Goal: Task Accomplishment & Management: Use online tool/utility

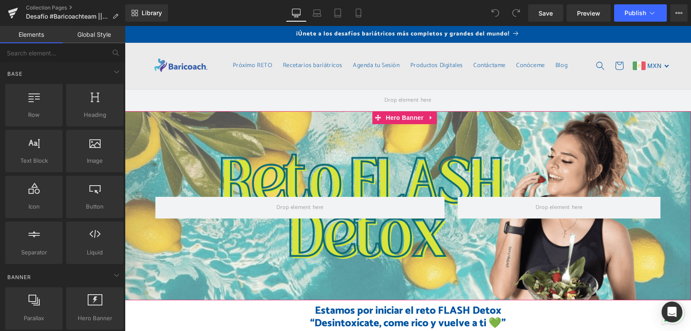
click at [406, 170] on div "Image Row" at bounding box center [408, 205] width 566 height 189
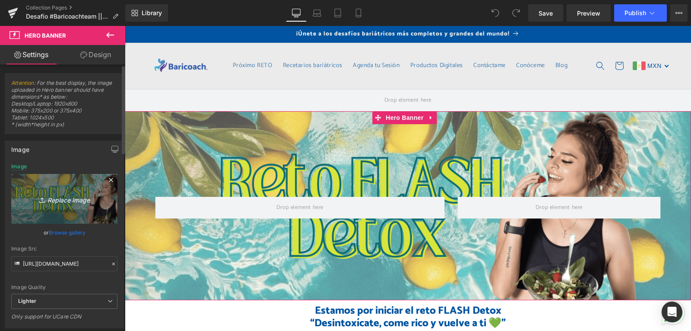
click at [54, 189] on link "Replace Image" at bounding box center [64, 199] width 106 height 50
type input "C:\fakepath\banner chico.png"
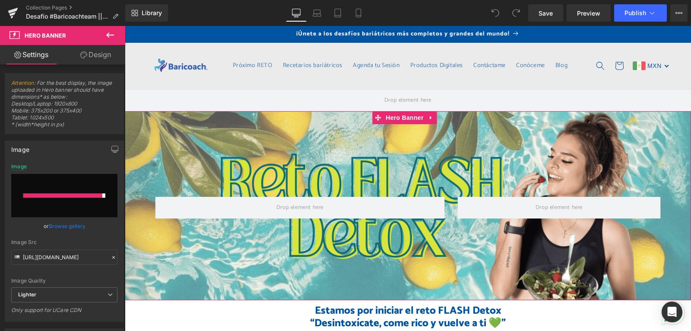
type input "[URL][DOMAIN_NAME]"
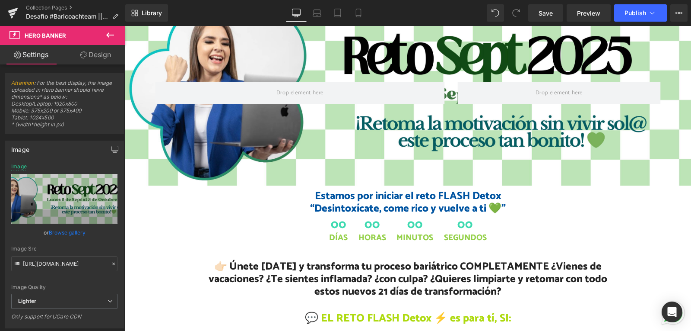
scroll to position [130, 0]
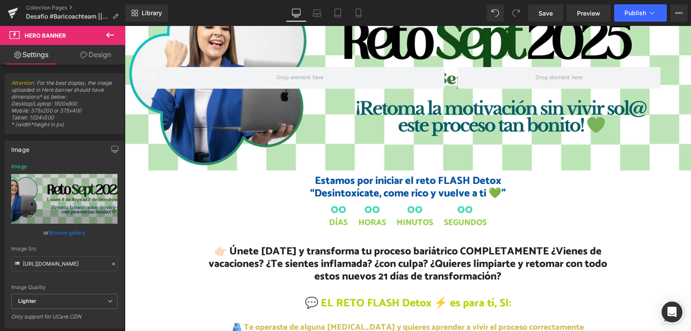
click at [425, 191] on h1 "Estamos por iniciar el reto FLASH Detox “Desintoxícate, come rico y vuelve a ti…" at bounding box center [408, 187] width 566 height 25
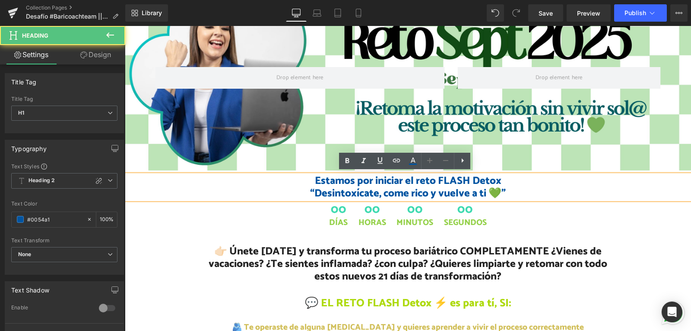
click at [437, 186] on h1 "Estamos por iniciar el reto FLASH Detox “Desintoxícate, come rico y vuelve a ti…" at bounding box center [408, 187] width 566 height 25
click at [451, 178] on h1 "Estamos por iniciar el reto FLASH Detox “Desintoxícate, come rico y vuelve a ti…" at bounding box center [408, 187] width 566 height 25
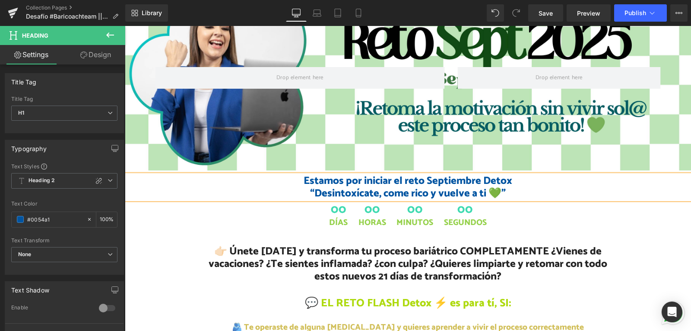
click at [492, 176] on h1 "Estamos por iniciar el reto Septiembre Detox “Desintoxícate, come rico y vuelve…" at bounding box center [408, 187] width 566 height 25
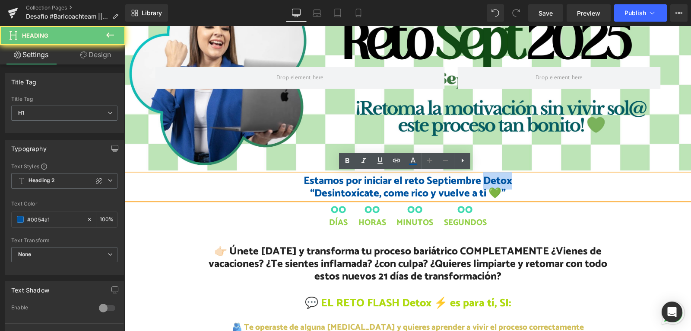
click at [492, 176] on h1 "Estamos por iniciar el reto Septiembre Detox “Desintoxícate, come rico y vuelve…" at bounding box center [408, 187] width 566 height 25
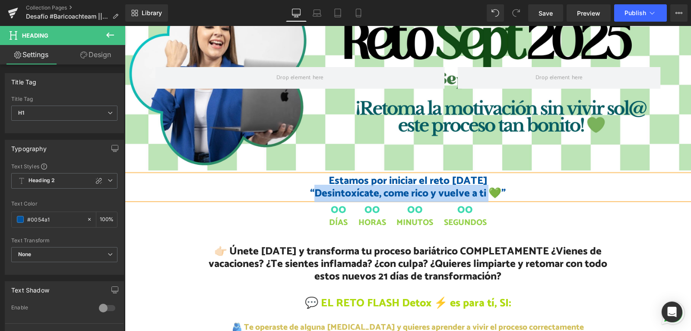
drag, startPoint x: 486, startPoint y: 190, endPoint x: 312, endPoint y: 193, distance: 173.3
click at [312, 193] on h1 "Estamos por iniciar el reto [DATE] “Desintoxícate, come rico y vuelve a ti 💚”" at bounding box center [408, 187] width 566 height 25
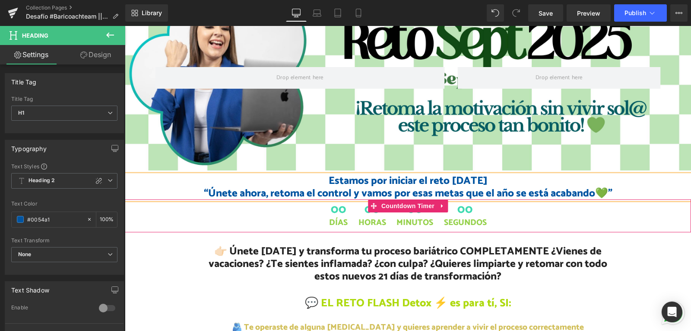
click at [401, 220] on span "Minutos" at bounding box center [415, 223] width 37 height 10
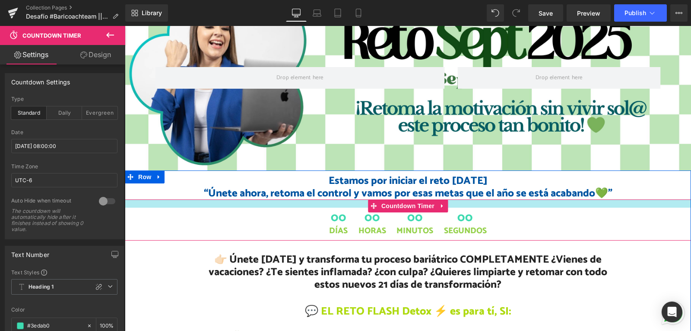
drag, startPoint x: 608, startPoint y: 197, endPoint x: 480, endPoint y: 226, distance: 131.6
click at [605, 204] on div at bounding box center [408, 203] width 566 height 8
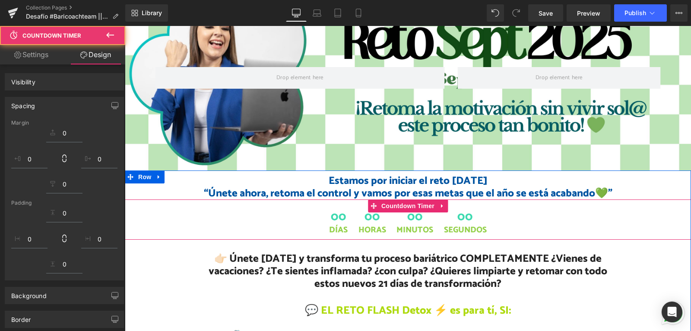
click at [478, 218] on span "00" at bounding box center [465, 218] width 43 height 14
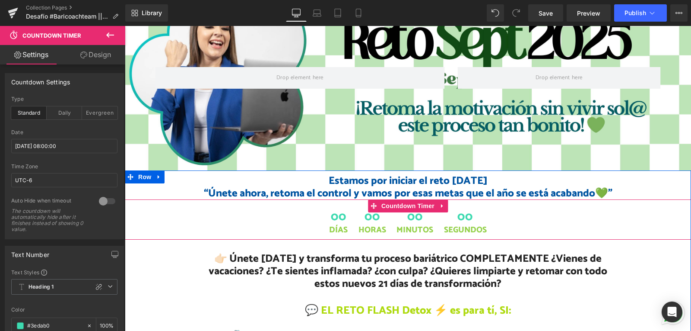
click at [462, 215] on span "00" at bounding box center [465, 218] width 43 height 14
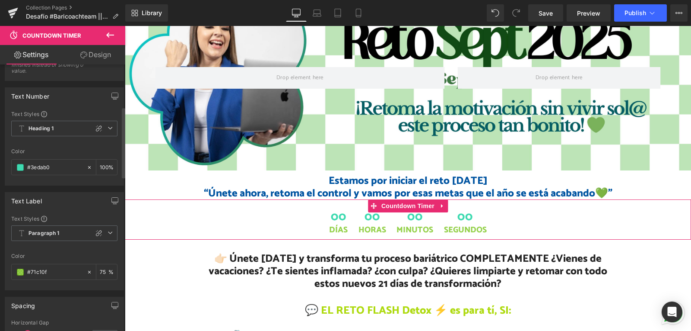
scroll to position [173, 0]
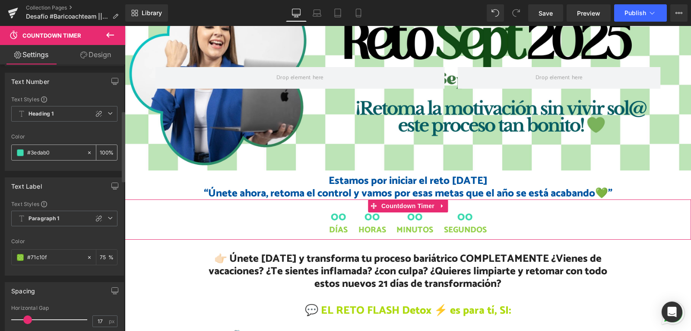
click at [18, 152] on span at bounding box center [20, 152] width 7 height 7
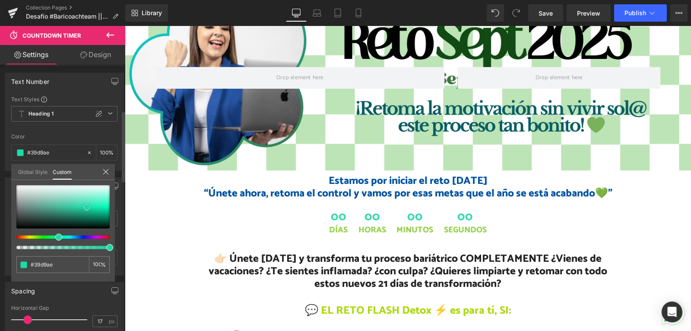
type input "#39d9ae"
type input "#1fdaa8"
type input "#14c697"
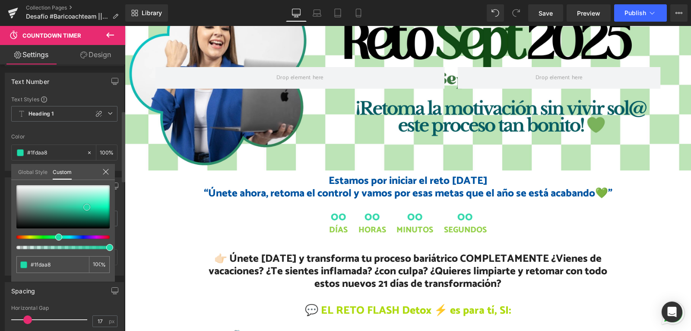
type input "#14c697"
type input "#12c394"
type input "#0cb084"
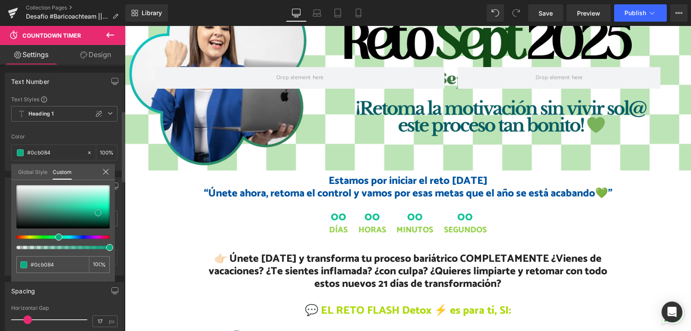
type input "#0bac81"
type input "#04a479"
type input "#01a176"
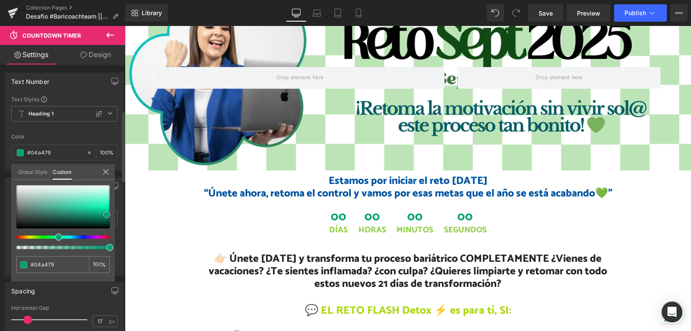
type input "#01a176"
type input "#019c73"
drag, startPoint x: 87, startPoint y: 206, endPoint x: 107, endPoint y: 214, distance: 21.3
click at [107, 214] on span at bounding box center [106, 214] width 7 height 7
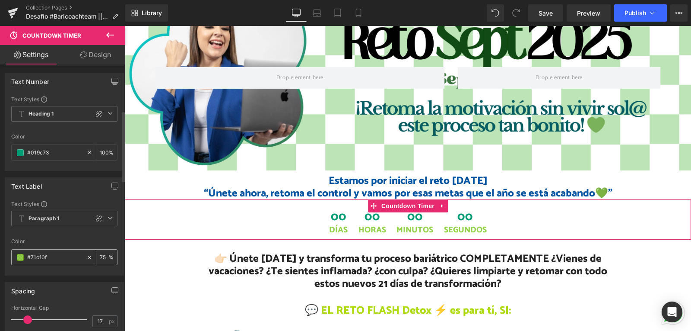
click at [17, 257] on div "#71c10f" at bounding box center [49, 256] width 75 height 15
click at [26, 255] on div "#71c10f" at bounding box center [49, 256] width 75 height 15
click at [19, 258] on span at bounding box center [20, 257] width 7 height 7
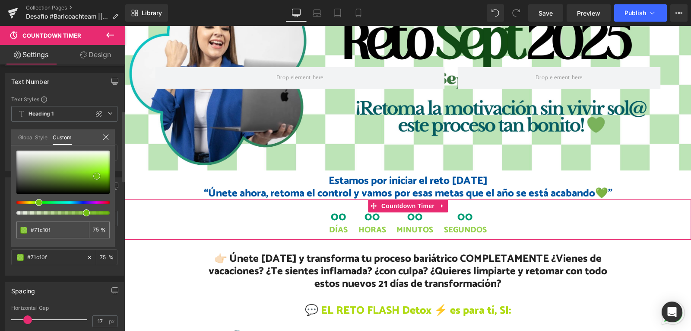
type input "#69b40d"
type input "#5a9215"
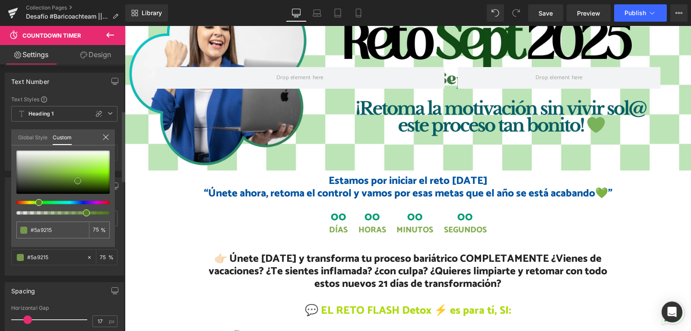
type input "#517f19"
type input "#517c1c"
type input "#517b1d"
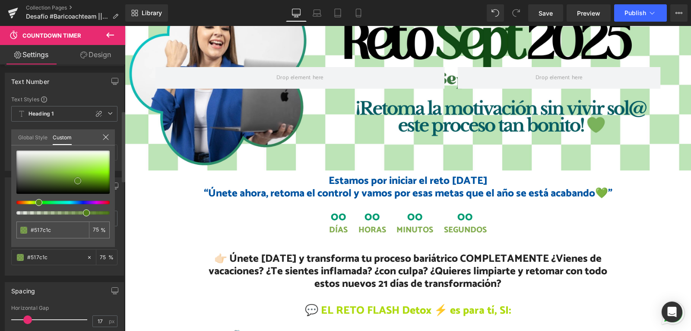
type input "#517b1d"
type input "#486d1c"
type input "#46691b"
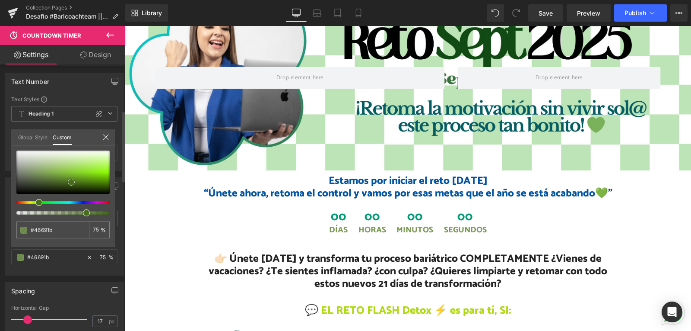
type input "#406119"
type input "#3c5d18"
type input "#3b5d18"
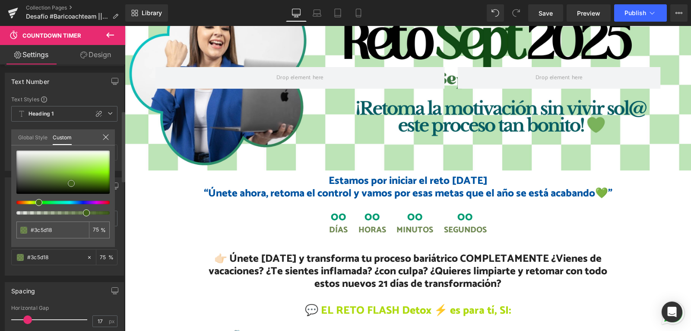
type input "#3b5d18"
type input "#3a5d17"
type input "#3a6113"
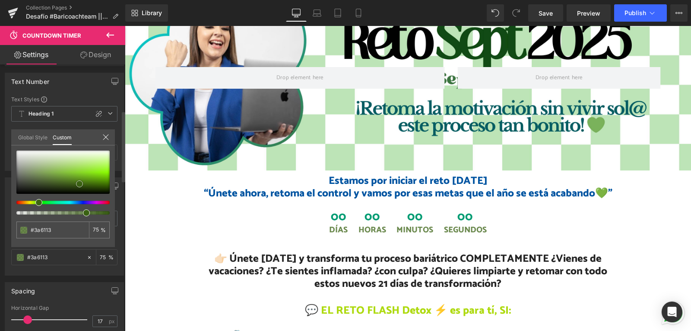
type input "#3a6411"
type input "#355d0d"
drag, startPoint x: 95, startPoint y: 176, endPoint x: 85, endPoint y: 185, distance: 13.8
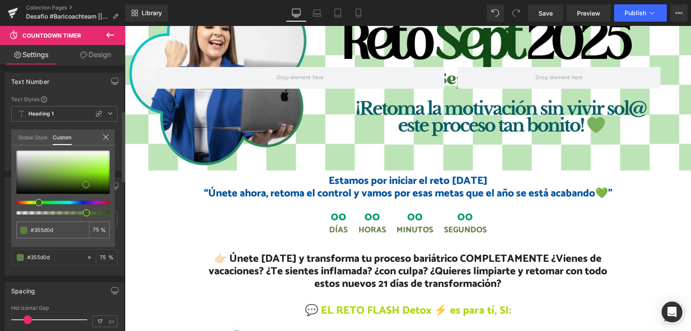
click at [85, 185] on span at bounding box center [86, 184] width 7 height 7
type input "#285d0d"
type input "#255d0d"
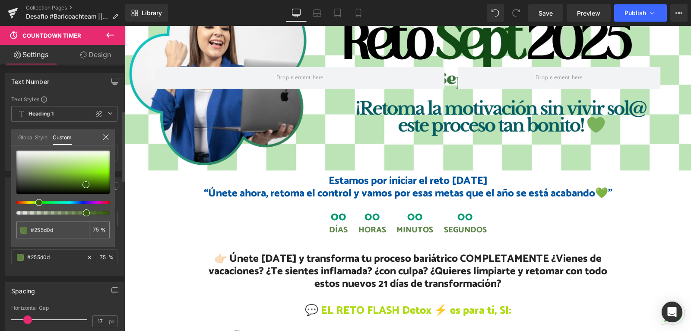
type input "#225d0d"
type input "#215d0d"
type input "#1c5d0d"
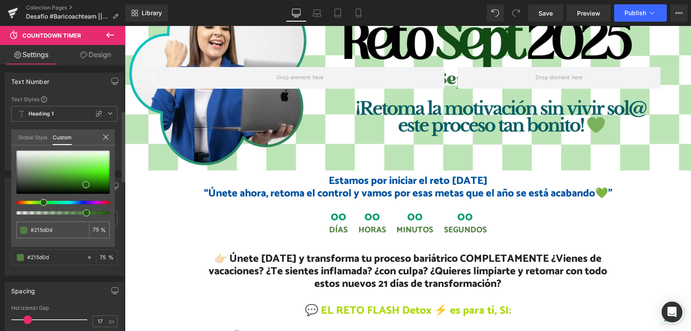
type input "#1c5d0d"
type input "#155d0d"
type input "#145d0d"
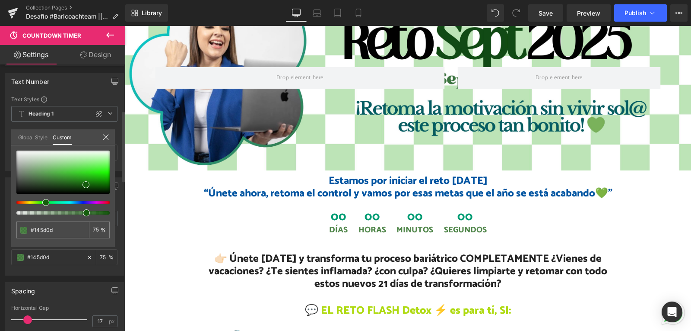
type input "#115d0d"
type input "#0d5d0d"
type input "#0d5d12"
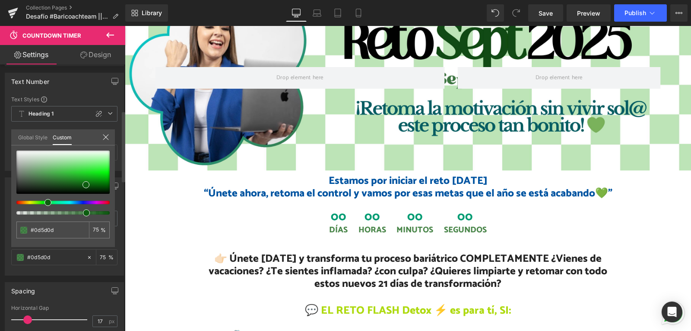
type input "#0d5d12"
type input "#0d5d21"
type input "#0d5d24"
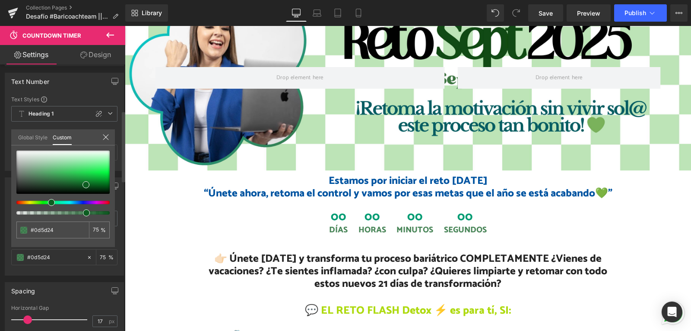
type input "#0d5d21"
type input "#0d5d19"
type input "#0d5d14"
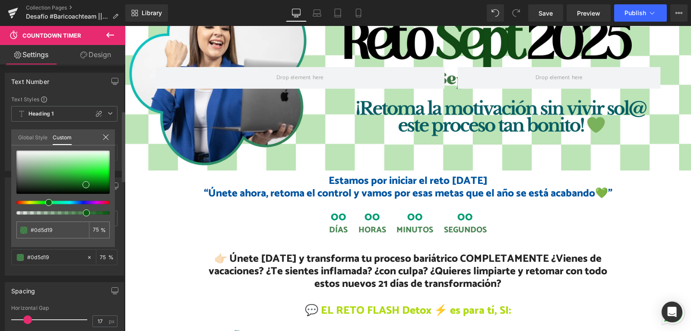
type input "#0d5d14"
type input "#0d5d0d"
type input "#0e5d0d"
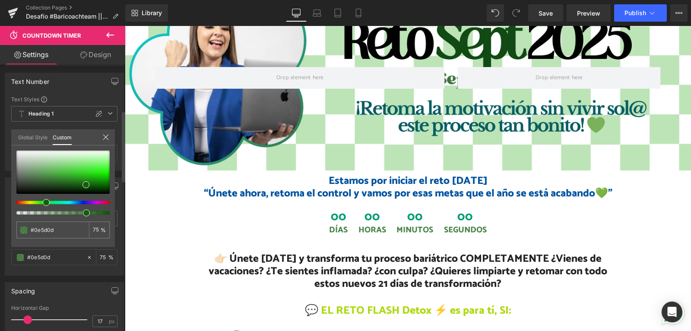
type input "#145d0d"
type input "#155d0d"
type input "#185d0d"
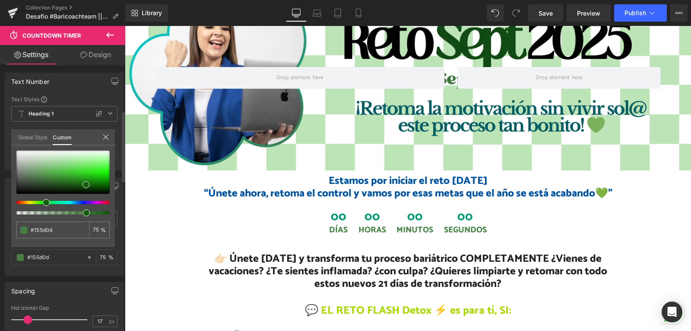
type input "#185d0d"
type input "#1a5d0d"
type input "#1c5d0d"
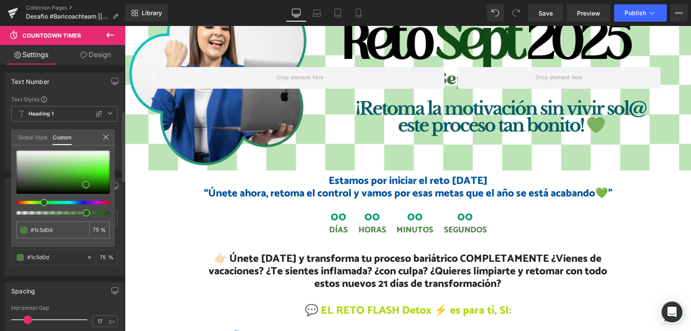
type input "#1e5d0d"
type input "#215d0d"
type input "#1a5d0d"
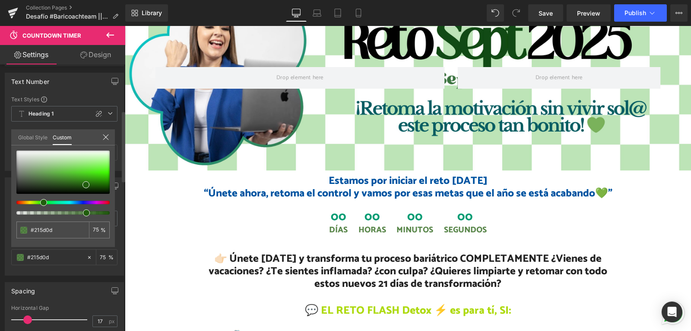
type input "#1a5d0d"
type input "#115d0d"
type input "#0e5d0d"
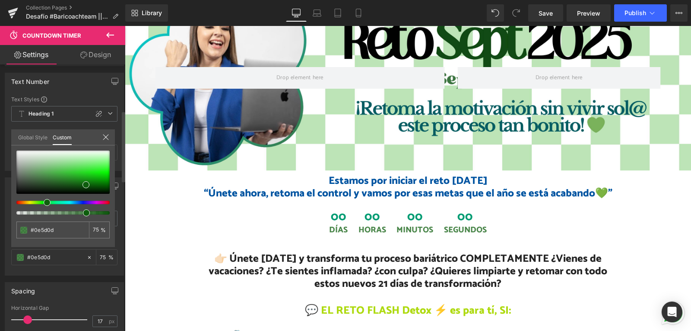
drag, startPoint x: 37, startPoint y: 202, endPoint x: 42, endPoint y: 204, distance: 5.5
click at [42, 204] on div at bounding box center [62, 182] width 93 height 64
type input "#0d5e0c"
type input "#0a6708"
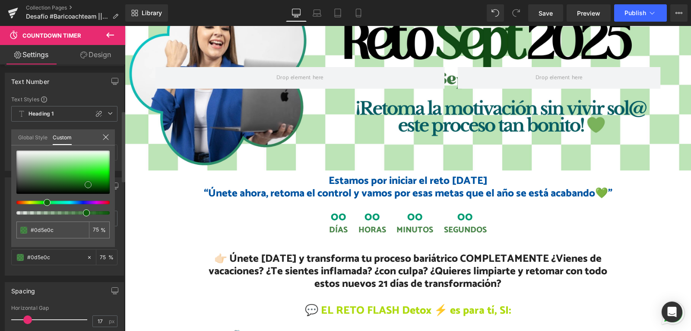
type input "#0a6708"
type input "#086807"
type input "#097207"
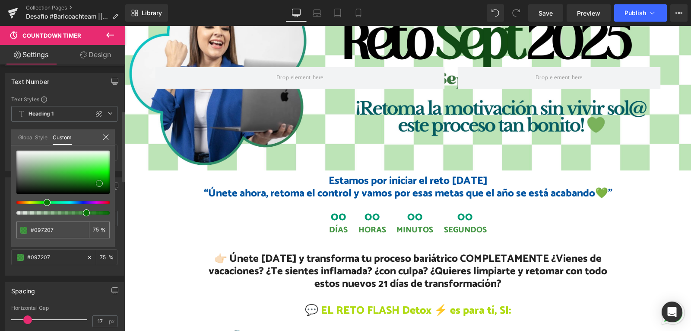
type input "#077406"
drag, startPoint x: 86, startPoint y: 183, endPoint x: 101, endPoint y: 182, distance: 14.3
click at [101, 182] on span at bounding box center [99, 183] width 7 height 7
type input "#0bae09"
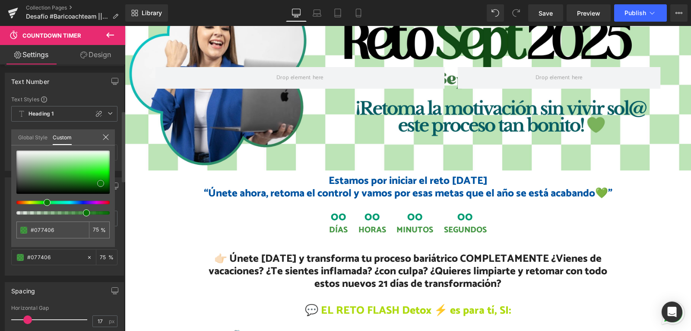
type input "#0bae09"
click at [100, 178] on div at bounding box center [62, 171] width 93 height 43
type input "#0cad0a"
type input "#0aaa08"
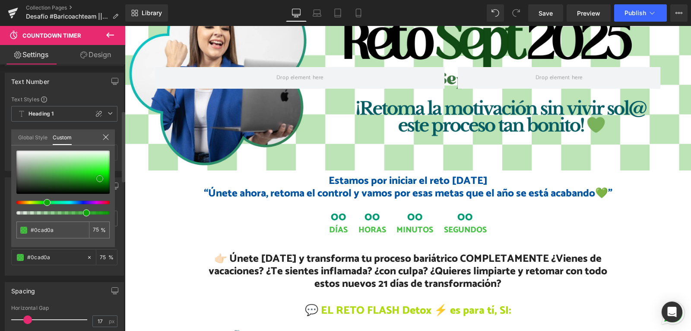
type input "#0aaa08"
type input "#0ace07"
type input "#0ad906"
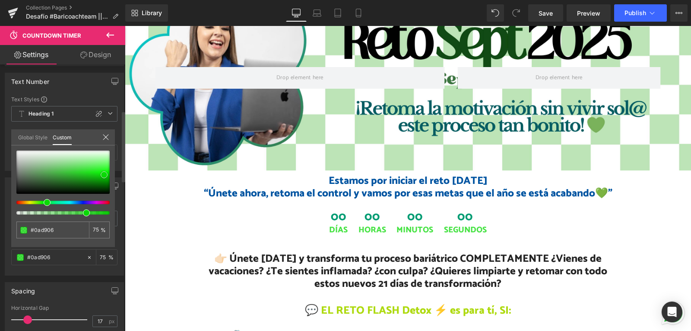
type input "#08cb05"
type input "#07a904"
type input "#06a404"
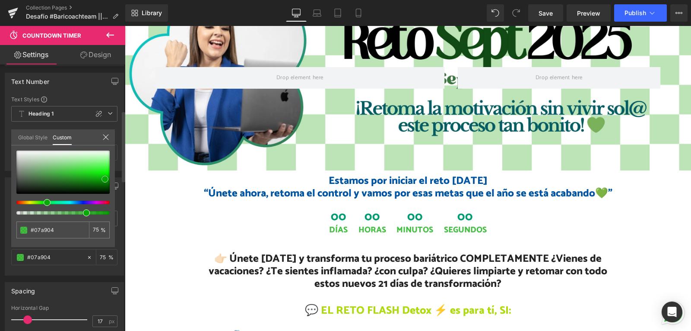
type input "#06a404"
type input "#069503"
type input "#048c02"
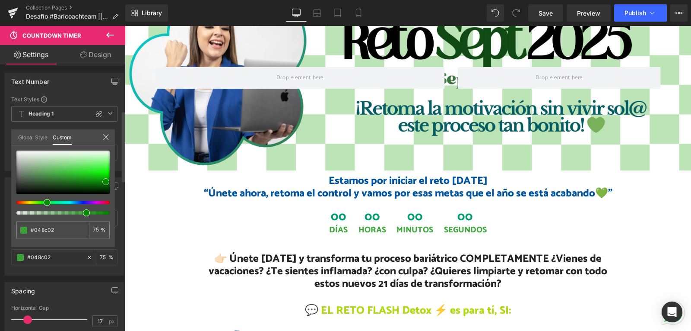
drag, startPoint x: 100, startPoint y: 180, endPoint x: 106, endPoint y: 183, distance: 6.8
click at [106, 183] on span at bounding box center [105, 181] width 7 height 7
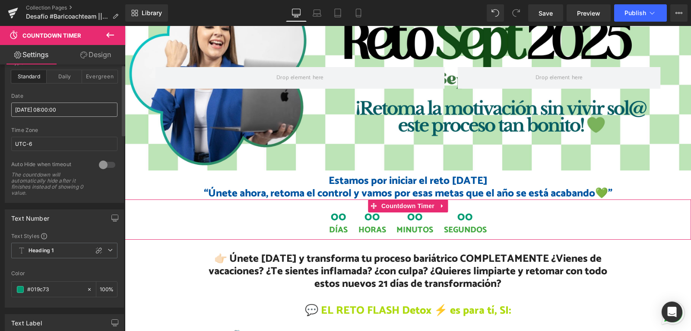
scroll to position [0, 0]
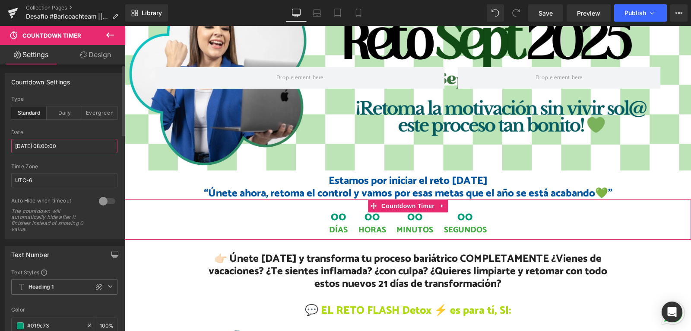
click at [38, 150] on input "[DATE] 08:00:00" at bounding box center [64, 146] width 106 height 14
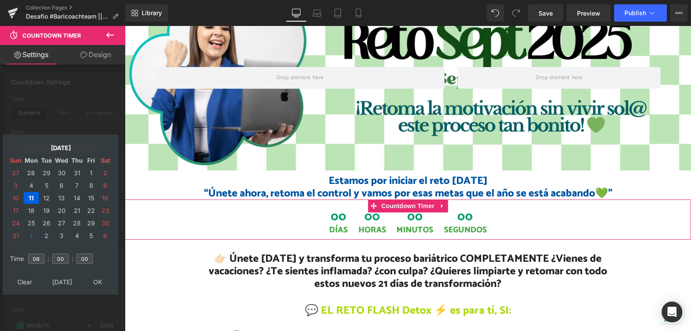
click at [76, 145] on td "[DATE]" at bounding box center [61, 148] width 74 height 12
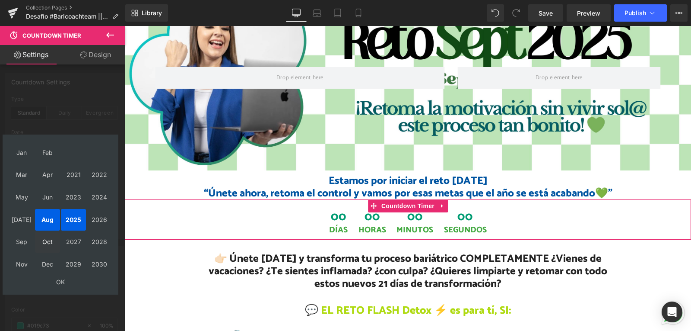
click at [24, 244] on td "Sep" at bounding box center [21, 242] width 25 height 22
click at [64, 283] on td "OK" at bounding box center [60, 282] width 103 height 12
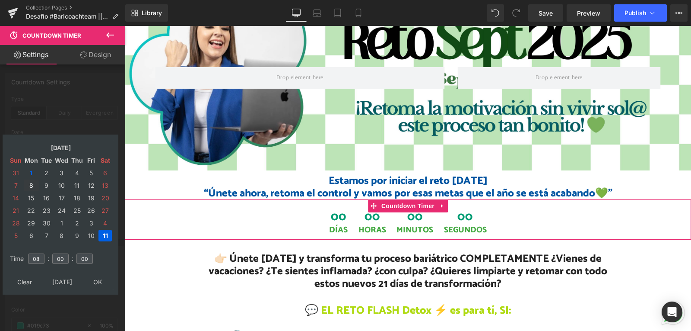
click at [32, 185] on td "8" at bounding box center [31, 185] width 15 height 12
type input "[DATE] 08:00:00"
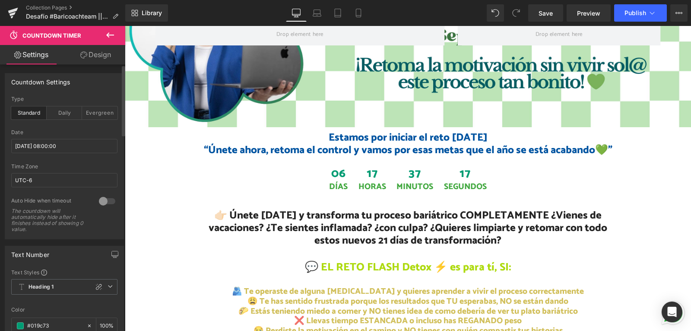
scroll to position [216, 0]
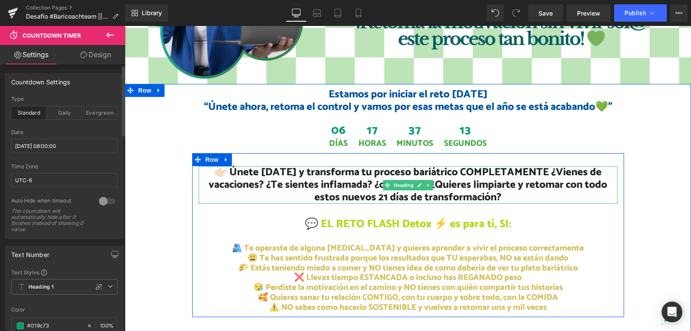
click at [524, 180] on h2 "👉🏻 Únete [DATE] y transforma tu proceso bariátrico COMPLETAMENTE ¿Vienes de vac…" at bounding box center [408, 185] width 419 height 38
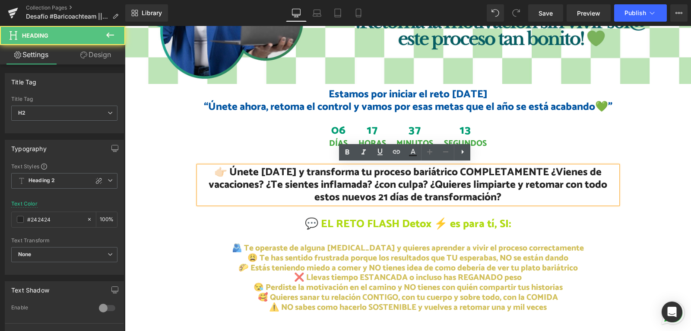
click at [521, 184] on h2 "👉🏻 Únete [DATE] y transforma tu proceso bariátrico COMPLETAMENTE ¿Vienes de vac…" at bounding box center [408, 185] width 419 height 38
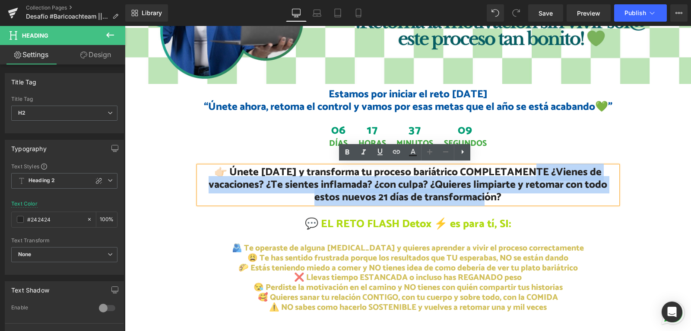
drag, startPoint x: 544, startPoint y: 168, endPoint x: 502, endPoint y: 194, distance: 49.9
click at [502, 194] on h2 "👉🏻 Únete [DATE] y transforma tu proceso bariátrico COMPLETAMENTE ¿Vienes de vac…" at bounding box center [408, 185] width 419 height 38
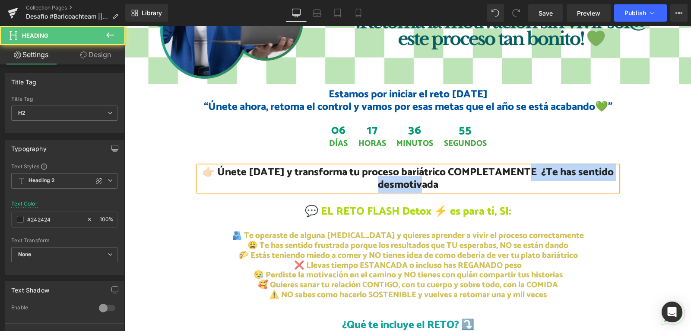
drag, startPoint x: 532, startPoint y: 170, endPoint x: 547, endPoint y: 183, distance: 19.9
click at [547, 183] on h2 "👉🏻 Únete [DATE] y transforma tu proceso bariátrico COMPLETAMENTE ¿Te has sentid…" at bounding box center [408, 178] width 419 height 25
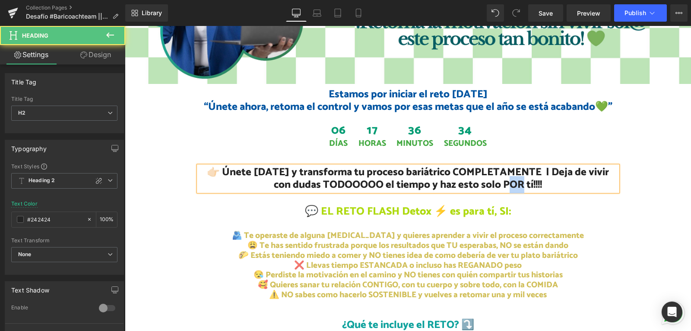
drag, startPoint x: 522, startPoint y: 182, endPoint x: 514, endPoint y: 182, distance: 7.4
click at [514, 182] on h2 "👉🏻 Únete [DATE] y transforma tu proceso bariátrico COMPLETAMENTE | Deja de vivi…" at bounding box center [408, 178] width 419 height 25
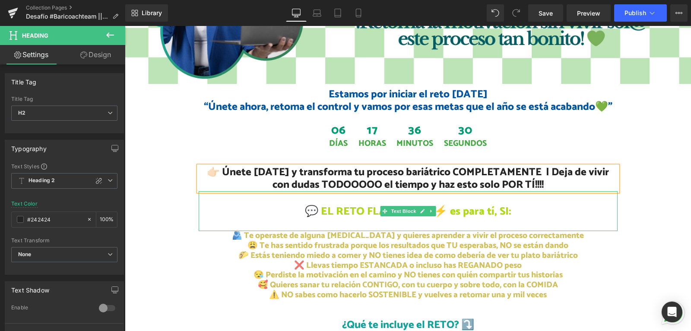
click at [486, 214] on span "💬 EL RETO FLASH Detox ⚡ es para tí, SI:" at bounding box center [408, 211] width 207 height 18
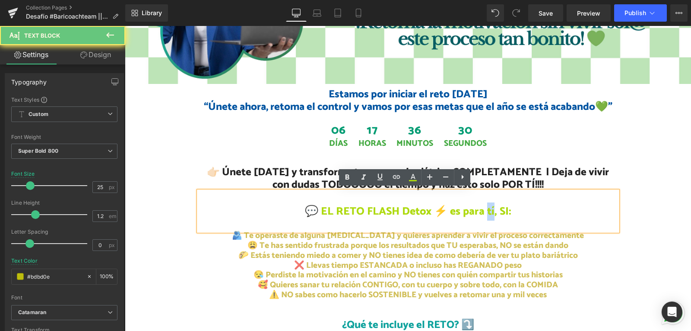
click at [486, 214] on span "💬 EL RETO FLASH Detox ⚡ es para tí, SI:" at bounding box center [408, 211] width 207 height 18
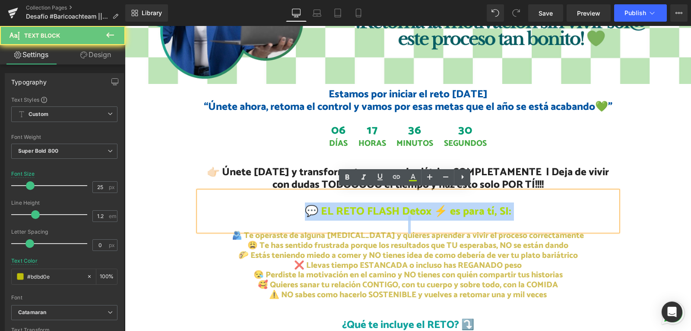
click at [486, 214] on span "💬 EL RETO FLASH Detox ⚡ es para tí, SI:" at bounding box center [408, 211] width 207 height 18
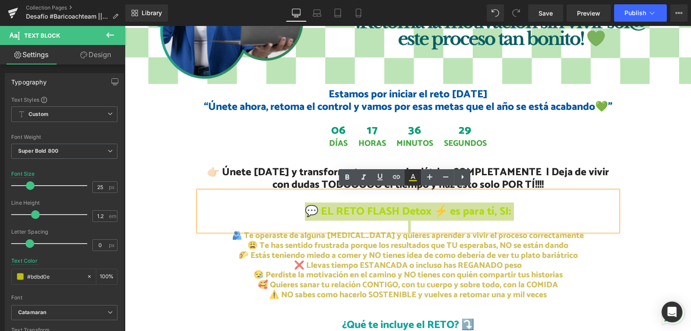
click at [410, 178] on icon at bounding box center [413, 177] width 10 height 10
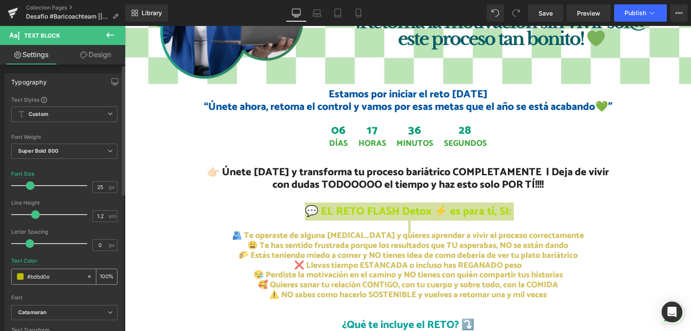
click at [16, 275] on div "#bdbd0e" at bounding box center [49, 276] width 75 height 15
click at [21, 274] on span at bounding box center [20, 276] width 7 height 7
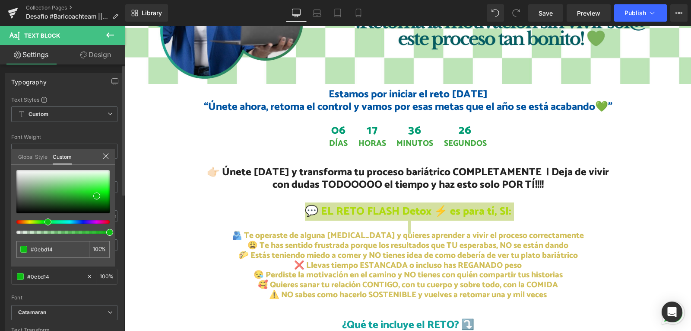
type input "#0ebd14"
type input "#0ebd1c"
type input "#0ebd3a"
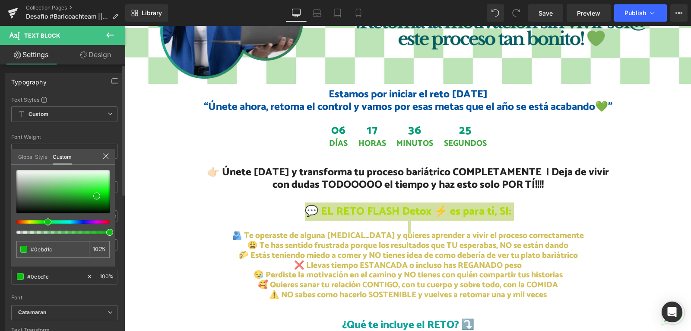
type input "#0ebd3a"
type input "#0ebd3f"
type input "#0ebd48"
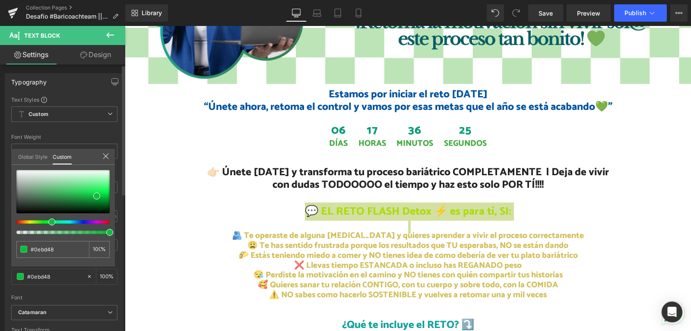
type input "#0ebd4e"
type input "#0ebd5d"
type input "#0ebd60"
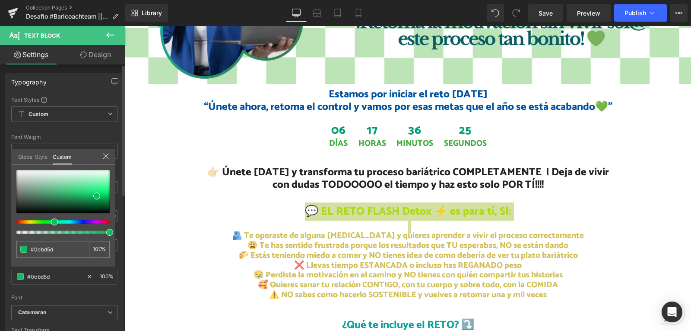
type input "#0ebd60"
type input "#0ebd6b"
type input "#0ebd6e"
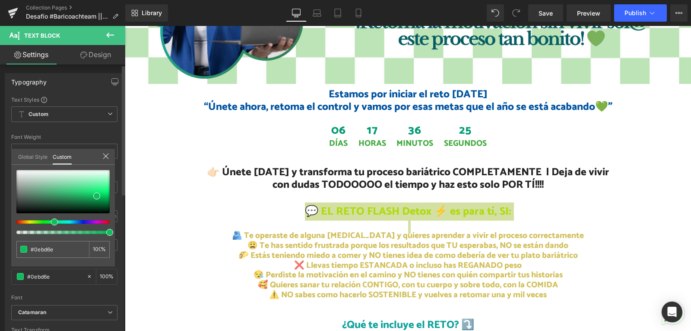
type input "#0ebd7d"
type input "#0ebd89"
type input "#0ebd83"
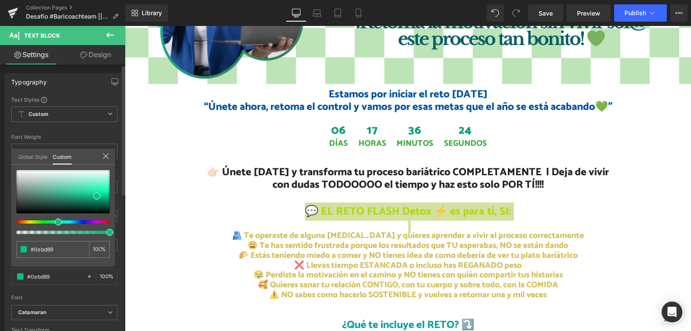
type input "#0ebd83"
type input "#0ebd6b"
type input "#0ebd4e"
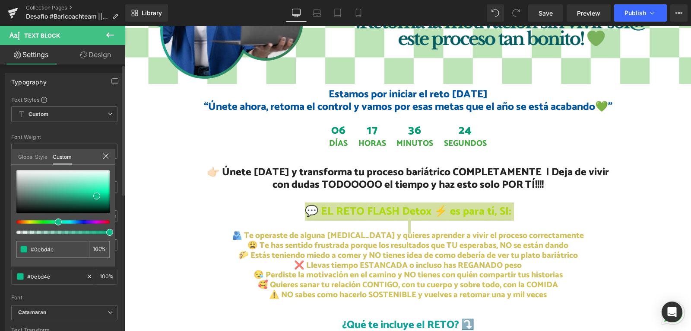
type input "#0ebd3a"
type input "#0ebd31"
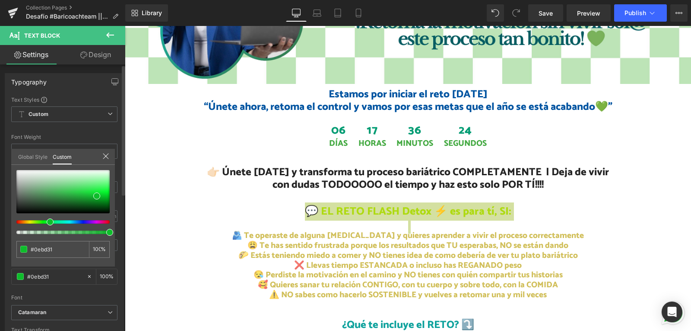
type input "#0ebd2b"
type input "#0ebd25"
type input "#0ebd1c"
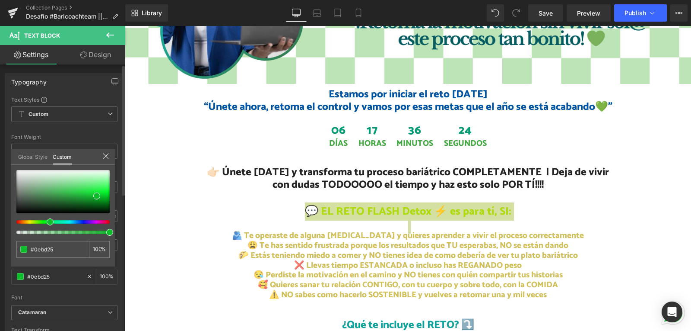
type input "#0ebd1c"
type input "#0ebd17"
type input "#0ebd14"
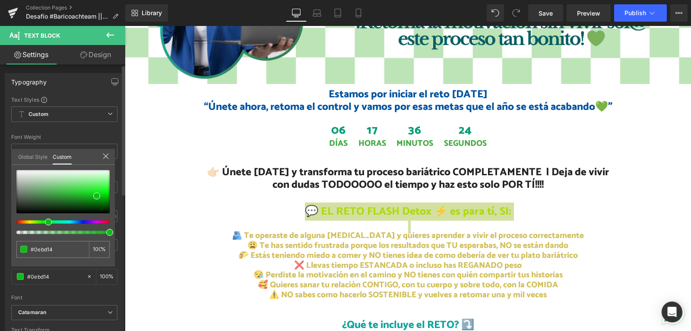
type input "#14bd0e"
type input "#22bd0e"
type input "#25bd0e"
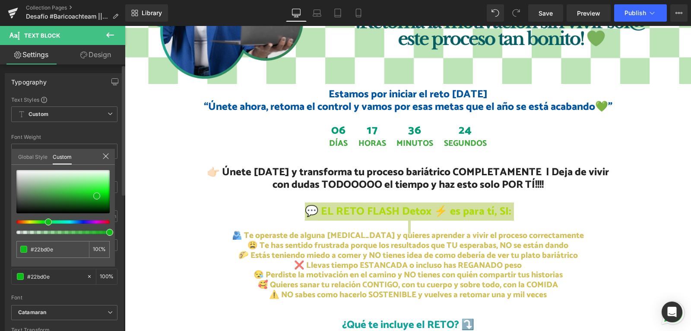
type input "#25bd0e"
type input "#2bbd0e"
type input "#31bd0e"
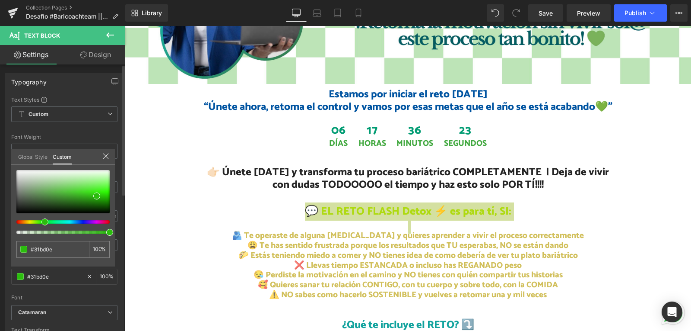
type input "#34bd0e"
type input "#3abd0e"
type input "#42bd0e"
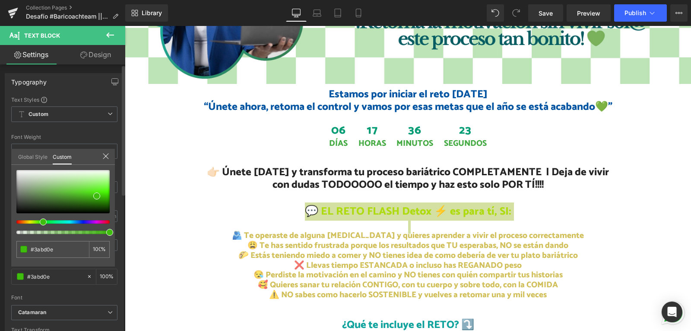
type input "#42bd0e"
type input "#48bd0e"
type input "#51bd0e"
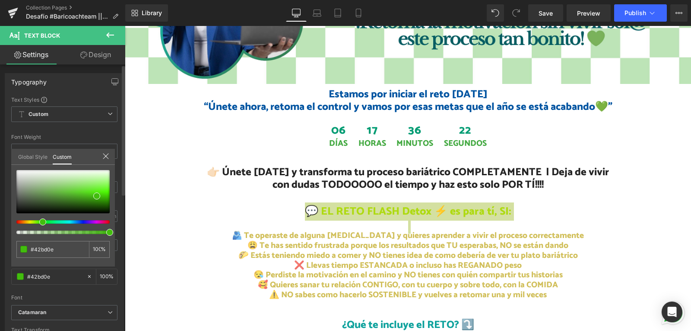
drag, startPoint x: 45, startPoint y: 220, endPoint x: 39, endPoint y: 228, distance: 9.0
click at [39, 228] on div at bounding box center [62, 202] width 93 height 64
drag, startPoint x: 95, startPoint y: 195, endPoint x: 61, endPoint y: 200, distance: 33.6
click at [61, 200] on span at bounding box center [63, 200] width 7 height 7
click at [67, 194] on div at bounding box center [62, 191] width 93 height 43
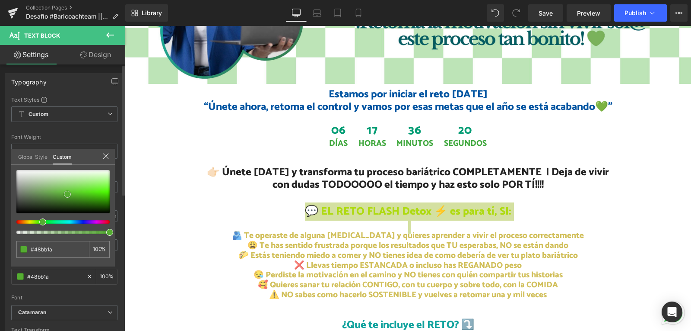
click at [87, 195] on div at bounding box center [62, 191] width 93 height 43
click at [72, 196] on div at bounding box center [62, 191] width 93 height 43
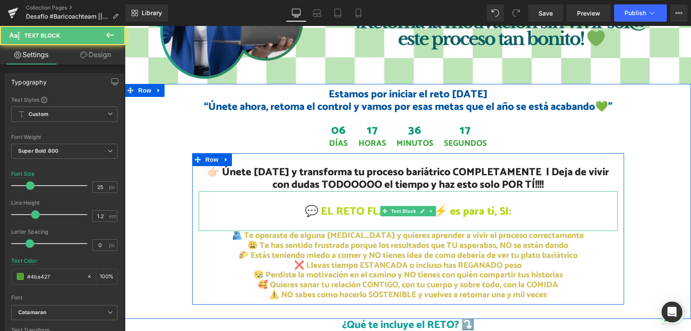
click at [571, 213] on p "💬 EL RETO FLASH Detox ⚡ es para tí, SI:" at bounding box center [408, 211] width 419 height 13
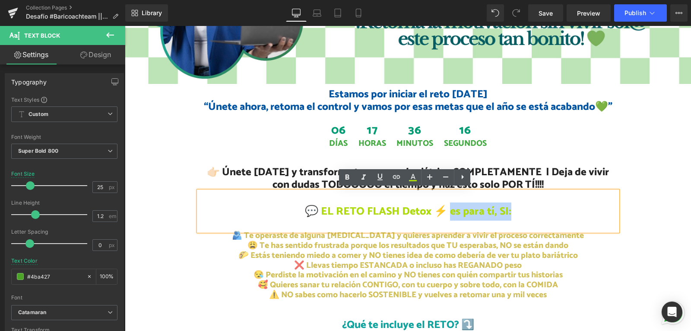
drag, startPoint x: 521, startPoint y: 207, endPoint x: 449, endPoint y: 209, distance: 71.8
click at [449, 209] on p "💬 EL RETO FLASH Detox ⚡ es para tí, SI:" at bounding box center [408, 211] width 419 height 13
click at [410, 177] on icon at bounding box center [413, 177] width 10 height 10
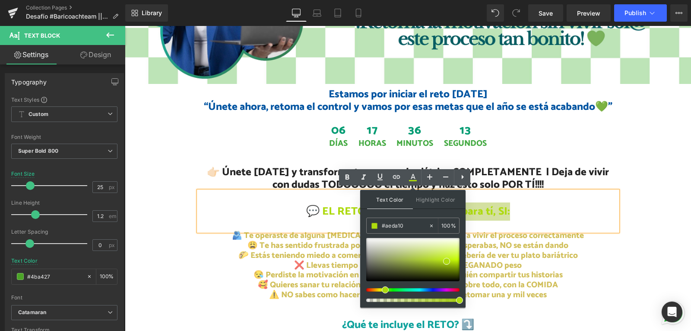
click at [396, 290] on div at bounding box center [412, 270] width 93 height 64
click at [396, 290] on div at bounding box center [409, 289] width 93 height 3
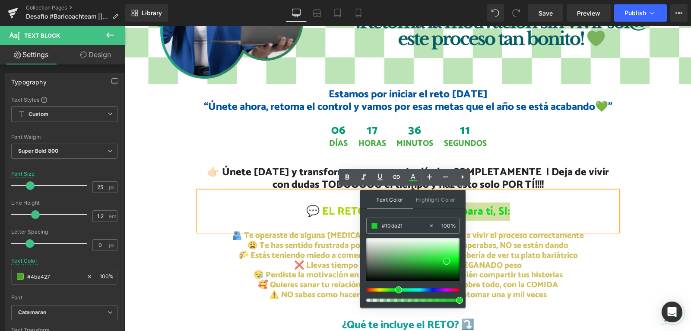
click at [395, 290] on div at bounding box center [409, 289] width 93 height 3
click at [393, 290] on div at bounding box center [409, 289] width 93 height 3
drag, startPoint x: 445, startPoint y: 261, endPoint x: 416, endPoint y: 263, distance: 28.6
click at [416, 263] on span at bounding box center [418, 263] width 7 height 7
click at [388, 226] on input "#2ea337" at bounding box center [405, 226] width 47 height 10
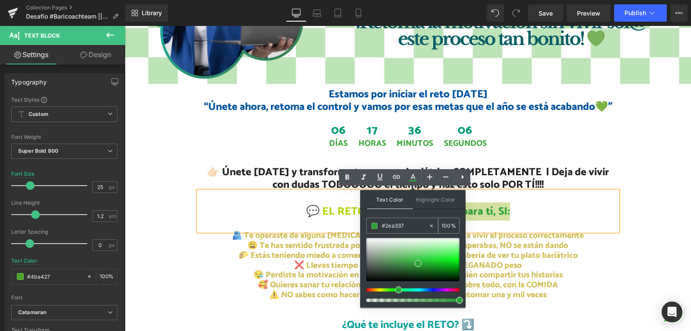
click at [388, 226] on input "#2ea337" at bounding box center [405, 226] width 47 height 10
click at [528, 205] on p "💬 EL RETO FLASH Detox ⚡ es para tí, SI:" at bounding box center [408, 211] width 419 height 13
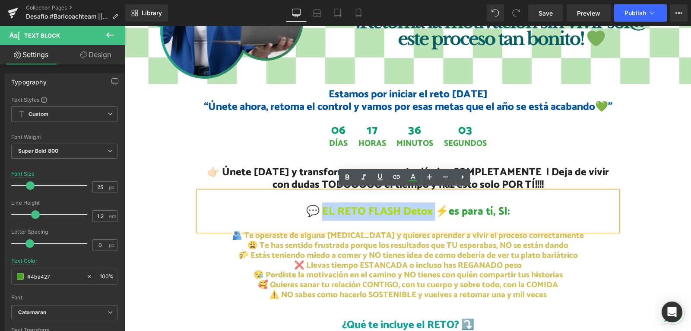
drag, startPoint x: 430, startPoint y: 210, endPoint x: 320, endPoint y: 212, distance: 110.2
click at [320, 212] on span "💬 EL RETO FLASH Detox ⚡" at bounding box center [377, 211] width 143 height 18
click at [410, 177] on icon at bounding box center [413, 177] width 10 height 10
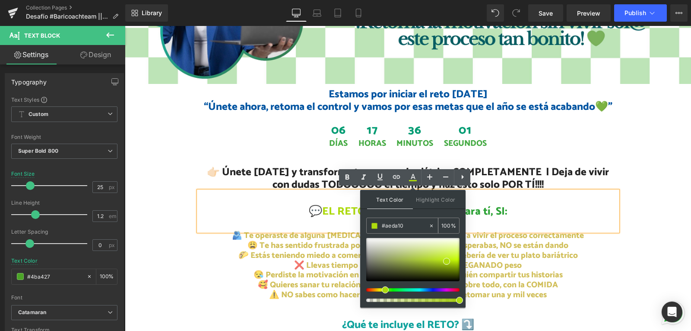
click at [394, 226] on input "#aeda10" at bounding box center [405, 226] width 47 height 10
paste input "2ea337"
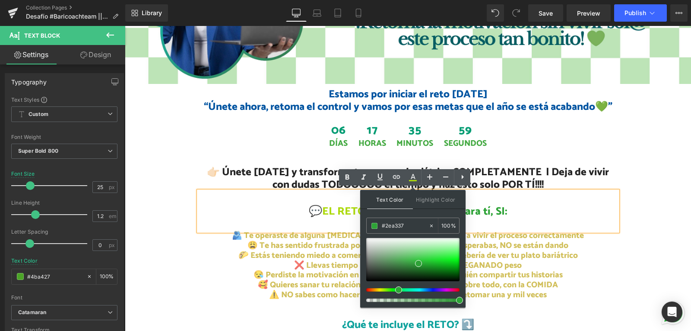
click at [508, 232] on p "🫂 Te operaste de alguna [MEDICAL_DATA] y quieres aprender a vivir el proceso co…" at bounding box center [408, 236] width 419 height 10
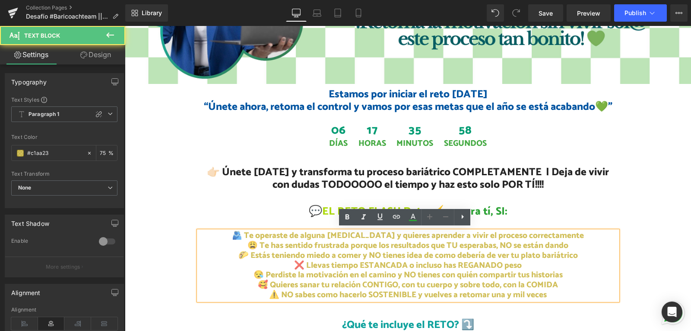
click at [523, 235] on p "🫂 Te operaste de alguna [MEDICAL_DATA] y quieres aprender a vivir el proceso co…" at bounding box center [408, 236] width 419 height 10
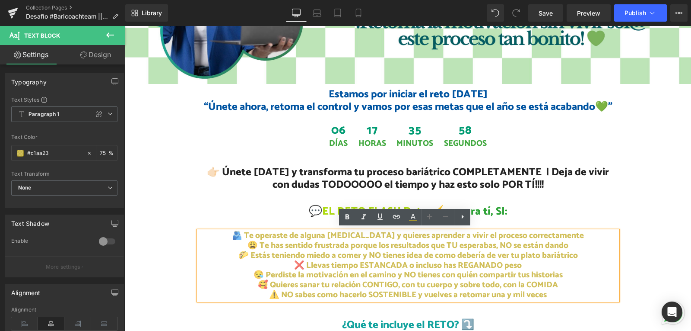
click at [426, 194] on div "💬 EL RETO FLASH Detox ⚡ es para tí, SI:" at bounding box center [408, 211] width 419 height 40
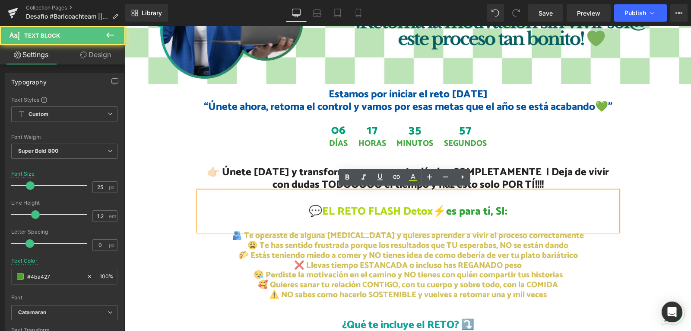
click at [361, 213] on span "💬 EL RETO FLASH Detox ⚡" at bounding box center [377, 211] width 137 height 18
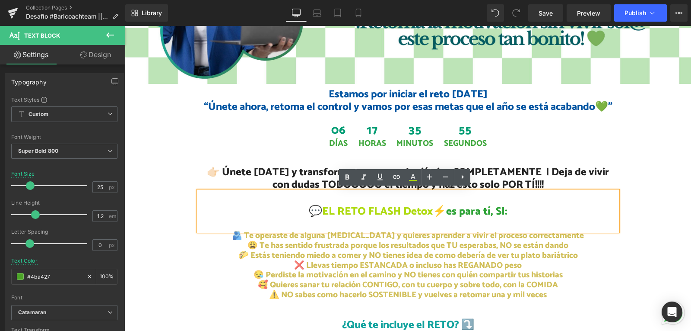
drag, startPoint x: 430, startPoint y: 208, endPoint x: 320, endPoint y: 208, distance: 109.8
click at [320, 208] on span "💬 EL RETO FLASH Detox ⚡" at bounding box center [377, 211] width 137 height 18
click at [415, 172] on icon at bounding box center [413, 177] width 10 height 10
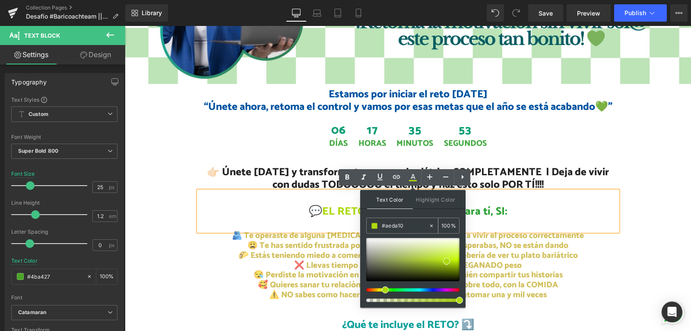
click at [397, 227] on input "#aeda10" at bounding box center [405, 226] width 47 height 10
paste input "2ea337"
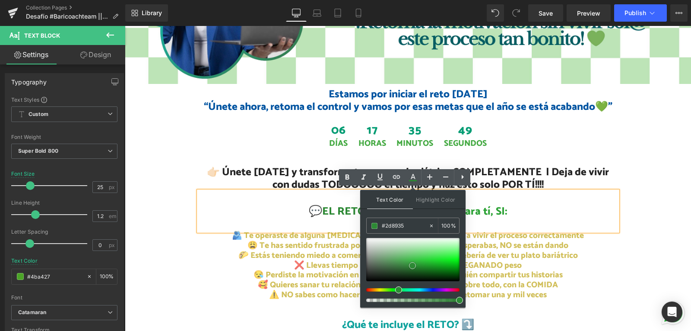
drag, startPoint x: 437, startPoint y: 263, endPoint x: 413, endPoint y: 265, distance: 24.7
click at [413, 265] on div at bounding box center [412, 259] width 93 height 43
click at [542, 220] on p at bounding box center [408, 224] width 419 height 13
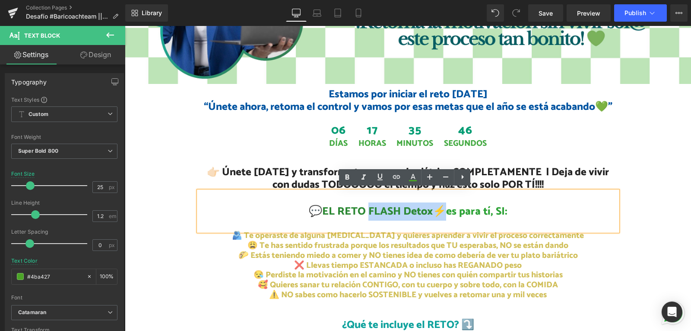
drag, startPoint x: 444, startPoint y: 208, endPoint x: 365, endPoint y: 207, distance: 79.1
click at [365, 207] on p "💬 EL RETO FLASH Detox ⚡ es para tí, SI:" at bounding box center [408, 211] width 419 height 13
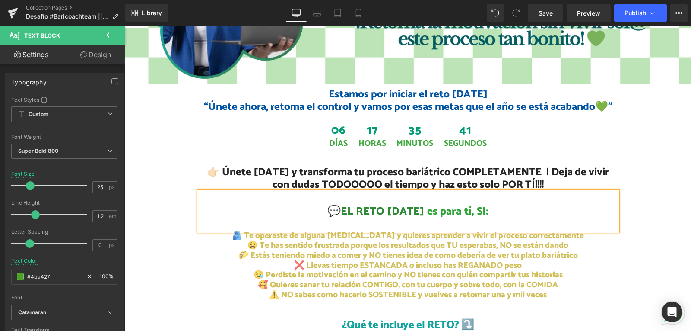
click at [632, 248] on div "Estamos por iniciar el reto [DATE] “Únete ahora, retoma el control y vamos por …" at bounding box center [408, 196] width 566 height 216
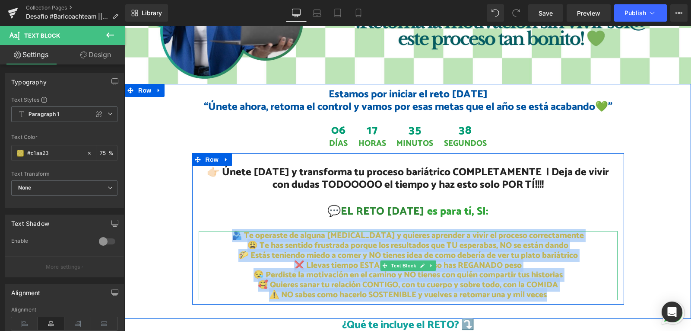
drag, startPoint x: 554, startPoint y: 293, endPoint x: 228, endPoint y: 236, distance: 330.3
click at [228, 236] on div "🫂 Te operaste de alguna [MEDICAL_DATA] y quieres aprender a vivir el proceso co…" at bounding box center [408, 265] width 419 height 69
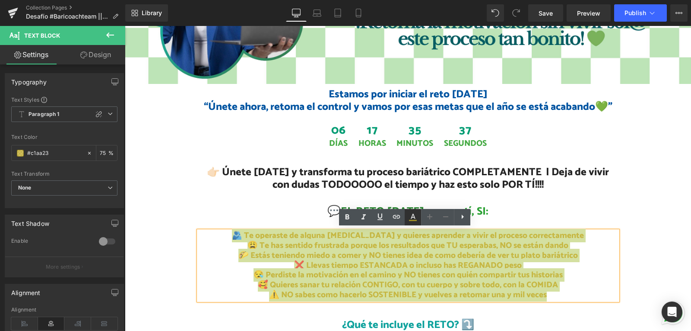
click at [414, 213] on icon at bounding box center [413, 217] width 10 height 10
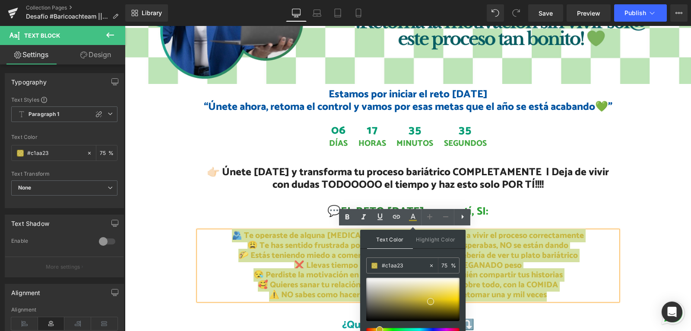
scroll to position [2, 0]
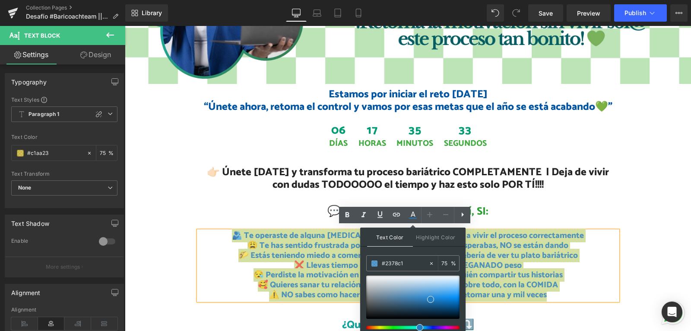
drag, startPoint x: 379, startPoint y: 328, endPoint x: 416, endPoint y: 327, distance: 37.2
click at [416, 327] on div at bounding box center [409, 326] width 93 height 3
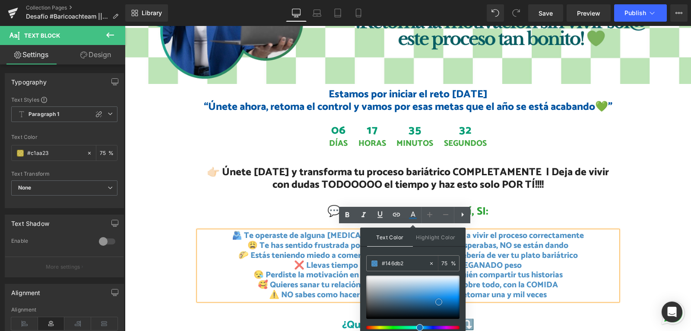
drag, startPoint x: 430, startPoint y: 298, endPoint x: 455, endPoint y: 299, distance: 25.1
click at [438, 301] on span at bounding box center [439, 301] width 7 height 7
click at [601, 273] on p "😪 Perdiste la motivación en el camino y NO tienes con quién compartir tus histo…" at bounding box center [408, 275] width 419 height 10
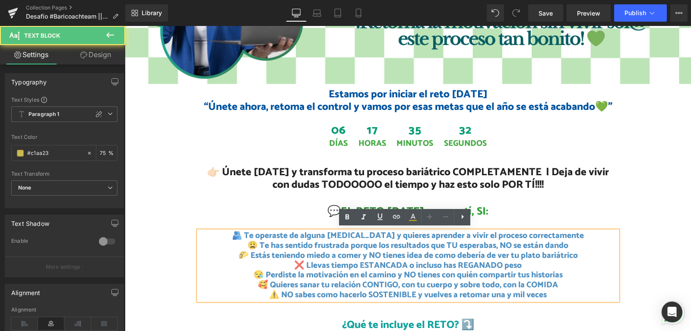
scroll to position [0, 0]
click at [631, 224] on div "Estamos por iniciar el reto [DATE] “Únete ahora, retoma el control y vamos por …" at bounding box center [408, 196] width 566 height 216
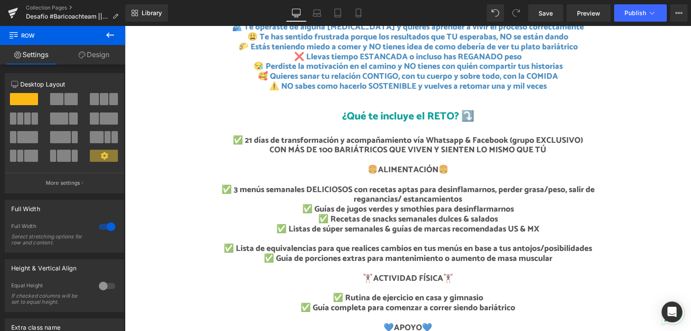
scroll to position [432, 0]
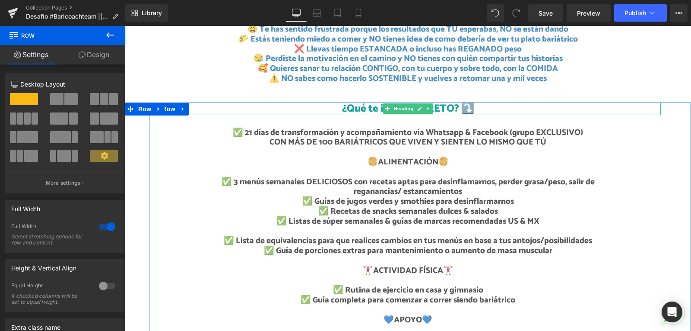
click at [439, 105] on h2 "¿Qué te incluye el RETO? ⤵️" at bounding box center [409, 108] width 506 height 13
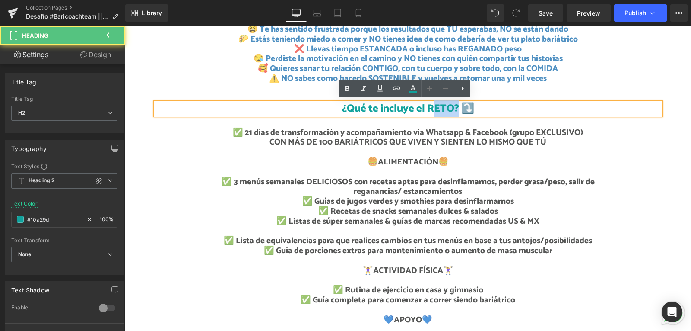
click at [439, 105] on h2 "¿Qué te incluye el RETO? ⤵️" at bounding box center [409, 108] width 506 height 13
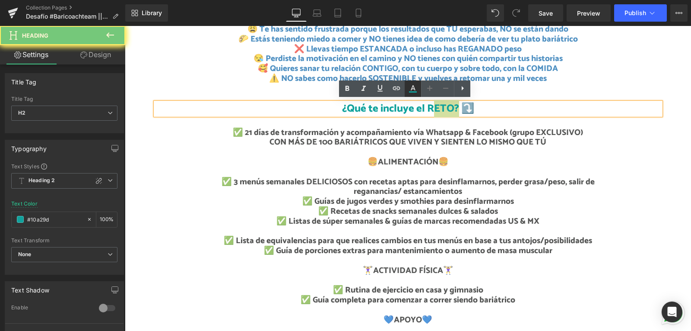
click at [412, 91] on icon at bounding box center [413, 91] width 8 height 1
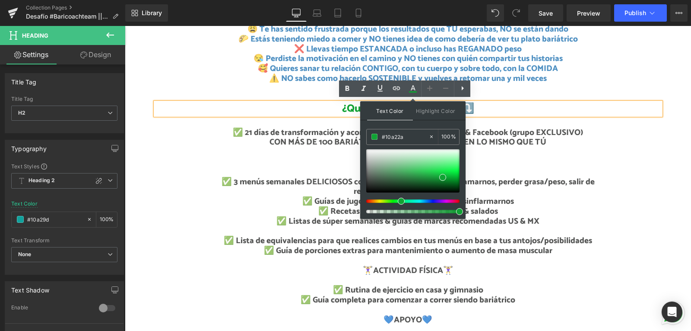
drag, startPoint x: 412, startPoint y: 201, endPoint x: 398, endPoint y: 204, distance: 14.1
click at [397, 204] on div at bounding box center [412, 181] width 93 height 64
drag, startPoint x: 442, startPoint y: 176, endPoint x: 420, endPoint y: 175, distance: 22.5
click at [420, 175] on span at bounding box center [420, 176] width 7 height 7
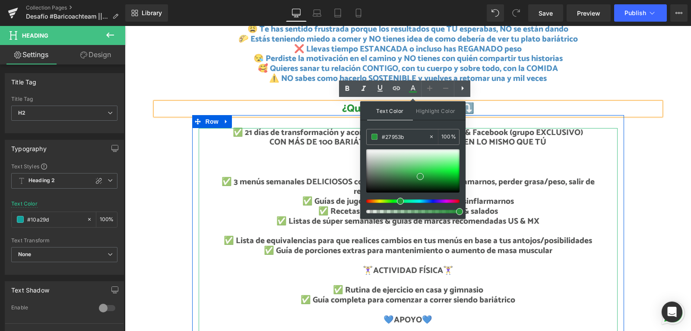
click at [571, 159] on p "🍔ALIMENTACIÓN🍔 ✅ 3 menús semanales DELICIOSOS con recetas aptas para desinflama…" at bounding box center [408, 171] width 419 height 49
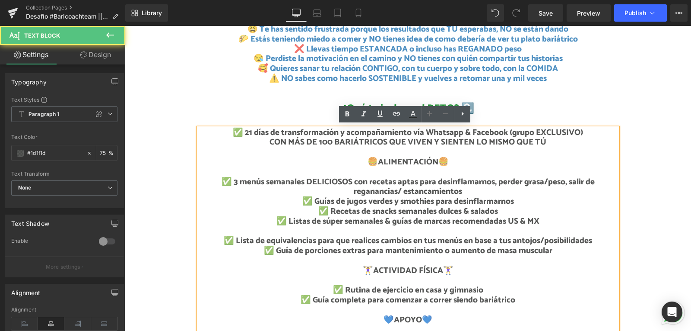
click at [631, 111] on div "¿Qué te incluye el RETO? ⤵️ Heading" at bounding box center [409, 108] width 506 height 13
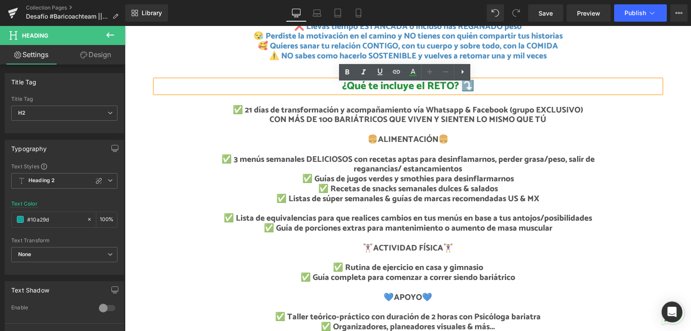
scroll to position [475, 0]
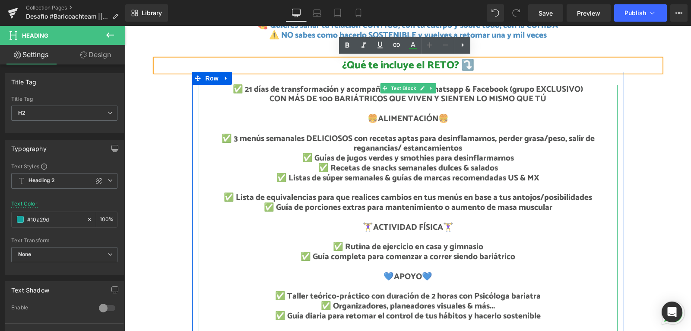
click at [244, 87] on p "✅ 21 días de transformación y acompañamiento vía Whatsapp & Facebook (grupo EXC…" at bounding box center [408, 95] width 419 height 20
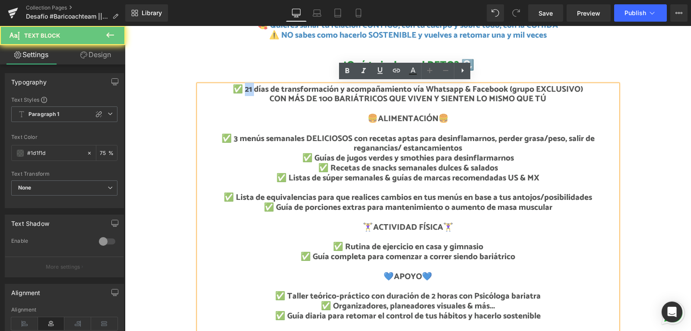
click at [244, 87] on p "✅ 21 días de transformación y acompañamiento vía Whatsapp & Facebook (grupo EXC…" at bounding box center [408, 95] width 419 height 20
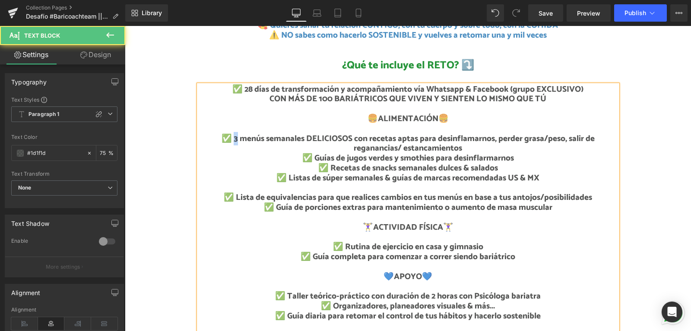
click at [231, 136] on p "🍔ALIMENTACIÓN🍔 ✅ 3 menús semanales DELICIOSOS con recetas aptas para desinflama…" at bounding box center [408, 128] width 419 height 49
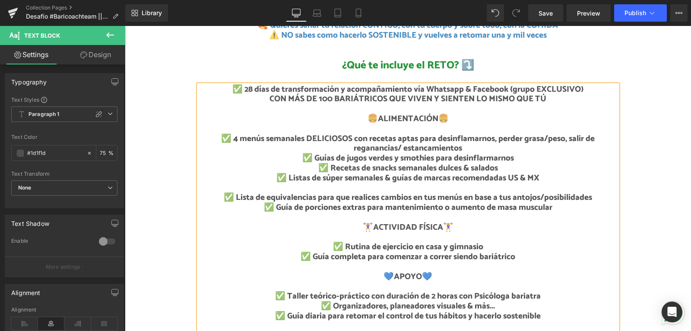
click at [468, 146] on p "🍔ALIMENTACIÓN🍔 ✅ 4 menús semanales DELICIOSOS con recetas aptas para desinflama…" at bounding box center [408, 128] width 419 height 49
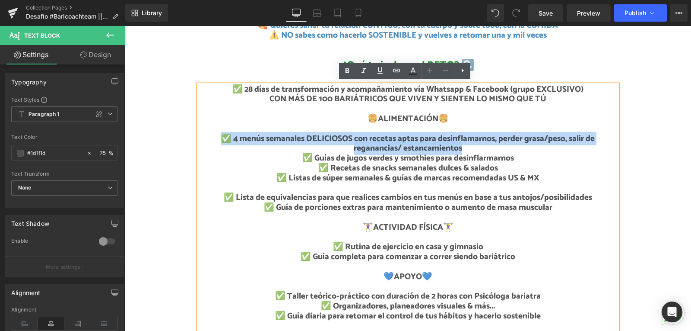
drag, startPoint x: 215, startPoint y: 135, endPoint x: 474, endPoint y: 145, distance: 259.9
click at [474, 145] on p "🍔ALIMENTACIÓN🍔 ✅ 4 menús semanales DELICIOSOS con recetas aptas para desinflama…" at bounding box center [408, 128] width 419 height 49
copy p "✅ 4 menús semanales DELICIOSOS con recetas aptas para desinflamarnos, perder gr…"
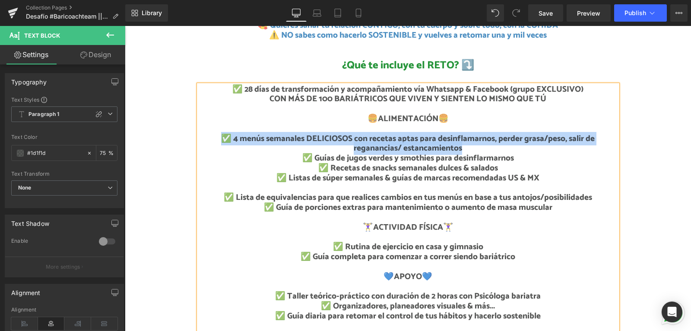
click at [462, 148] on p "🍔ALIMENTACIÓN🍔 ✅ 4 menús semanales DELICIOSOS con recetas aptas para desinflama…" at bounding box center [408, 128] width 419 height 49
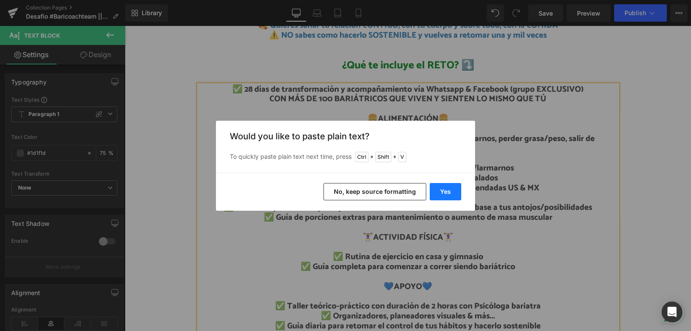
click at [449, 195] on button "Yes" at bounding box center [446, 191] width 32 height 17
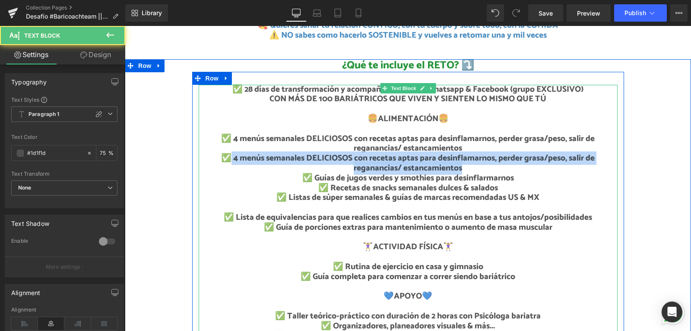
drag, startPoint x: 229, startPoint y: 157, endPoint x: 462, endPoint y: 164, distance: 233.9
click at [462, 164] on p "✅ 4 menús semanales DELICIOSOS con recetas aptas para desinflamarnos, perder gr…" at bounding box center [408, 163] width 419 height 20
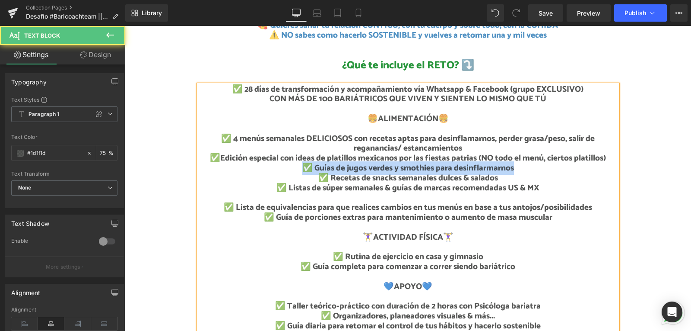
drag, startPoint x: 513, startPoint y: 165, endPoint x: 298, endPoint y: 165, distance: 215.2
click at [300, 164] on p "✅ Guías de jugos verdes y smothies para desinflarmarnos" at bounding box center [408, 168] width 419 height 10
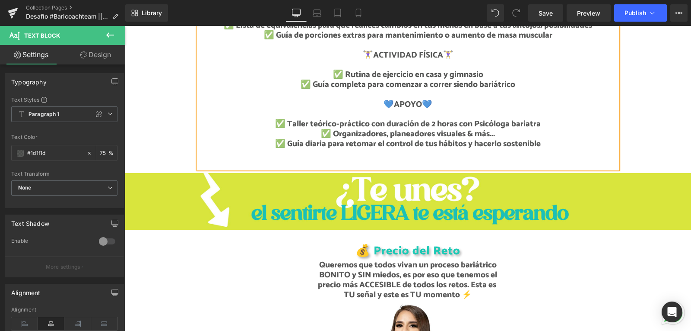
scroll to position [648, 0]
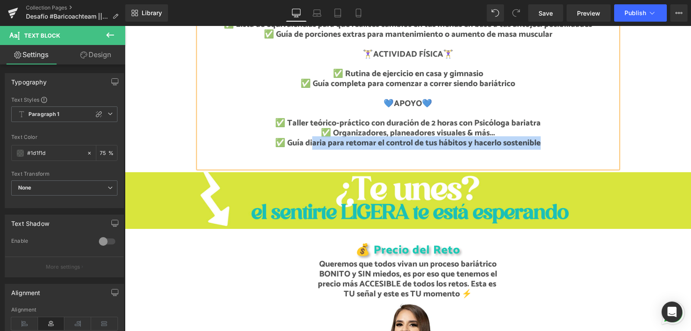
drag, startPoint x: 541, startPoint y: 140, endPoint x: 309, endPoint y: 143, distance: 232.5
click at [309, 143] on p "✅ Taller teórico-práctico con duración de 2 horas con Psicóloga bariatra ✅ Orga…" at bounding box center [408, 132] width 419 height 29
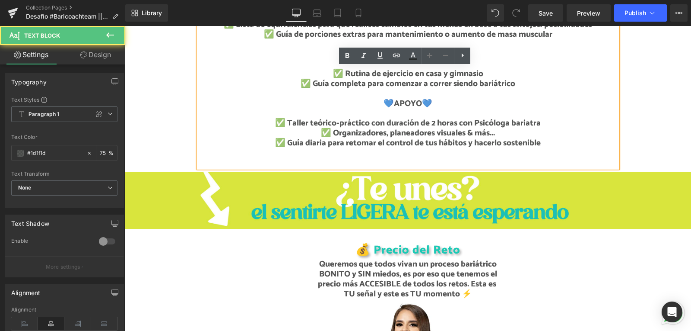
click at [579, 150] on p at bounding box center [408, 158] width 419 height 20
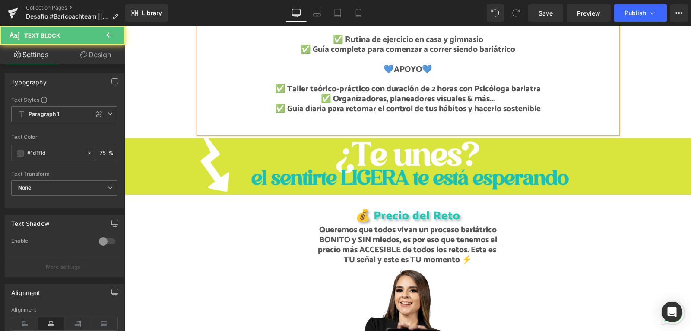
scroll to position [691, 0]
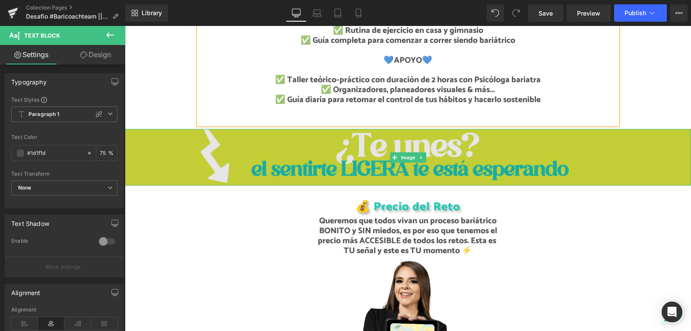
click at [530, 141] on img at bounding box center [408, 157] width 566 height 57
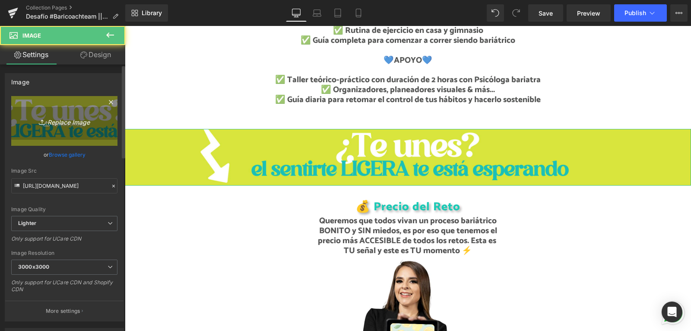
click at [85, 121] on icon "Replace Image" at bounding box center [64, 120] width 69 height 11
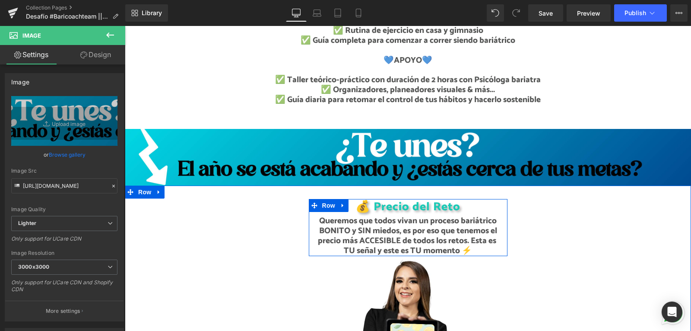
click at [426, 205] on icon at bounding box center [428, 206] width 5 height 5
click at [449, 204] on h2 "💰 Precio del Reto" at bounding box center [408, 207] width 186 height 12
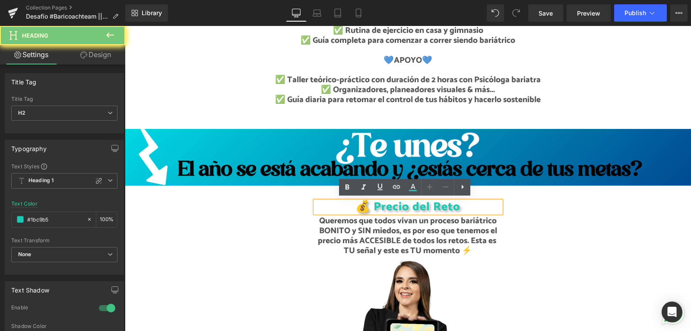
click at [449, 204] on h2 "💰 Precio del Reto" at bounding box center [408, 207] width 186 height 12
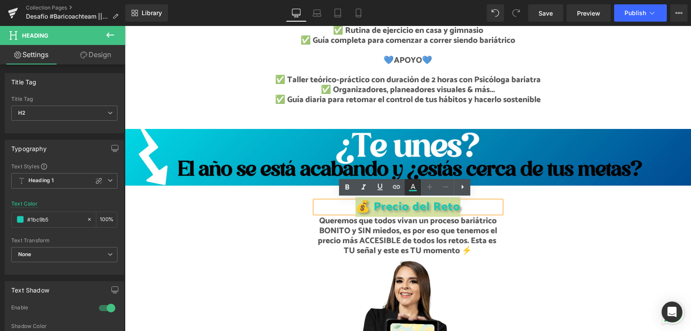
click at [415, 188] on icon at bounding box center [413, 187] width 10 height 10
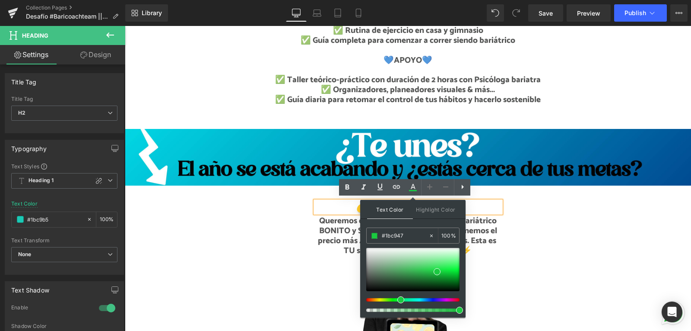
drag, startPoint x: 410, startPoint y: 298, endPoint x: 407, endPoint y: 274, distance: 24.8
click at [396, 299] on div at bounding box center [409, 299] width 93 height 3
click at [401, 273] on div at bounding box center [412, 269] width 93 height 43
click at [412, 273] on div at bounding box center [412, 269] width 93 height 43
click at [432, 273] on div at bounding box center [412, 269] width 93 height 43
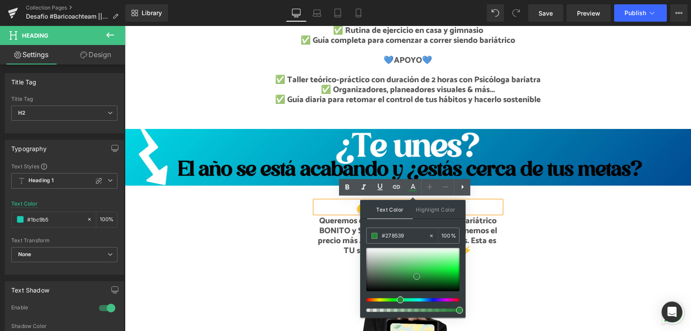
drag, startPoint x: 422, startPoint y: 271, endPoint x: 417, endPoint y: 276, distance: 7.0
click at [417, 276] on div at bounding box center [412, 269] width 93 height 43
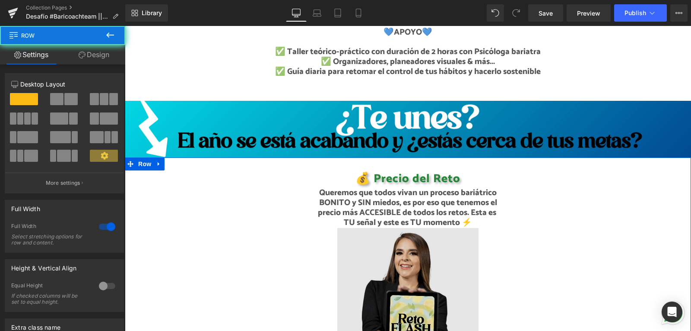
scroll to position [735, 0]
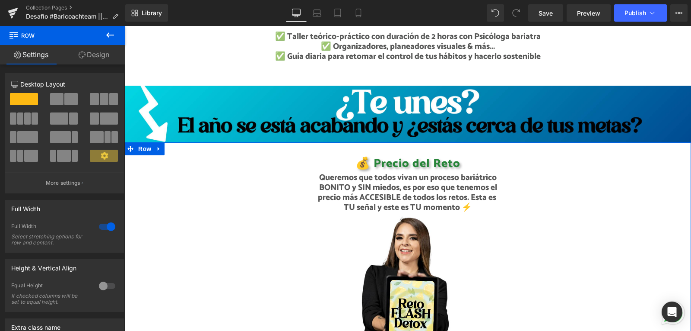
click at [352, 180] on p "Queremos que todos vivan un proceso bariátrico BONITO y SIN miedos, es por eso …" at bounding box center [408, 192] width 186 height 39
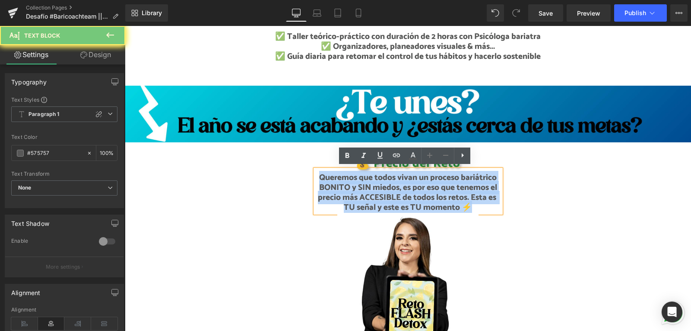
click at [352, 180] on p "Queremos que todos vivan un proceso bariátrico BONITO y SIN miedos, es por eso …" at bounding box center [408, 192] width 186 height 39
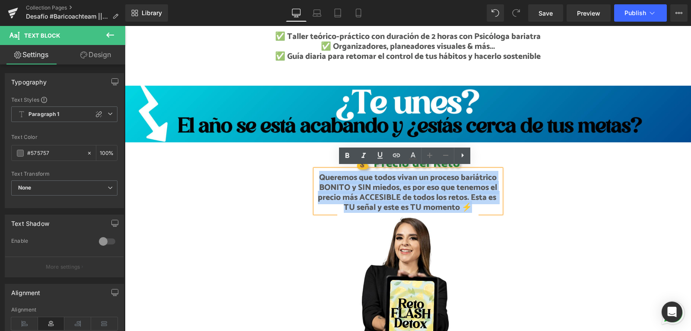
click at [460, 203] on p "Queremos que todos vivan un proceso bariátrico BONITO y SIN miedos, es por eso …" at bounding box center [408, 192] width 186 height 39
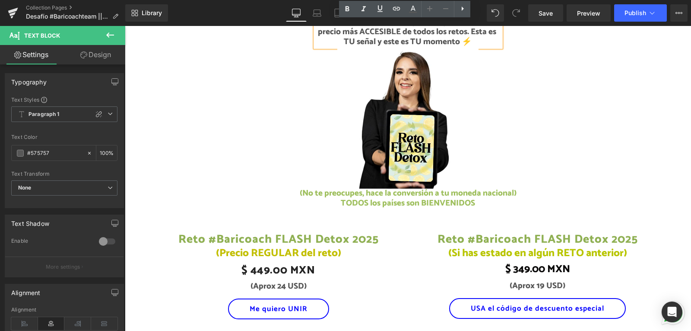
scroll to position [907, 0]
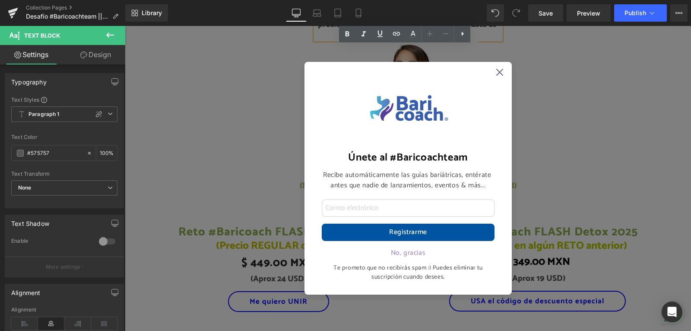
click at [496, 106] on div "Únete al #Baricoachteam Recibe automáticamente las guías bariátricas, entérate …" at bounding box center [408, 178] width 207 height 232
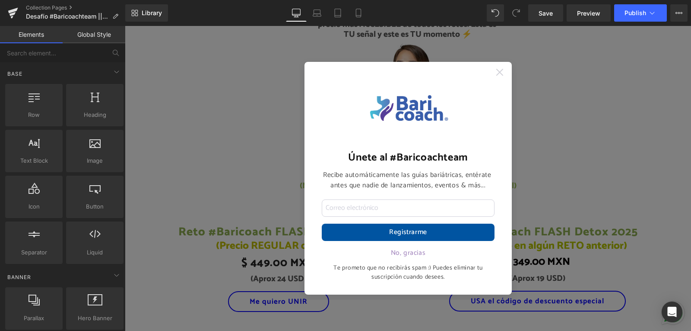
click at [496, 70] on icon at bounding box center [499, 72] width 7 height 7
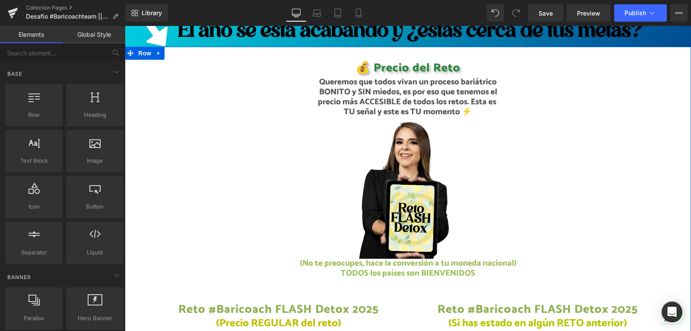
scroll to position [821, 0]
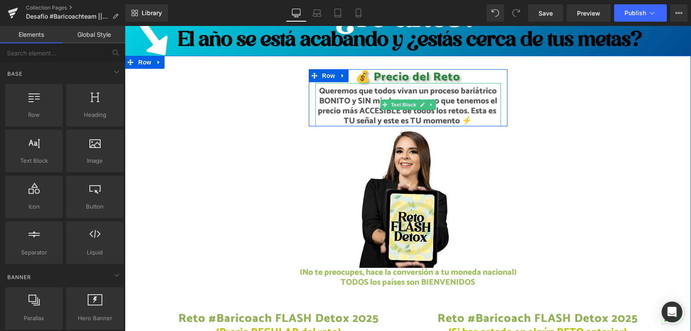
click at [456, 96] on p "Queremos que todos vivan un proceso bariátrico BONITO y SIN miedos, es por eso …" at bounding box center [408, 105] width 186 height 39
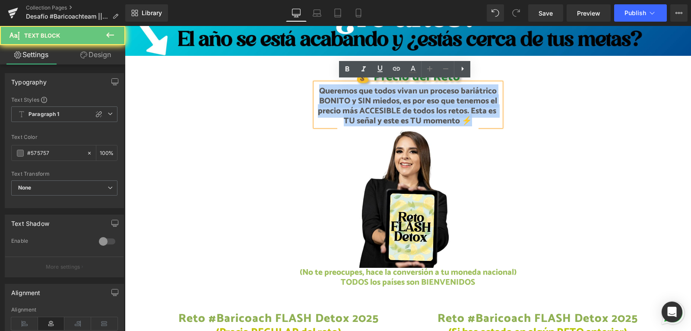
click at [456, 96] on p "Queremos que todos vivan un proceso bariátrico BONITO y SIN miedos, es por eso …" at bounding box center [408, 105] width 186 height 39
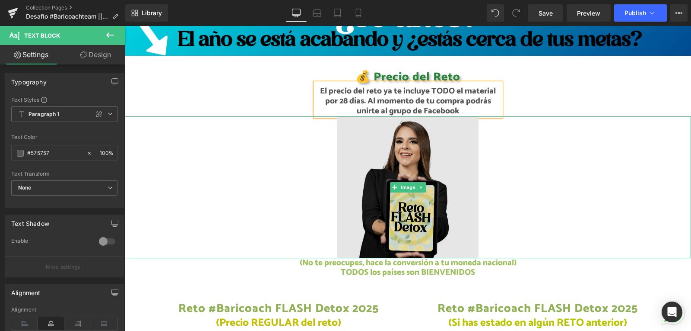
click at [430, 194] on img at bounding box center [408, 187] width 142 height 142
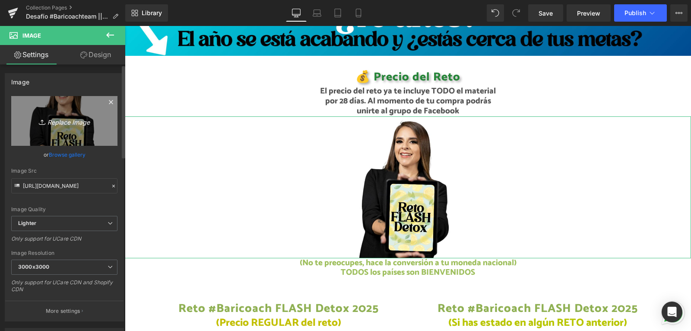
click at [60, 121] on icon "Replace Image" at bounding box center [64, 120] width 69 height 11
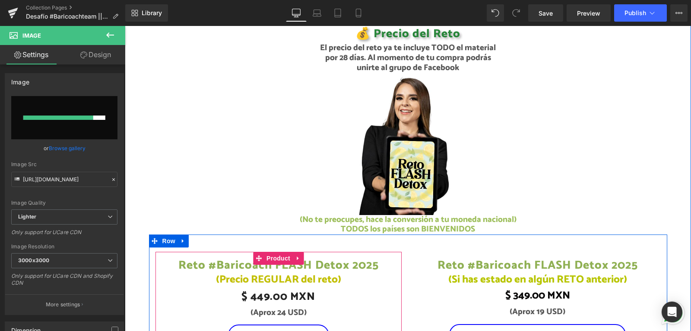
scroll to position [907, 0]
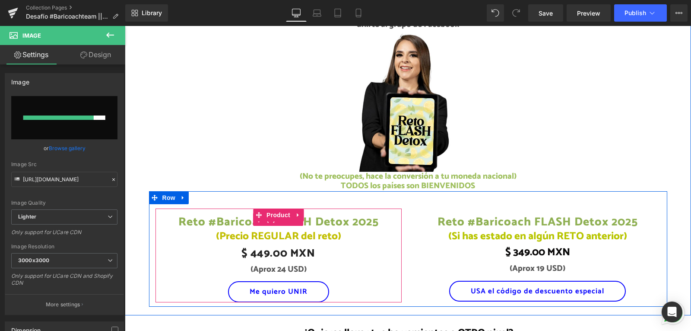
click at [343, 220] on link "Reto #Baricoach FLASH Detox 2025" at bounding box center [278, 218] width 200 height 21
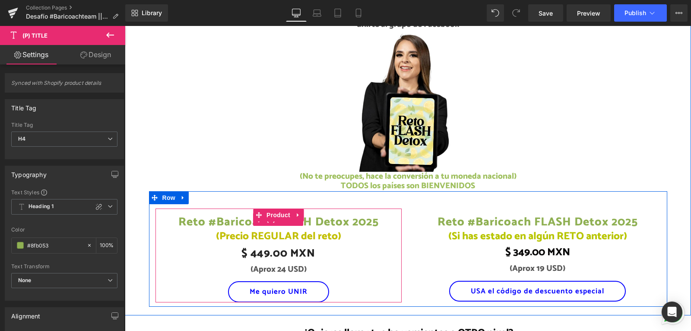
click at [234, 214] on link "Reto #Baricoach FLASH Detox 2025" at bounding box center [278, 218] width 200 height 21
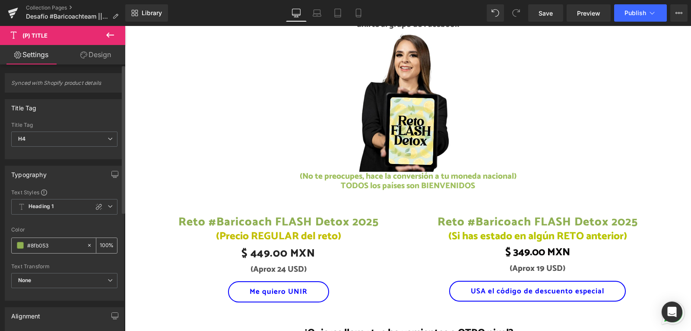
click at [19, 245] on span at bounding box center [20, 245] width 7 height 7
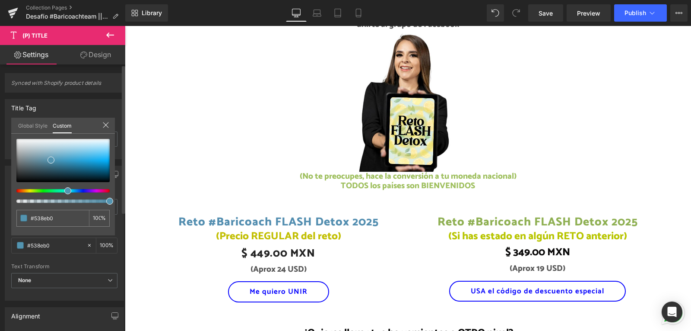
drag, startPoint x: 70, startPoint y: 188, endPoint x: 64, endPoint y: 189, distance: 5.2
click at [64, 189] on div at bounding box center [59, 190] width 93 height 3
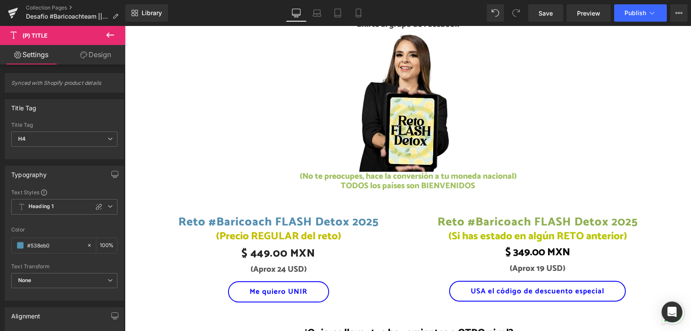
click at [236, 231] on body "No olvides registrárte Ir directamente al contenido ¡Únete a los desafíos bariá…" at bounding box center [408, 212] width 566 height 2187
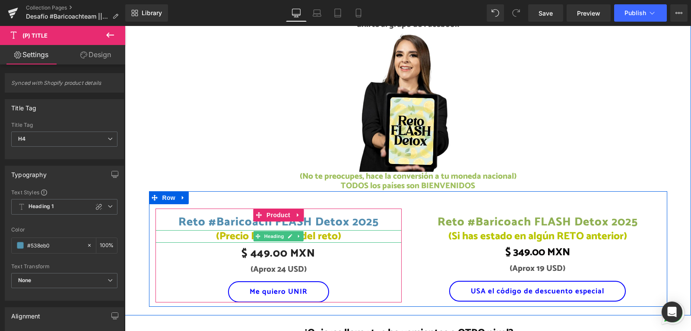
click at [227, 233] on h1 "(Precio REGULAR del reto)" at bounding box center [279, 236] width 246 height 13
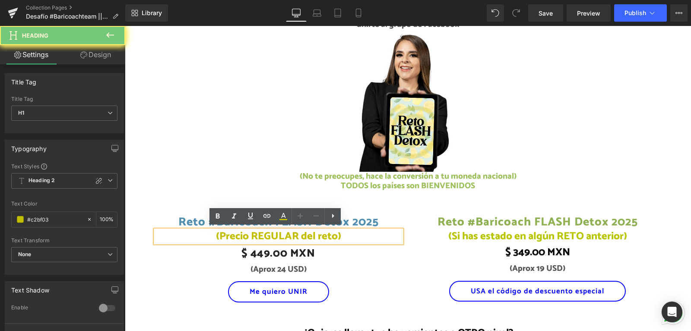
click at [227, 233] on h1 "(Precio REGULAR del reto)" at bounding box center [279, 236] width 246 height 13
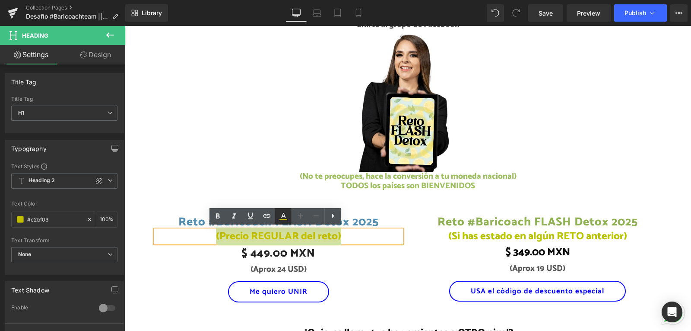
click at [281, 218] on icon at bounding box center [283, 216] width 10 height 10
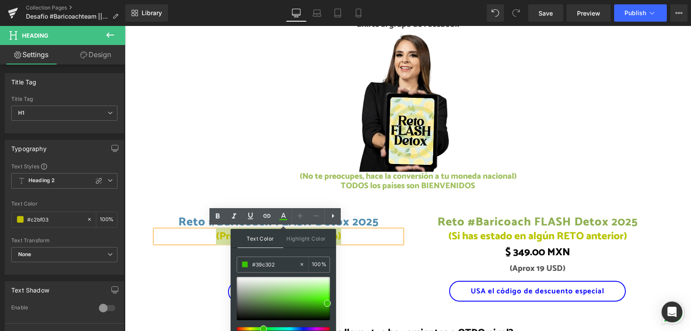
scroll to position [1, 0]
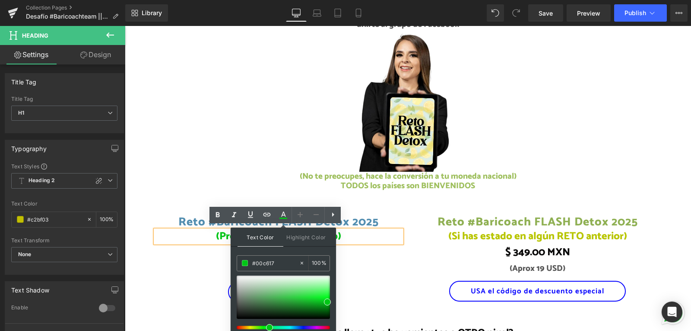
drag, startPoint x: 260, startPoint y: 326, endPoint x: 266, endPoint y: 329, distance: 6.8
click at [266, 329] on div at bounding box center [283, 307] width 93 height 64
drag, startPoint x: 322, startPoint y: 304, endPoint x: 299, endPoint y: 301, distance: 23.0
click at [299, 301] on span at bounding box center [297, 302] width 7 height 7
click at [382, 272] on div at bounding box center [279, 273] width 246 height 2
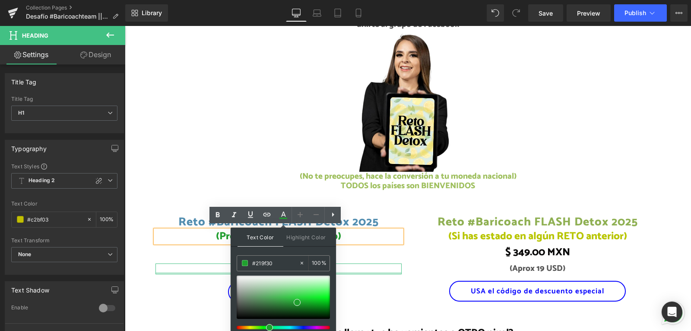
scroll to position [0, 0]
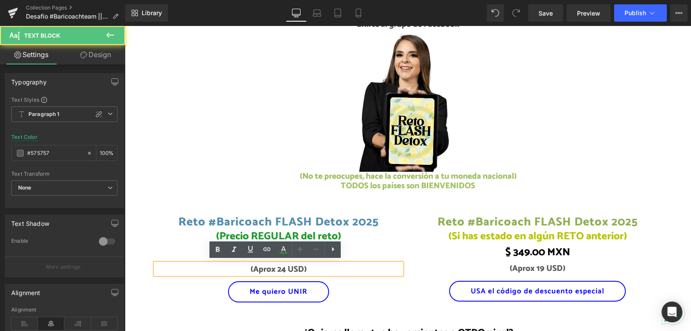
click at [285, 195] on div "Reto #Baricoach FLASH Detox 2025 (P) Title (Precio REGULAR del reto) Heading $ …" at bounding box center [408, 248] width 519 height 115
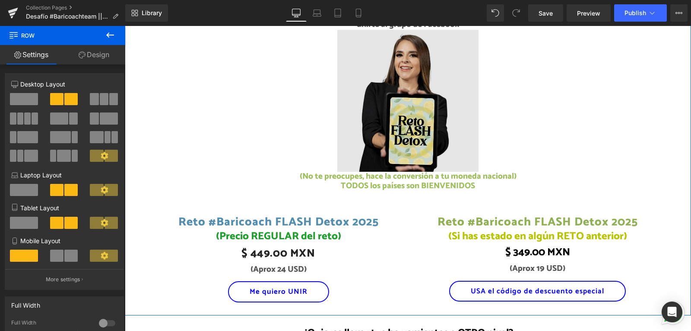
click at [406, 130] on img at bounding box center [408, 101] width 142 height 142
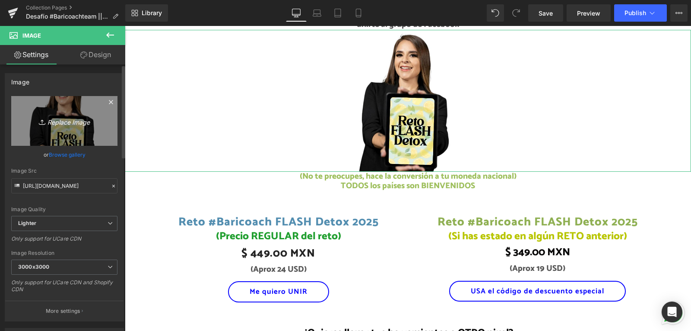
click at [45, 120] on icon at bounding box center [43, 122] width 9 height 9
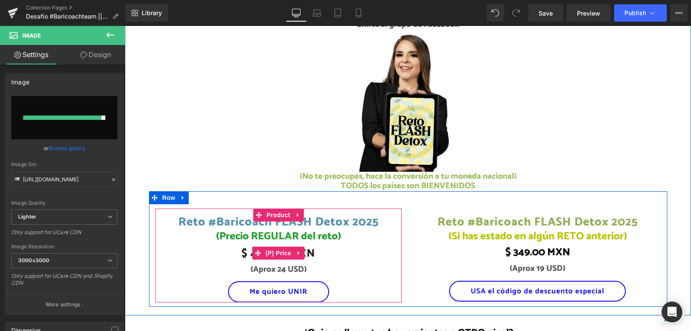
click at [307, 249] on span "$ 449.00 MXN" at bounding box center [278, 252] width 73 height 21
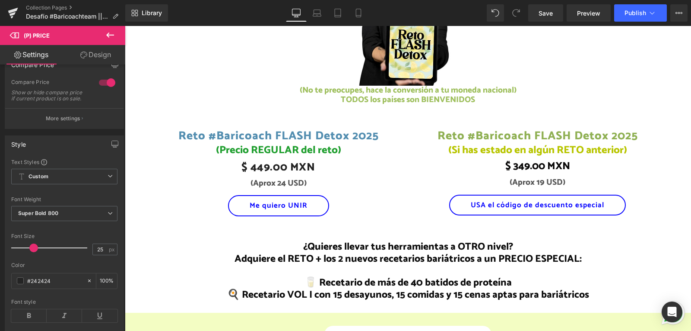
scroll to position [994, 0]
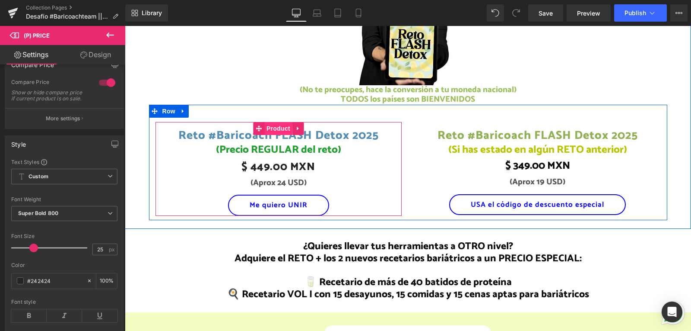
click at [271, 127] on span "Product" at bounding box center [278, 128] width 28 height 13
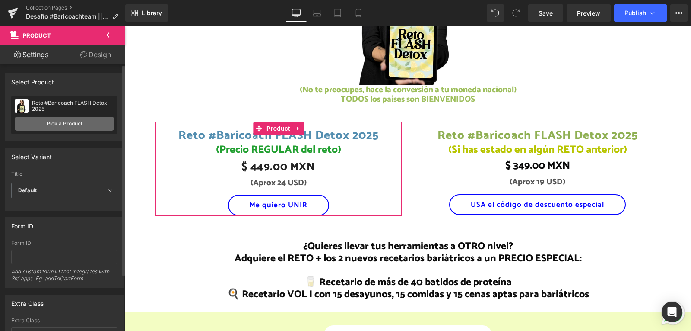
click at [47, 124] on link "Pick a Product" at bounding box center [64, 124] width 99 height 14
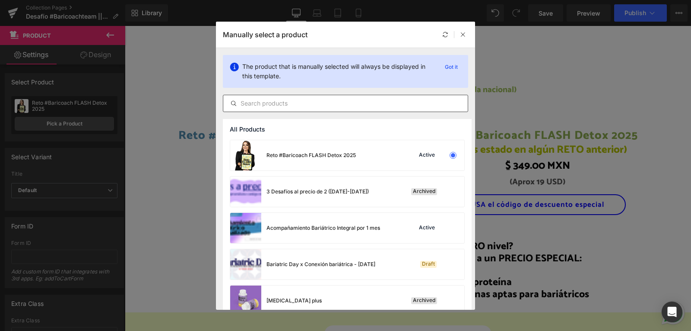
click at [337, 102] on input "text" at bounding box center [345, 103] width 245 height 10
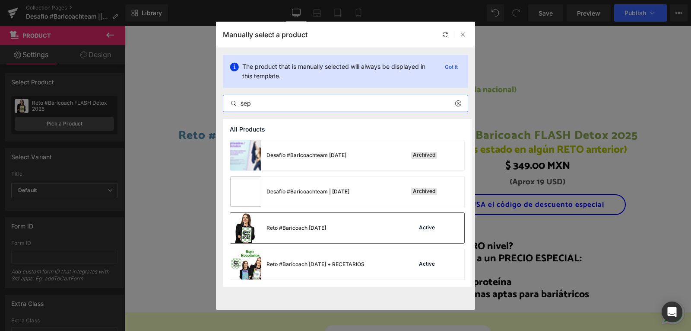
click at [391, 232] on div "Reto #Baricoach [DATE] Active" at bounding box center [347, 228] width 234 height 30
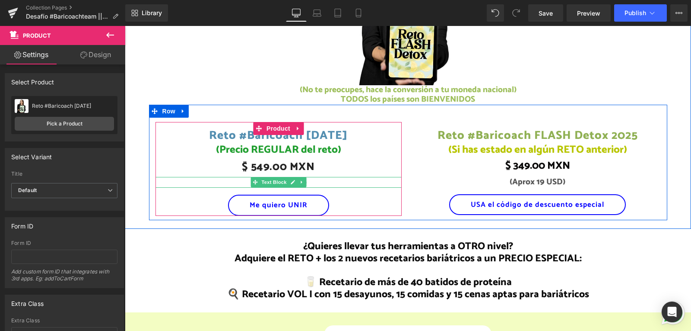
drag, startPoint x: 325, startPoint y: 178, endPoint x: 305, endPoint y: 178, distance: 19.4
click at [325, 178] on p "(Aprox 24 USD)" at bounding box center [279, 183] width 246 height 10
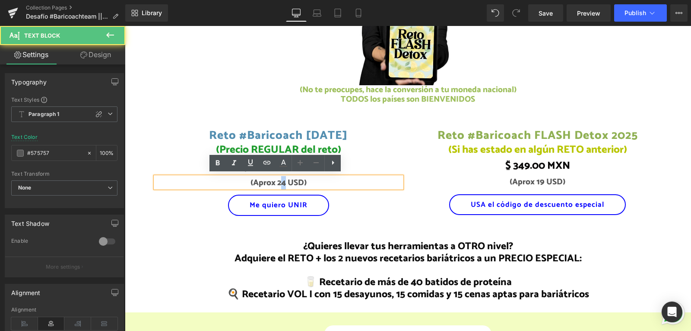
click at [279, 178] on p "(Aprox 24 USD)" at bounding box center [279, 183] width 246 height 10
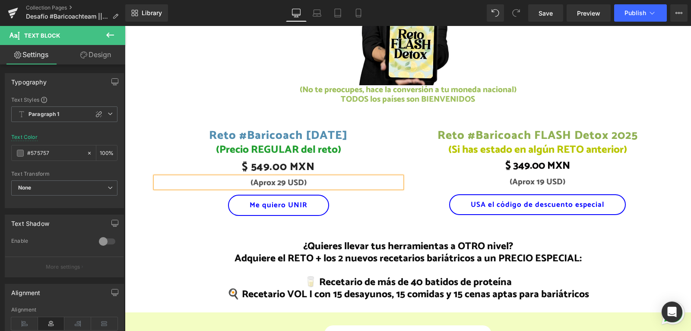
click at [388, 209] on div "Me quiero UNIR" at bounding box center [279, 204] width 246 height 21
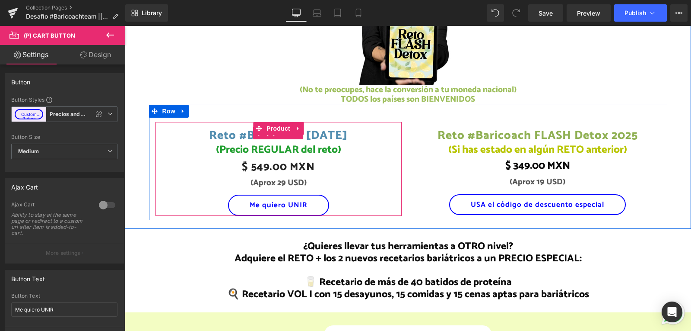
click at [319, 134] on link "Reto #Baricoach [DATE]" at bounding box center [278, 132] width 139 height 21
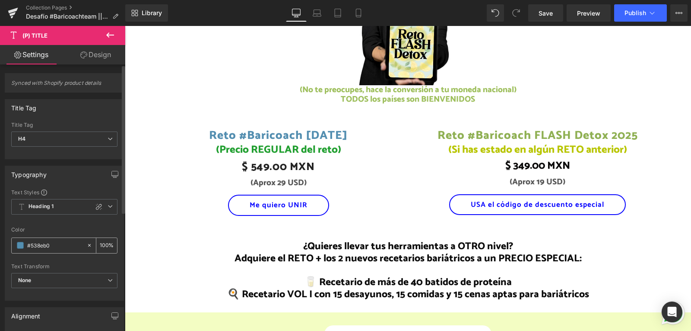
click at [40, 241] on input "#538eb0" at bounding box center [54, 245] width 55 height 10
click at [511, 133] on div "Reto #Baricoach FLASH Detox 2025 (P) Title" at bounding box center [538, 132] width 246 height 21
click at [36, 242] on input "#8fb053" at bounding box center [54, 245] width 55 height 10
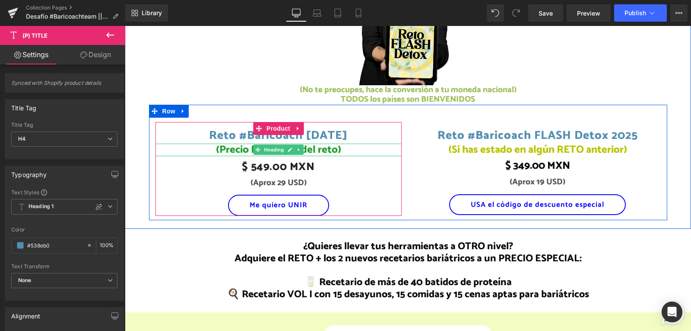
click at [238, 146] on span "(Precio REGULAR del reto)" at bounding box center [278, 149] width 125 height 17
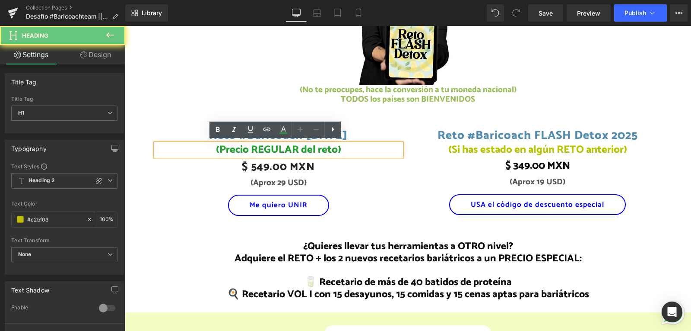
click at [238, 146] on span "(Precio REGULAR del reto)" at bounding box center [278, 149] width 125 height 17
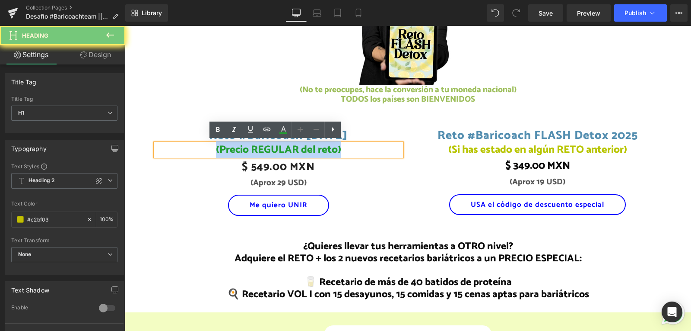
click at [238, 146] on span "(Precio REGULAR del reto)" at bounding box center [278, 149] width 125 height 17
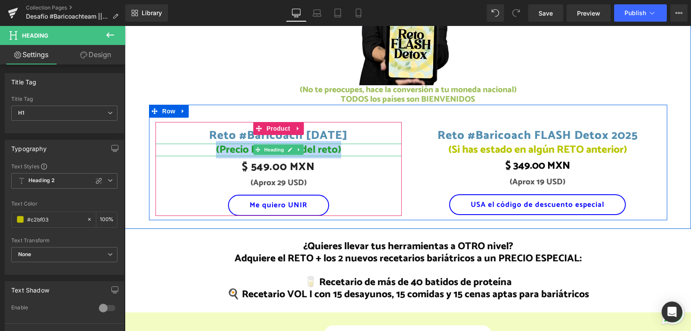
click at [308, 145] on span "(Precio REGULAR del reto)" at bounding box center [278, 149] width 125 height 17
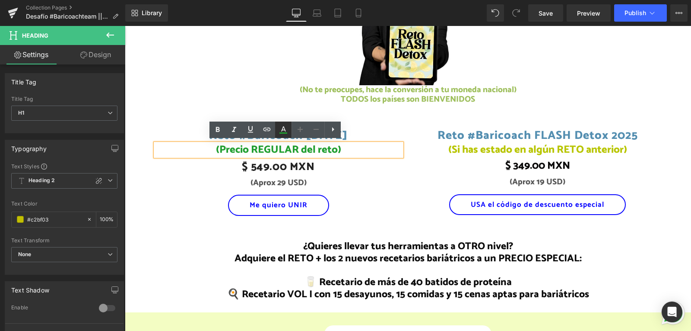
click at [286, 134] on icon at bounding box center [283, 129] width 10 height 10
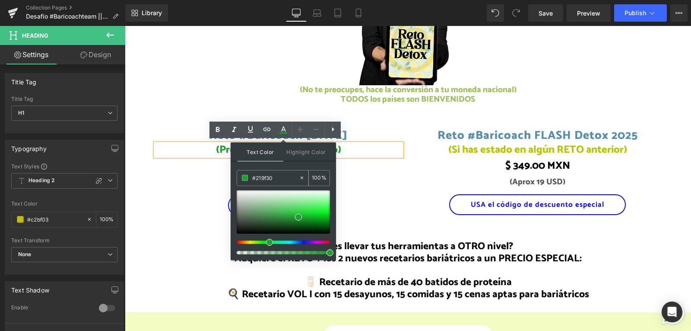
click at [267, 176] on input "#219f30" at bounding box center [275, 178] width 47 height 10
click at [604, 146] on h1 "(Si has estado en algún RETO anterior)" at bounding box center [538, 149] width 246 height 13
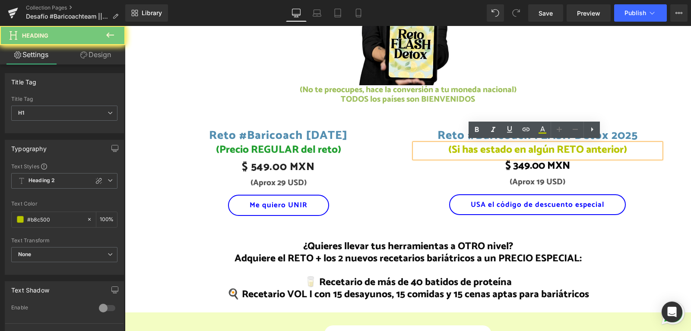
click at [604, 146] on h1 "(Si has estado en algún RETO anterior)" at bounding box center [538, 149] width 246 height 13
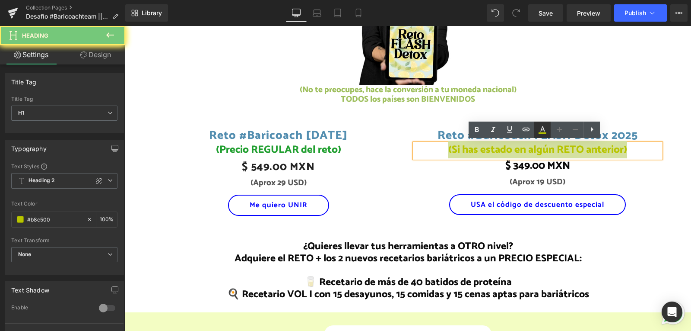
click at [543, 128] on icon at bounding box center [543, 129] width 10 height 10
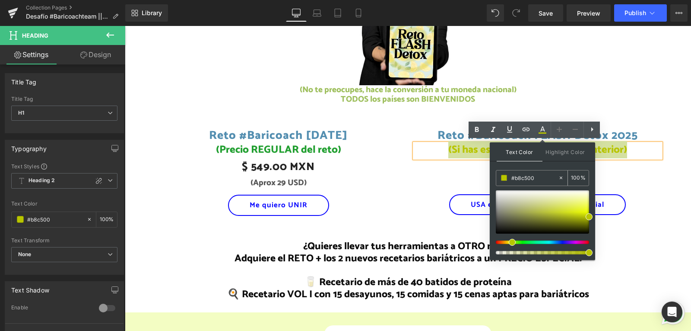
click at [526, 176] on input "#b8c500" at bounding box center [535, 178] width 47 height 10
paste input "219f3"
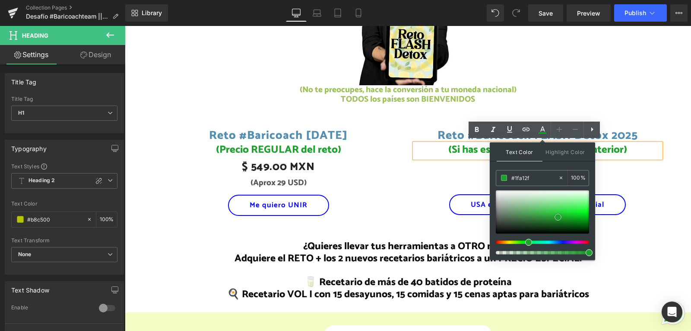
click at [558, 218] on span at bounding box center [558, 216] width 7 height 7
click at [659, 173] on div "Reto #Baricoach FLASH Detox 2025 (P) Title (Si has estado en algún RETO anterio…" at bounding box center [537, 168] width 259 height 93
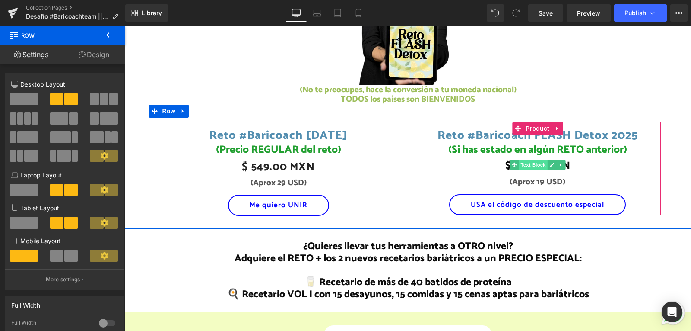
click at [527, 163] on span "Text Block" at bounding box center [533, 164] width 29 height 10
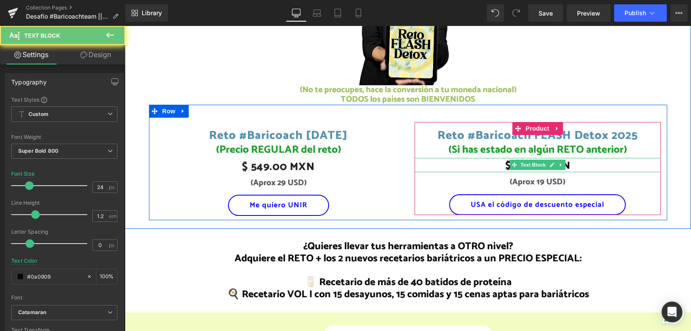
click at [591, 165] on p "$ 349.00 MXN" at bounding box center [538, 166] width 246 height 13
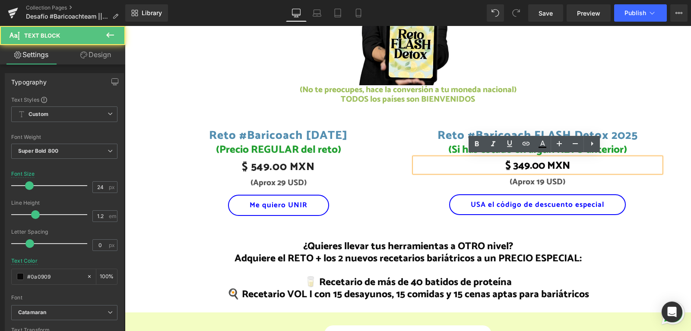
click at [591, 164] on p "$ 349.00 MXN" at bounding box center [538, 166] width 246 height 13
click at [535, 165] on p "$ 349.00 MXN" at bounding box center [538, 166] width 246 height 13
click at [517, 162] on p "$ 349.00 MXN" at bounding box center [538, 166] width 246 height 13
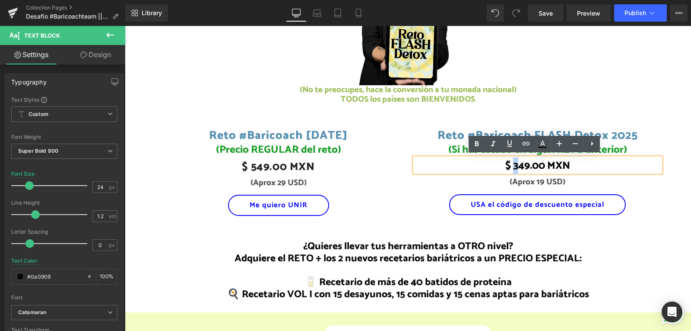
drag, startPoint x: 514, startPoint y: 162, endPoint x: 507, endPoint y: 167, distance: 8.2
click at [511, 163] on p "$ 349.00 MXN" at bounding box center [538, 166] width 246 height 13
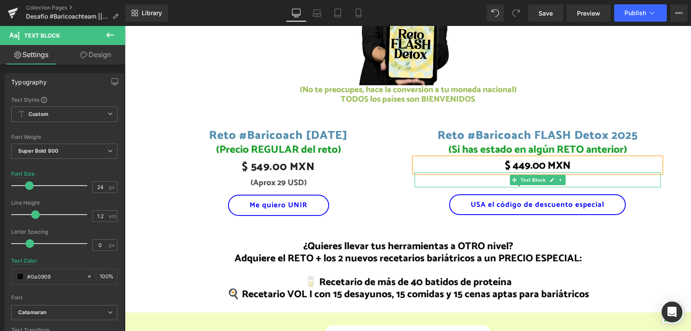
click at [564, 180] on p "(Aprox 19 USD)" at bounding box center [538, 182] width 246 height 10
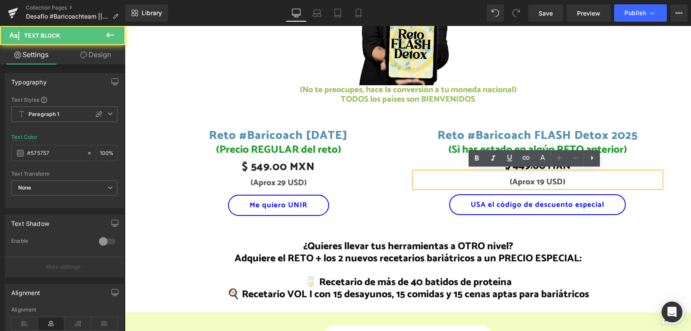
click at [576, 177] on p "(Aprox 19 USD)" at bounding box center [538, 182] width 246 height 10
drag, startPoint x: 541, startPoint y: 181, endPoint x: 535, endPoint y: 180, distance: 5.6
click at [535, 180] on p "(Aprox 19 USD)" at bounding box center [538, 182] width 246 height 10
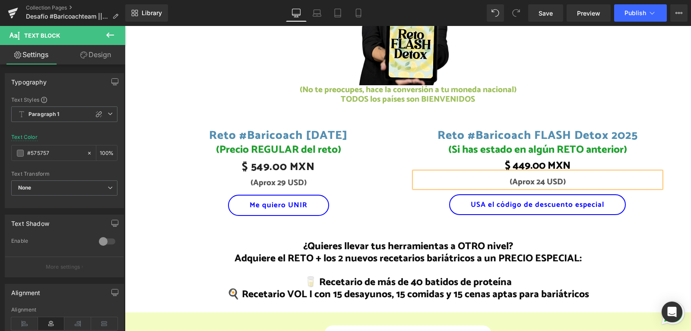
click at [637, 225] on div "💰 Precio del Reto Heading El precio del reto ya te incluye TODO el material por…" at bounding box center [408, 55] width 566 height 345
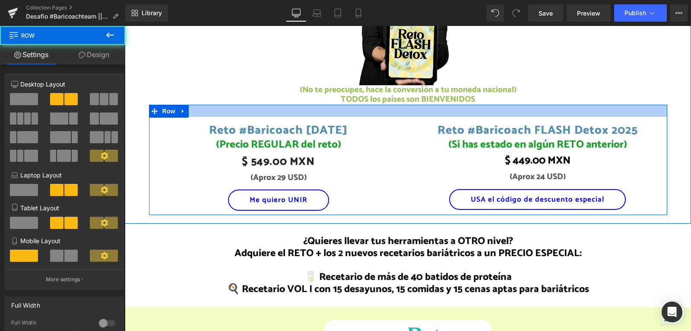
drag, startPoint x: 387, startPoint y: 119, endPoint x: 391, endPoint y: 114, distance: 7.0
click at [391, 114] on div at bounding box center [408, 111] width 519 height 12
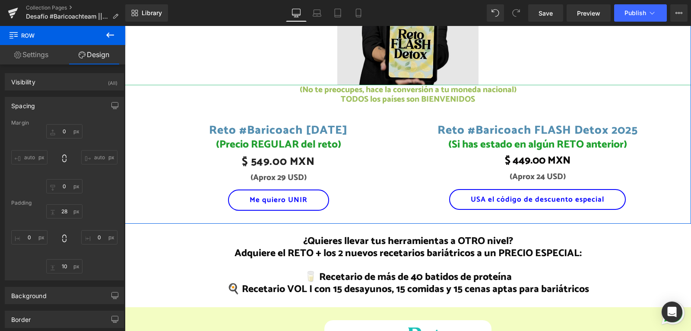
click at [409, 55] on img at bounding box center [408, 14] width 142 height 142
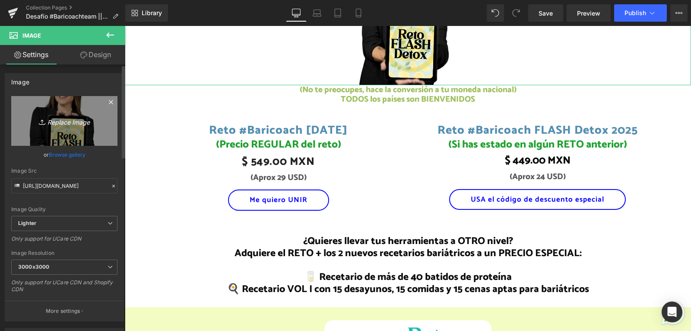
click at [71, 128] on link "Replace Image" at bounding box center [64, 121] width 106 height 50
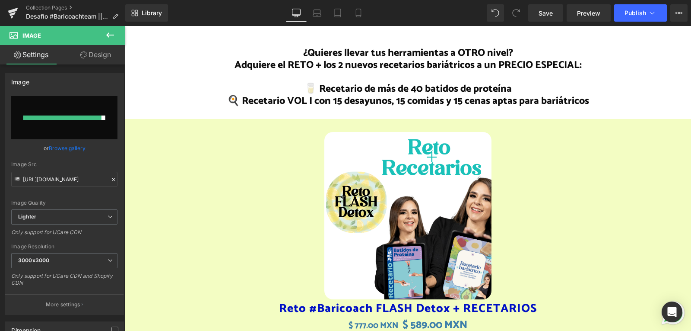
scroll to position [1210, 0]
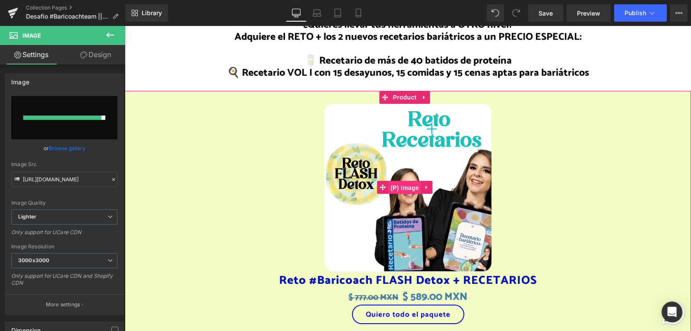
click at [408, 183] on span "(P) Image" at bounding box center [404, 187] width 33 height 13
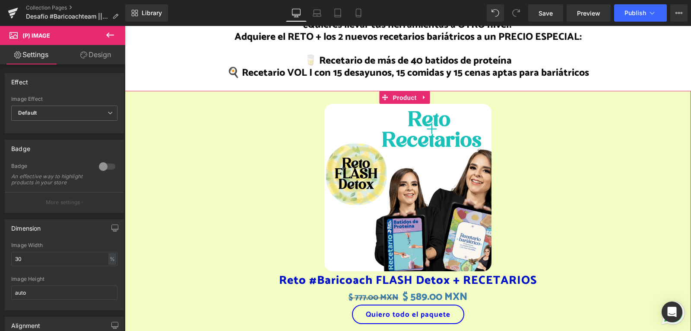
drag, startPoint x: 406, startPoint y: 96, endPoint x: 330, endPoint y: 95, distance: 75.6
click at [406, 95] on span "Product" at bounding box center [405, 97] width 28 height 13
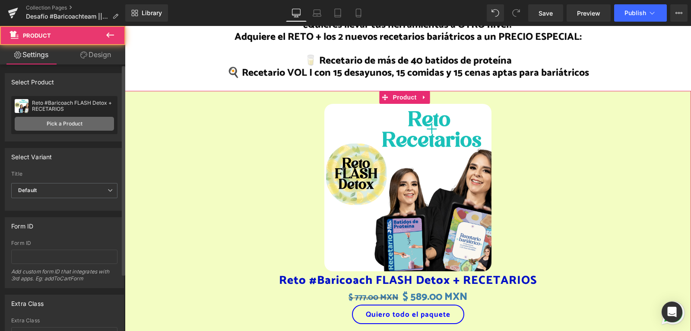
click at [80, 122] on link "Pick a Product" at bounding box center [64, 124] width 99 height 14
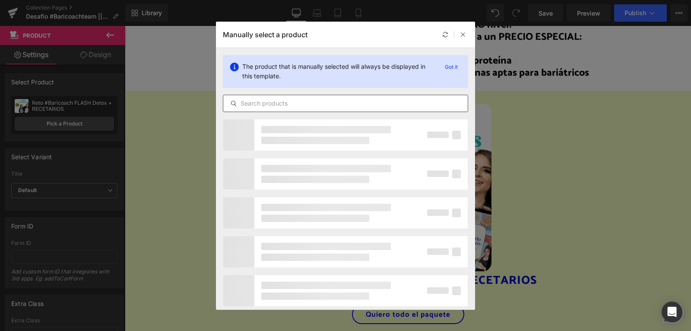
click at [302, 105] on input "text" at bounding box center [345, 103] width 245 height 10
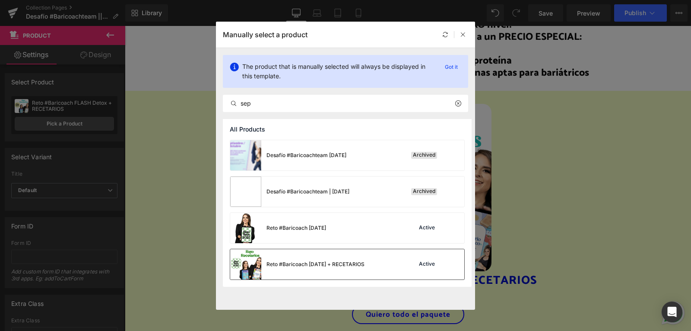
click at [365, 266] on div "Reto #Baricoach [DATE] + RECETARIOS" at bounding box center [316, 264] width 98 height 8
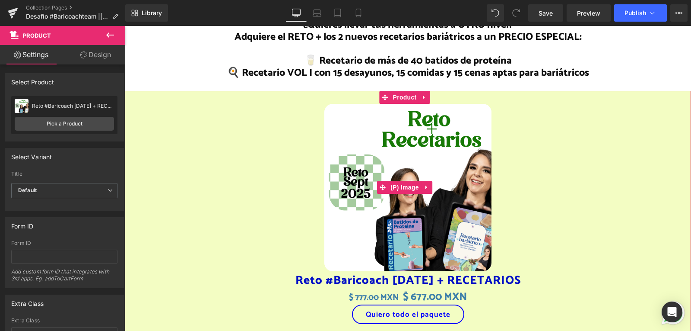
click at [263, 148] on div "Sale Off" at bounding box center [408, 187] width 558 height 167
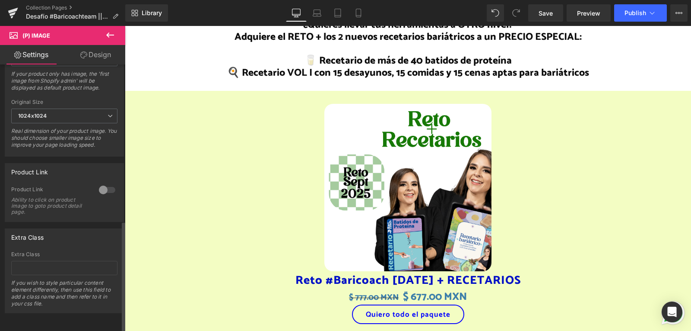
scroll to position [373, 0]
click at [104, 52] on link "Design" at bounding box center [95, 54] width 63 height 19
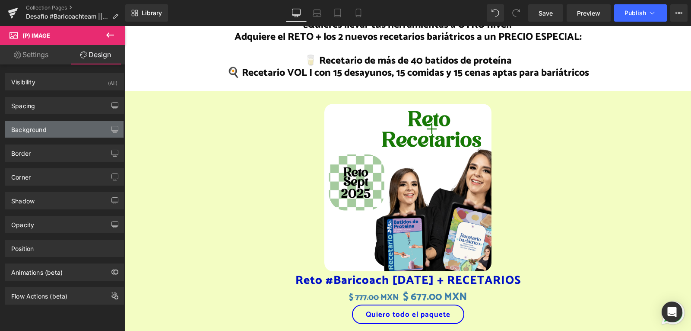
click at [48, 129] on div "Background" at bounding box center [64, 129] width 118 height 16
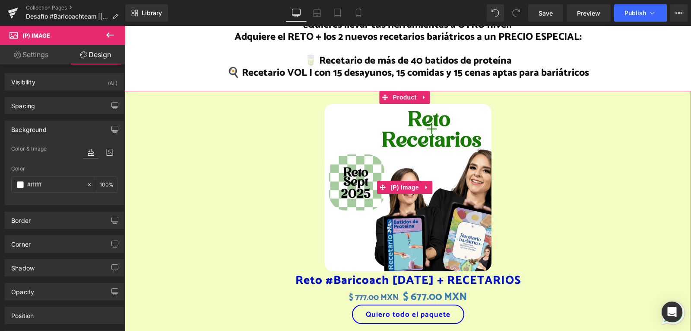
click at [234, 138] on div "Sale Off" at bounding box center [408, 187] width 558 height 167
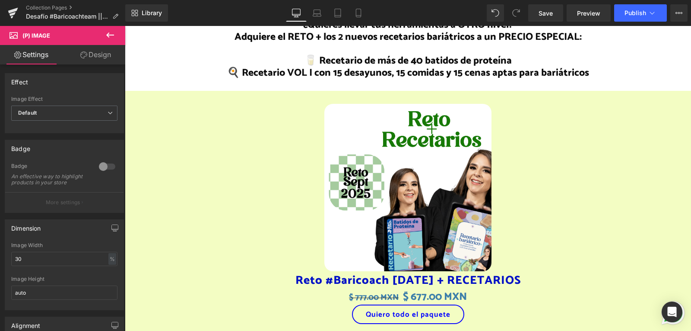
click at [96, 57] on link "Design" at bounding box center [95, 54] width 63 height 19
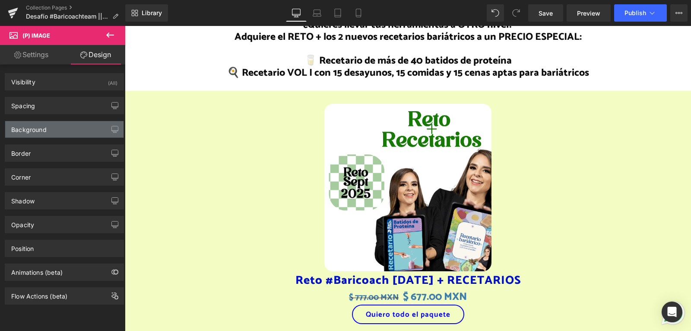
click at [48, 125] on div "Background" at bounding box center [64, 129] width 118 height 16
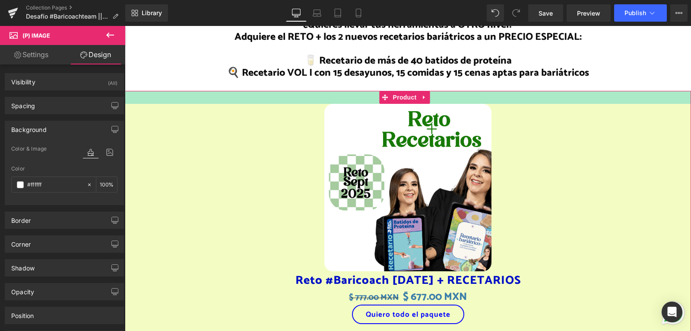
click at [552, 127] on div "Sale Off" at bounding box center [408, 187] width 558 height 167
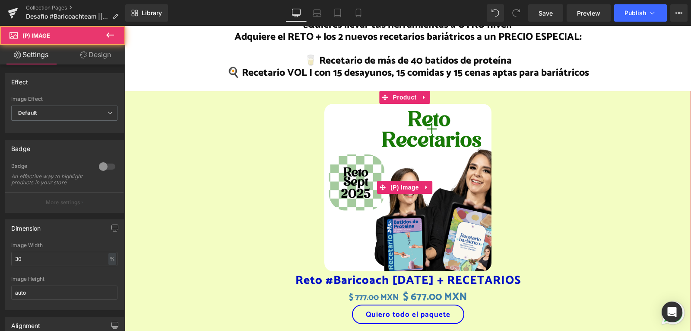
scroll to position [1296, 0]
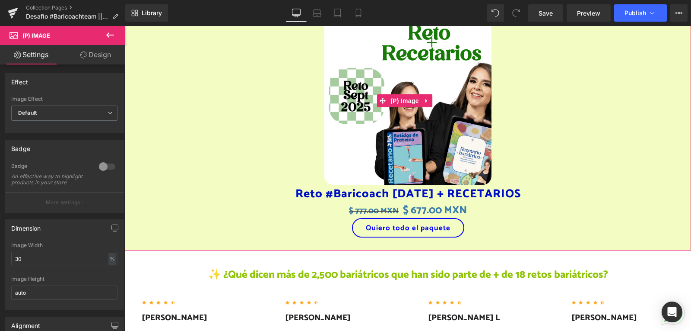
click at [205, 204] on div "$ 777.00 MXN $ 677.00 MXN" at bounding box center [408, 211] width 558 height 14
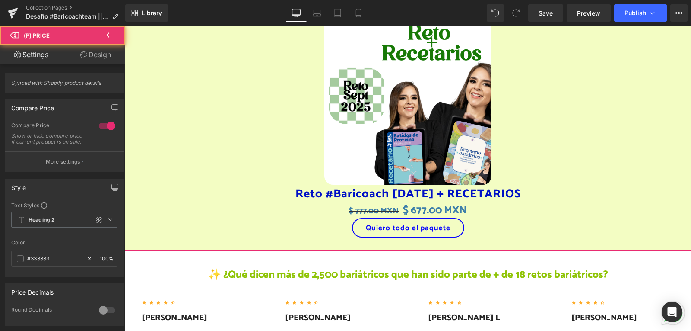
click at [200, 236] on div "Sale Off (P) Image Reto #Baricoach [DATE] + RECETARIOS (P) Title $ 777.00 MXN $…" at bounding box center [408, 127] width 566 height 246
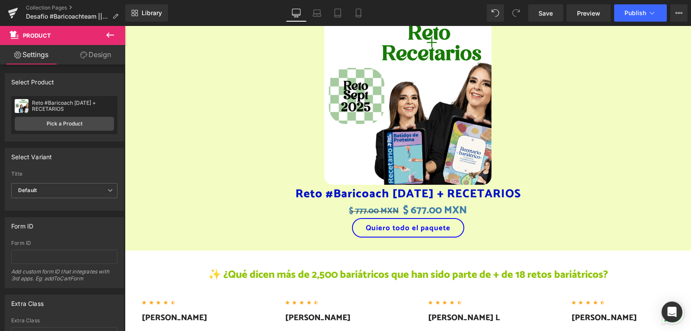
click at [182, 185] on h2 "Reto #Baricoach [DATE] + RECETARIOS" at bounding box center [408, 194] width 558 height 19
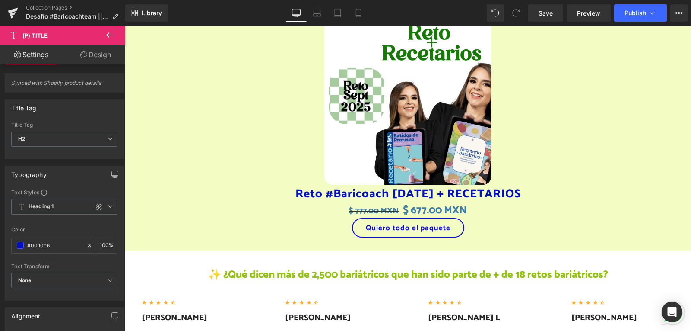
click at [100, 51] on link "Design" at bounding box center [95, 54] width 63 height 19
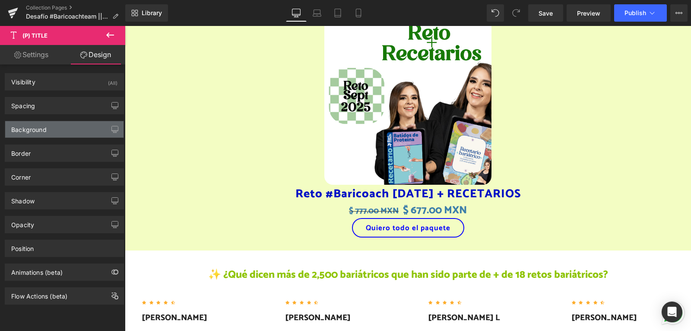
click at [48, 131] on div "Background" at bounding box center [64, 129] width 118 height 16
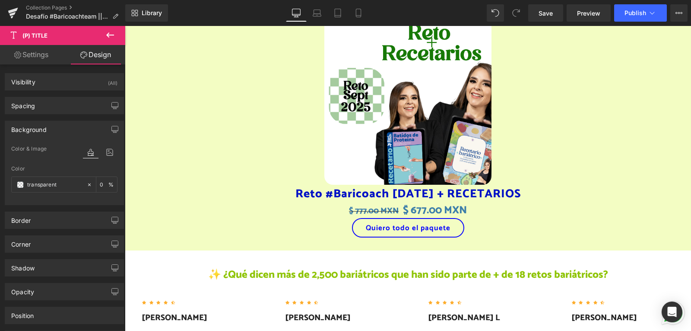
click at [194, 98] on div "Sale Off" at bounding box center [408, 100] width 558 height 167
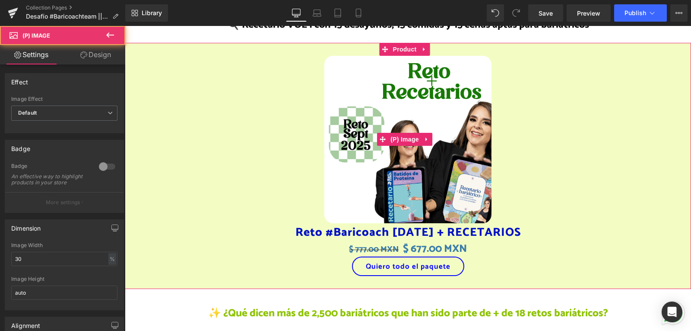
scroll to position [1210, 0]
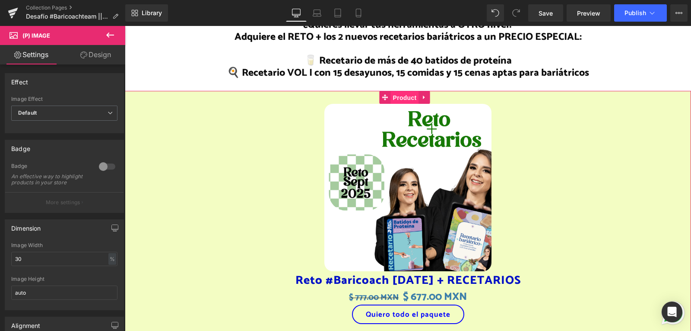
click at [410, 96] on span "Product" at bounding box center [405, 97] width 28 height 13
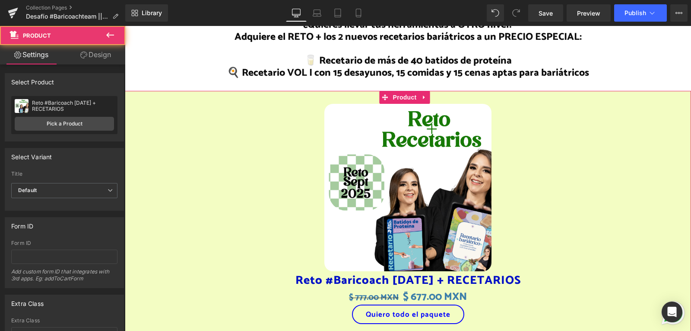
click at [104, 46] on link "Design" at bounding box center [95, 54] width 63 height 19
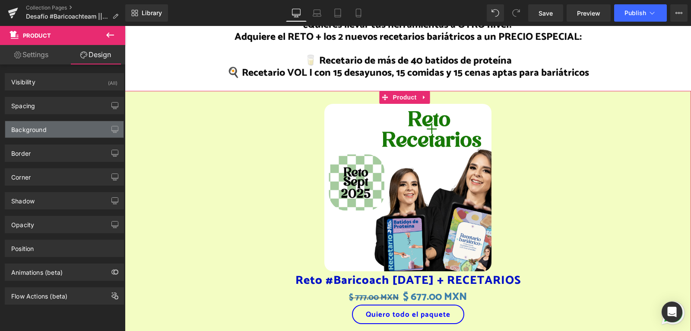
click at [46, 127] on div "Background" at bounding box center [28, 127] width 35 height 12
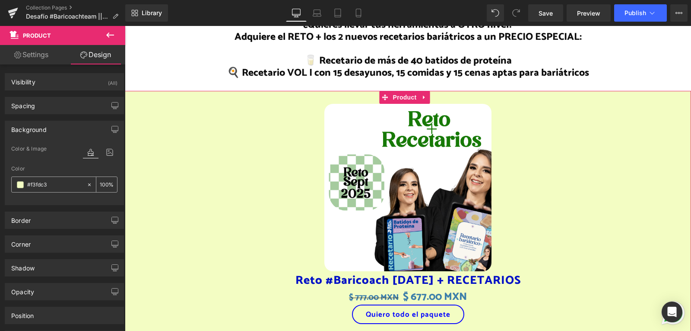
click at [21, 185] on span at bounding box center [20, 184] width 7 height 7
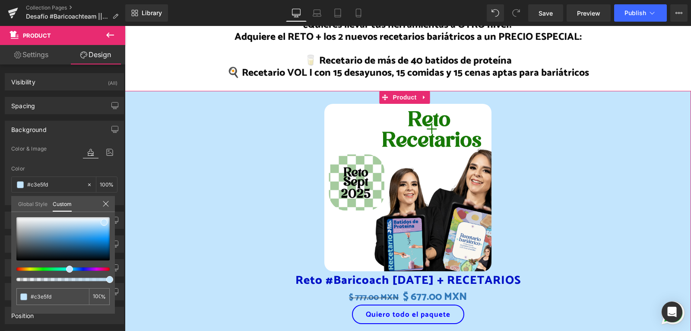
drag, startPoint x: 35, startPoint y: 268, endPoint x: 67, endPoint y: 267, distance: 32.0
click at [67, 267] on span at bounding box center [69, 268] width 7 height 7
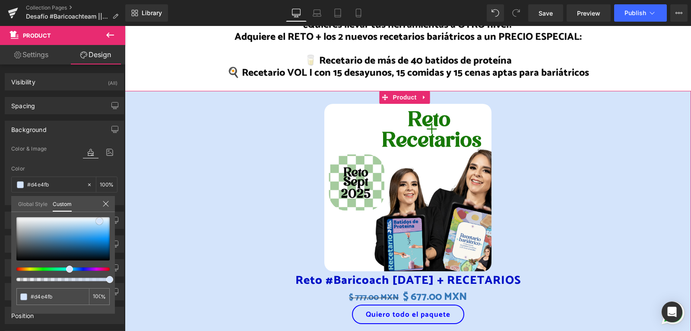
drag, startPoint x: 102, startPoint y: 223, endPoint x: 98, endPoint y: 222, distance: 4.9
click at [98, 222] on span at bounding box center [99, 220] width 7 height 7
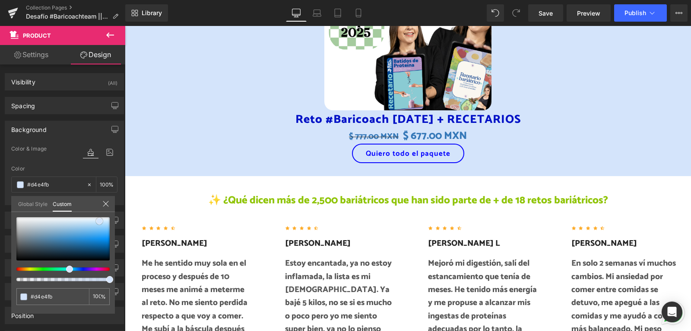
scroll to position [1383, 0]
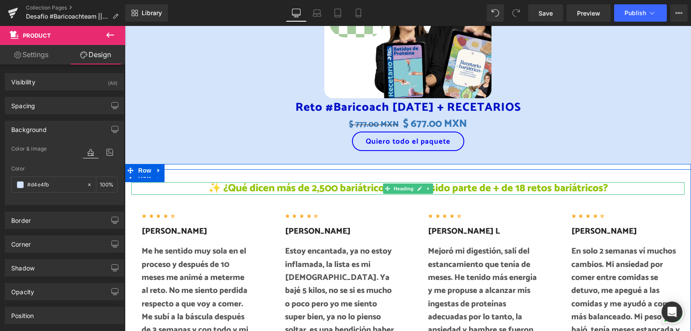
click at [491, 182] on h2 "✨ ¿Qué dicen más de 2,500 bariátricos que han sido parte de + de 18 retos bariá…" at bounding box center [408, 188] width 554 height 13
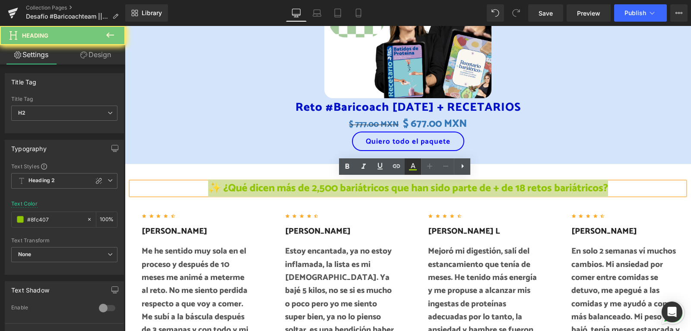
click at [412, 167] on icon at bounding box center [413, 165] width 5 height 5
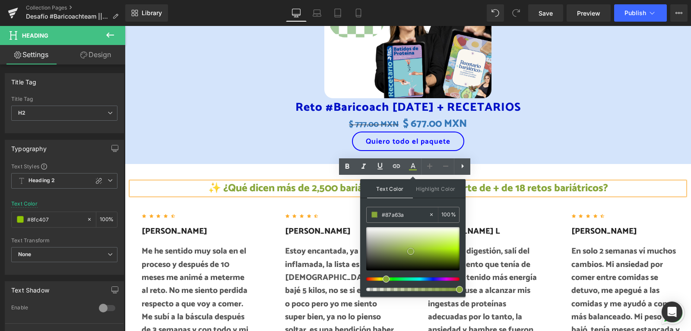
drag, startPoint x: 420, startPoint y: 258, endPoint x: 411, endPoint y: 251, distance: 11.1
click at [411, 251] on div at bounding box center [412, 248] width 93 height 43
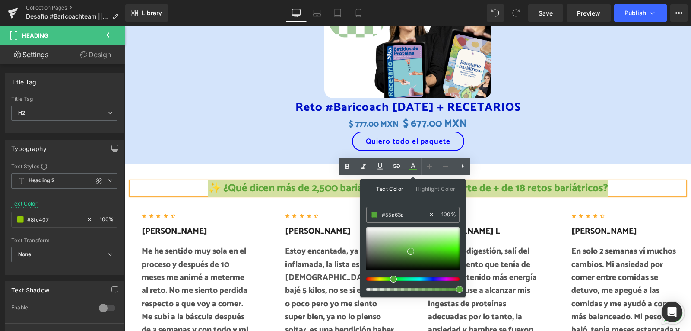
click at [390, 278] on span at bounding box center [393, 278] width 7 height 7
click at [405, 253] on span at bounding box center [407, 253] width 7 height 7
click at [575, 201] on span "Row" at bounding box center [581, 205] width 14 height 10
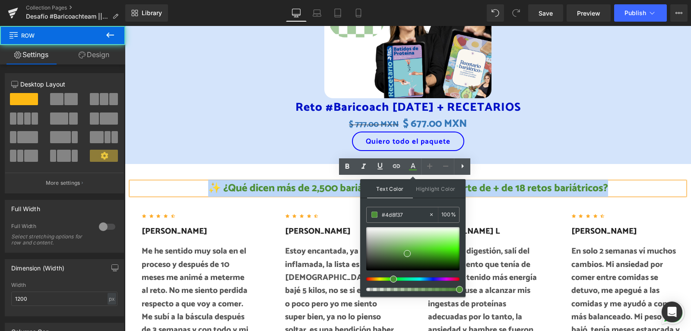
click at [559, 188] on span "✨ ¿Qué dicen más de 2,500 bariátricos que han sido parte de + de 18 retos bariá…" at bounding box center [408, 187] width 400 height 17
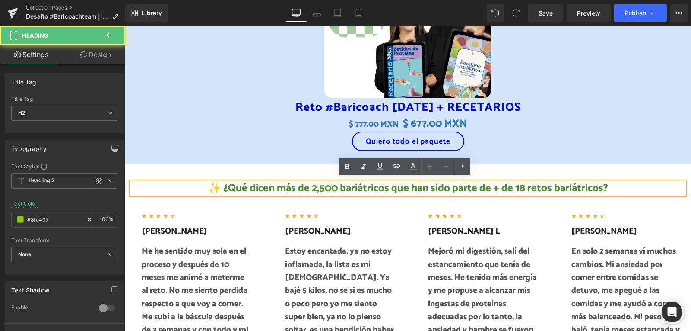
click at [522, 183] on span "✨ ¿Qué dicen más de 2,500 bariátricos que han sido parte de + de 18 retos bariá…" at bounding box center [408, 187] width 400 height 17
click at [519, 184] on span "✨ ¿Qué dicen más de 2,500 bariátricos que han sido parte de + de 18 retos bariá…" at bounding box center [408, 187] width 400 height 17
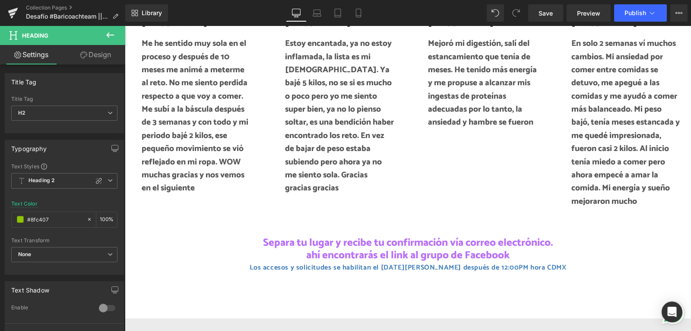
scroll to position [1685, 0]
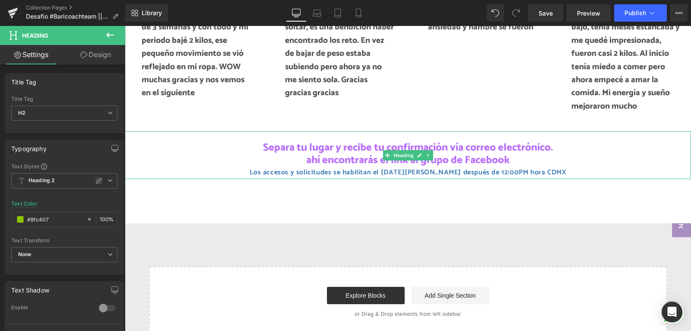
drag, startPoint x: 501, startPoint y: 149, endPoint x: 515, endPoint y: 157, distance: 16.1
click at [502, 149] on h1 "Separa tu lugar y recibe tu confirmación vía correo electrónico. ahí encontrará…" at bounding box center [408, 153] width 566 height 25
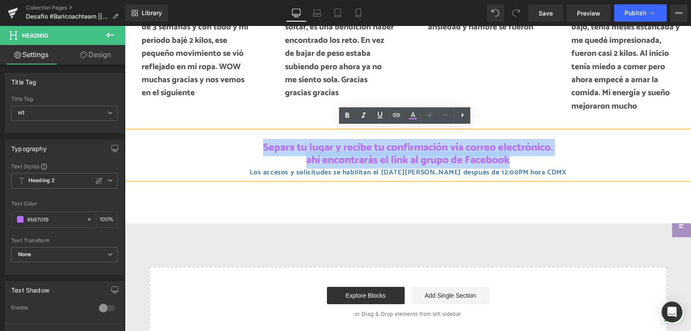
drag, startPoint x: 515, startPoint y: 157, endPoint x: 252, endPoint y: 138, distance: 263.8
click at [252, 141] on h1 "Separa tu lugar y recibe tu confirmación vía correo electrónico. ahí encontrará…" at bounding box center [408, 153] width 566 height 25
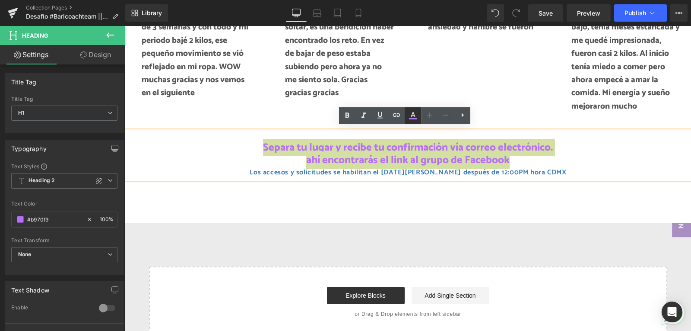
click at [414, 116] on icon at bounding box center [413, 115] width 10 height 10
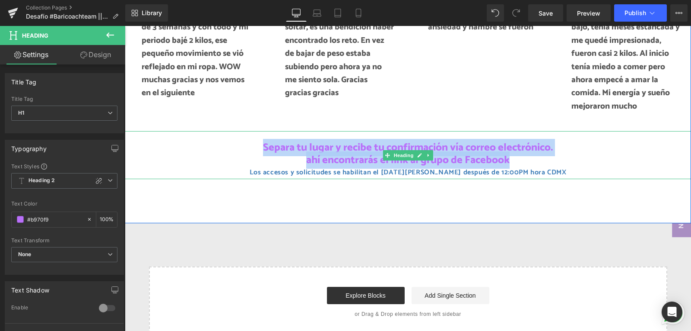
click at [337, 141] on h1 "Separa tu lugar y recibe tu confirmación vía correo electrónico. ahí encontrará…" at bounding box center [408, 153] width 566 height 25
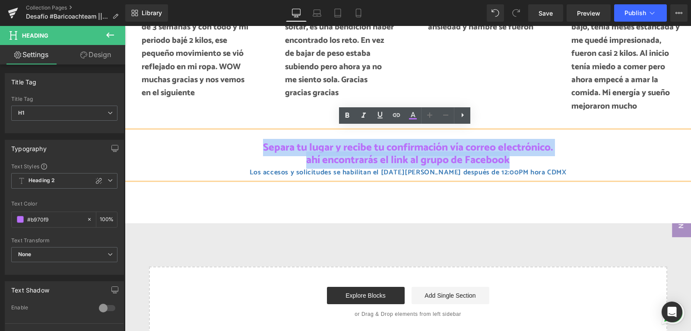
drag, startPoint x: 255, startPoint y: 142, endPoint x: 519, endPoint y: 156, distance: 264.4
click at [519, 156] on h1 "Separa tu lugar y recibe tu confirmación vía correo electrónico. ahí encontrará…" at bounding box center [408, 153] width 566 height 25
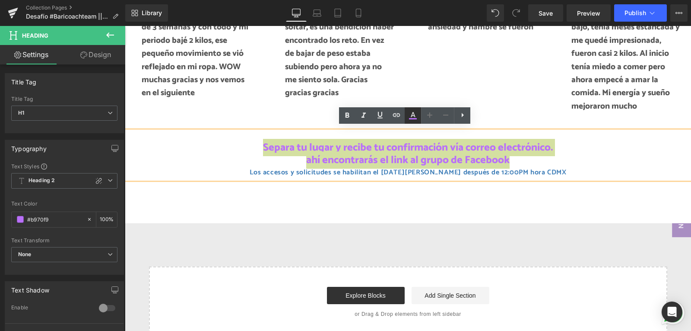
click at [414, 115] on icon at bounding box center [413, 115] width 10 height 10
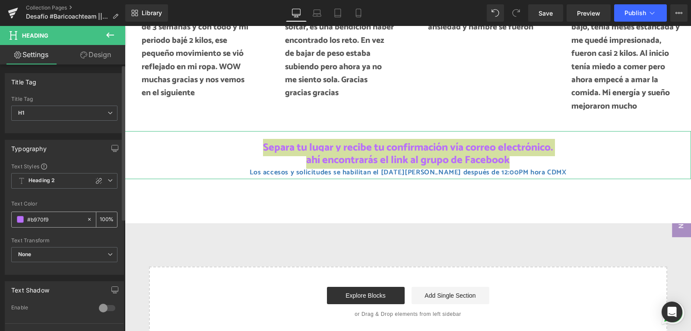
click at [16, 219] on div "#b970f9" at bounding box center [49, 219] width 75 height 15
click at [21, 220] on span at bounding box center [20, 219] width 7 height 7
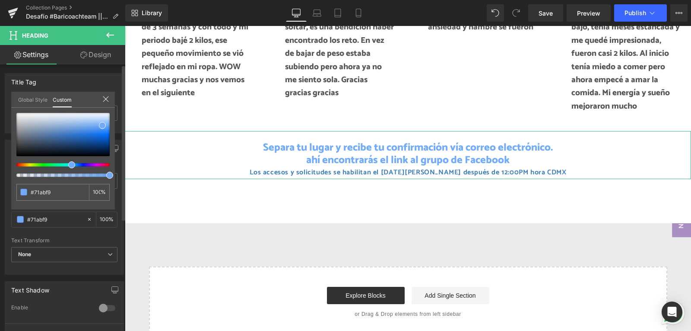
drag, startPoint x: 87, startPoint y: 164, endPoint x: 69, endPoint y: 164, distance: 18.1
click at [69, 164] on span at bounding box center [71, 164] width 7 height 7
drag, startPoint x: 102, startPoint y: 123, endPoint x: 96, endPoint y: 124, distance: 5.8
click at [96, 124] on span at bounding box center [96, 126] width 7 height 7
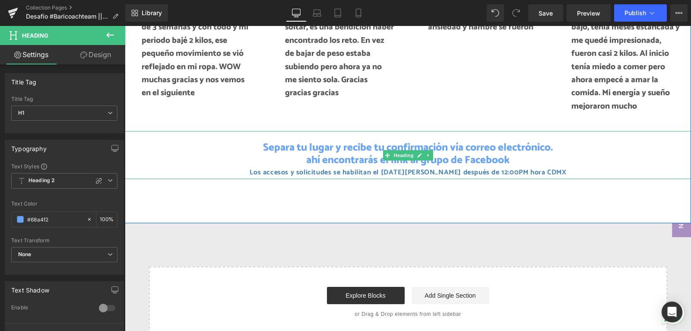
click at [422, 166] on strong "Los accesos y solicitudes se habilitan el [DATE][PERSON_NAME] después de 12:00P…" at bounding box center [408, 172] width 317 height 12
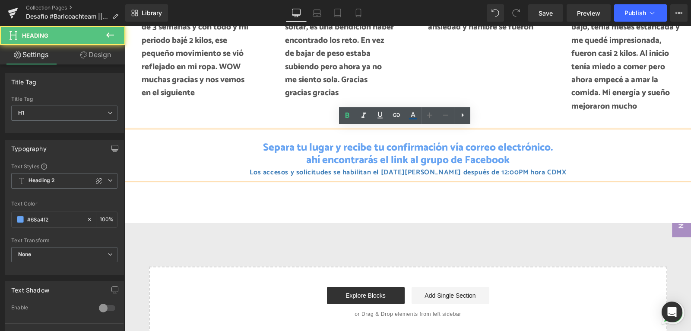
click at [391, 169] on strong "Los accesos y solicitudes se habilitan el [DATE][PERSON_NAME] después de 12:00P…" at bounding box center [408, 172] width 317 height 12
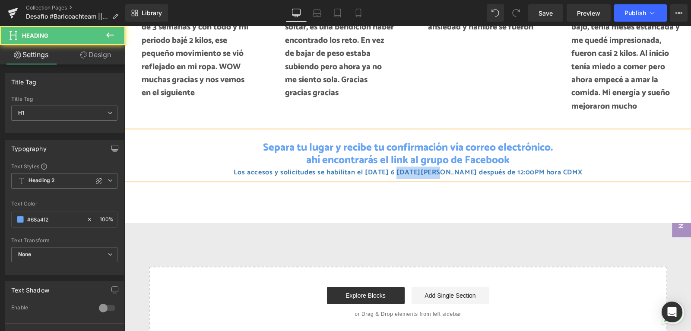
drag, startPoint x: 420, startPoint y: 166, endPoint x: 455, endPoint y: 165, distance: 34.2
click at [455, 166] on strong "Los accesos y solicitudes se habilitan el [DATE] 6 [DATE][PERSON_NAME] después …" at bounding box center [408, 172] width 349 height 12
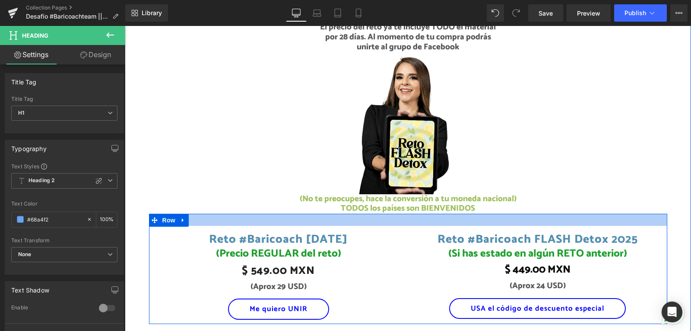
scroll to position [864, 0]
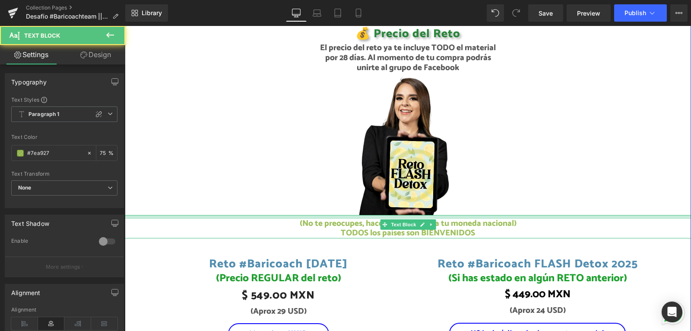
click at [477, 218] on div "(No te preocupes, hace la conversión a tu moneda nacional) TODOS los países son…" at bounding box center [408, 227] width 566 height 24
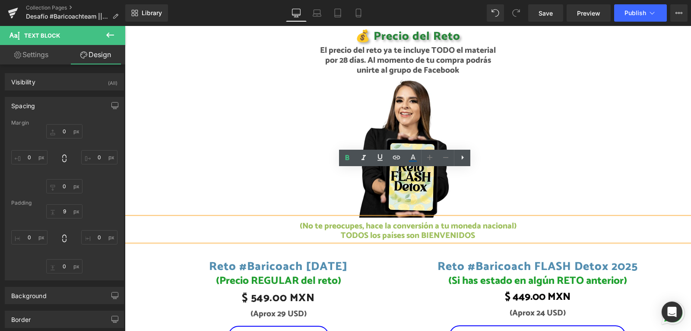
scroll to position [907, 0]
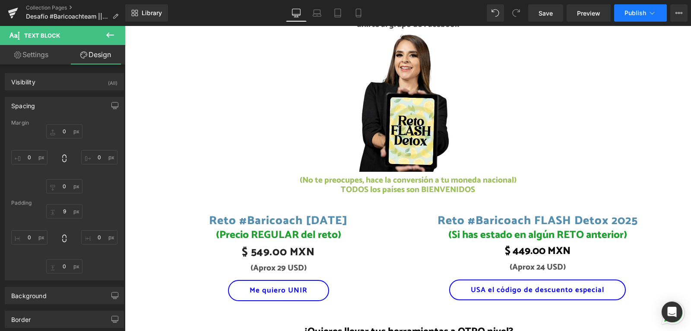
click at [640, 12] on span "Publish" at bounding box center [636, 13] width 22 height 7
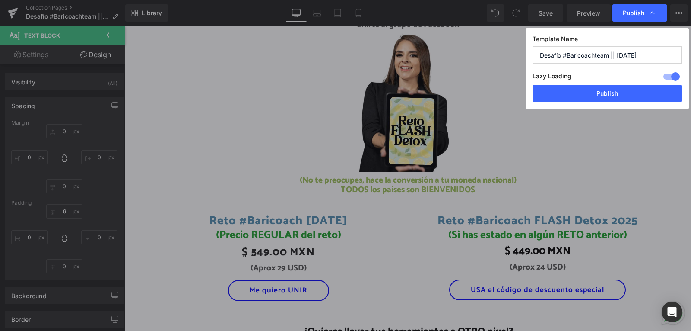
click at [629, 59] on input "Desafío #Baricoachteam || [DATE]" at bounding box center [608, 54] width 150 height 17
click at [627, 90] on button "Publish" at bounding box center [608, 93] width 150 height 17
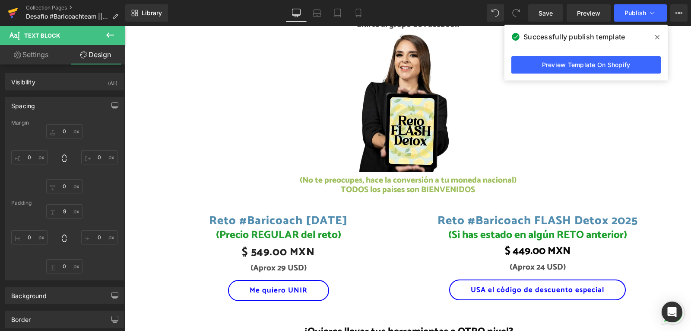
click at [11, 14] on icon at bounding box center [13, 14] width 6 height 4
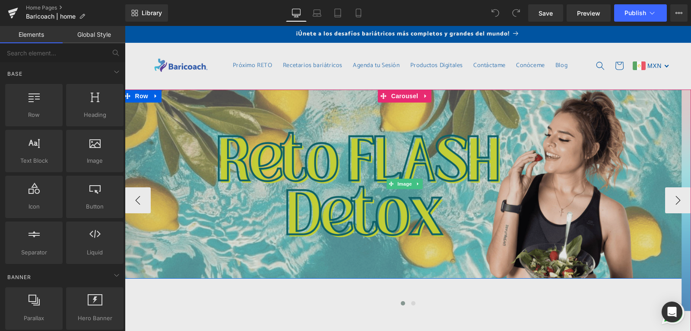
click at [430, 140] on img at bounding box center [405, 183] width 566 height 189
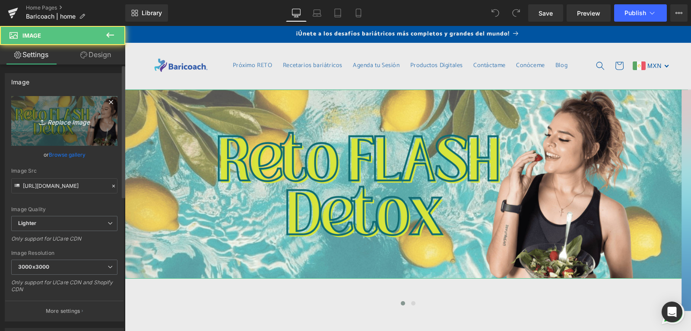
click at [83, 121] on icon "Replace Image" at bounding box center [64, 120] width 69 height 11
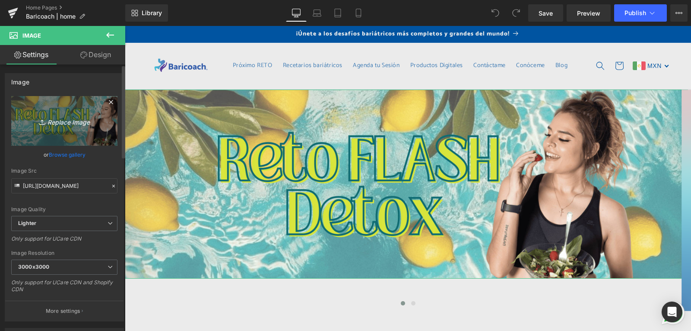
type input "C:\fakepath\banner chico.png"
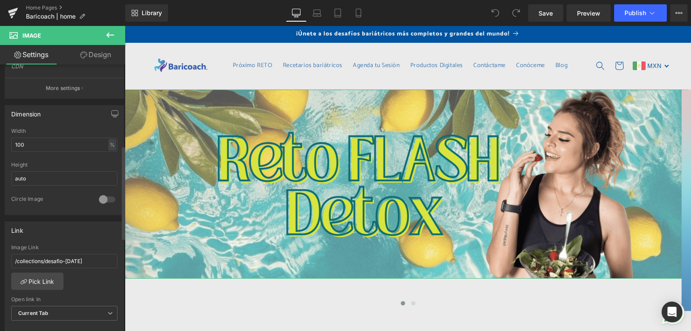
scroll to position [346, 0]
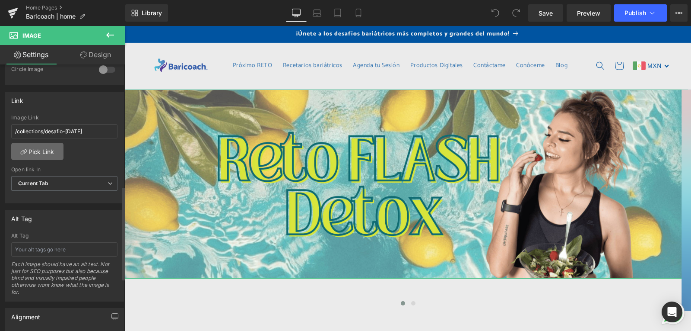
click at [38, 149] on link "Pick Link" at bounding box center [37, 151] width 52 height 17
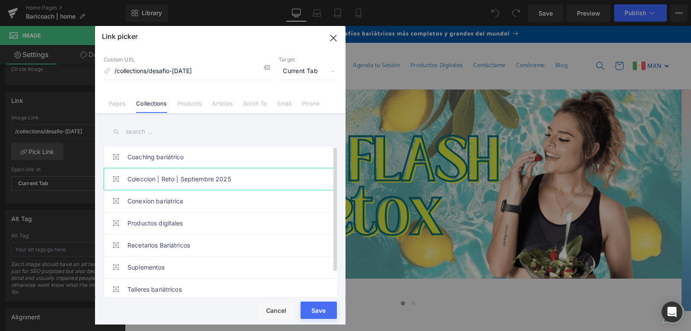
click at [213, 177] on link "Coleccion | Reto | Septiembre 2025" at bounding box center [222, 179] width 190 height 22
type input "/collections/desafio-flashdetox2025"
click at [325, 316] on button "Save" at bounding box center [319, 309] width 36 height 17
type input "/collections/desafio-flashdetox2025"
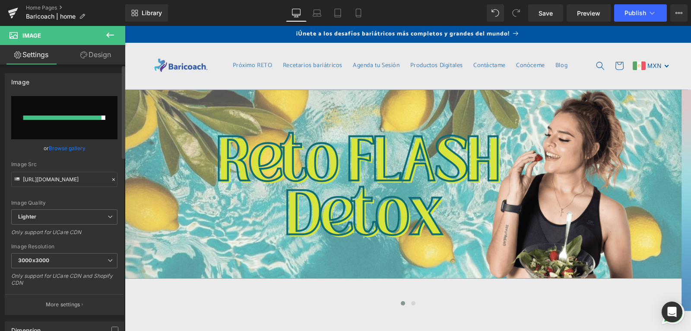
click at [73, 146] on link "Browse gallery" at bounding box center [67, 147] width 37 height 15
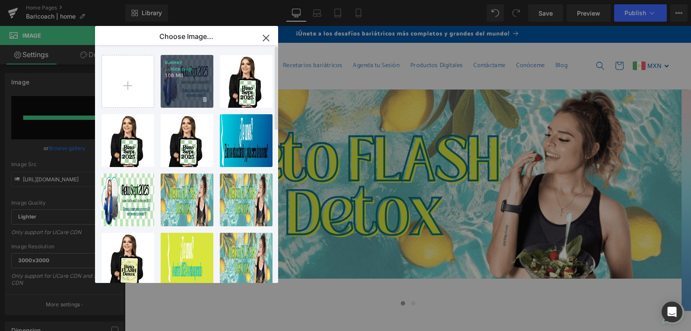
click at [194, 93] on div "banner ...hico.png 1.06 MB" at bounding box center [187, 81] width 53 height 53
type input "https://ucarecdn.com/1a42e864-3253-48d8-9f5e-a5c123c57dc3/-/format/auto/-/previ…"
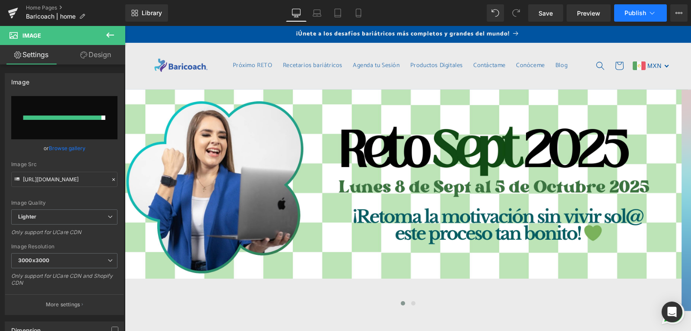
click at [641, 14] on span "Publish" at bounding box center [636, 13] width 22 height 7
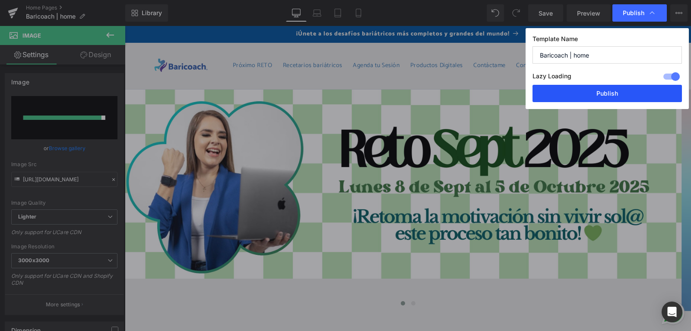
click at [606, 97] on button "Publish" at bounding box center [608, 93] width 150 height 17
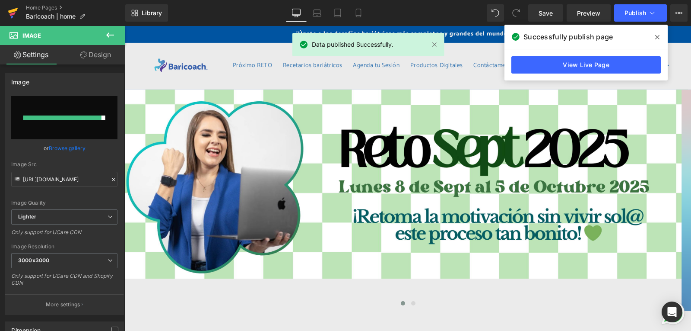
click at [16, 15] on icon at bounding box center [13, 13] width 10 height 22
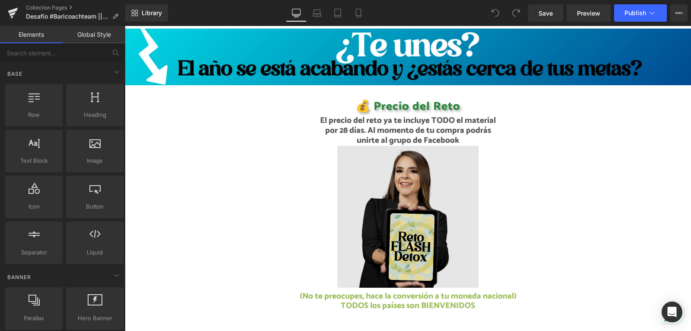
scroll to position [864, 0]
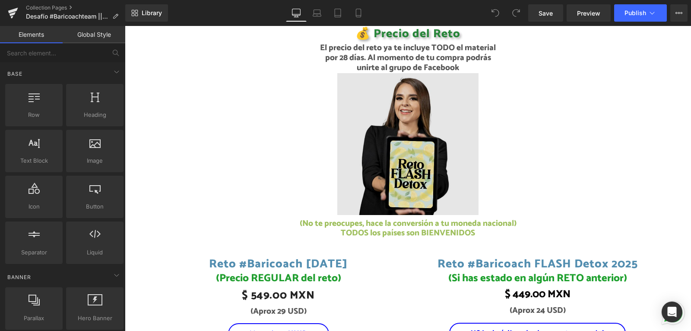
click at [416, 167] on img at bounding box center [408, 144] width 142 height 142
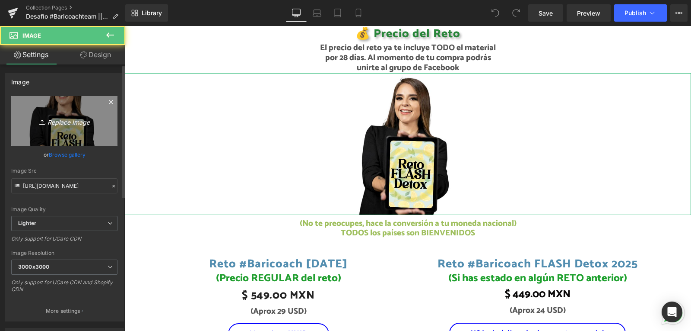
click at [86, 131] on link "Replace Image" at bounding box center [64, 121] width 106 height 50
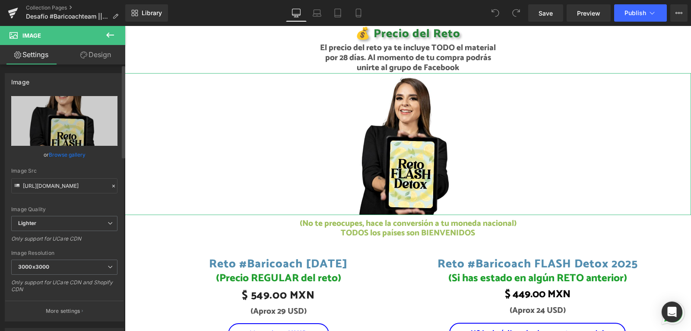
click at [73, 156] on link "Browse gallery" at bounding box center [67, 154] width 37 height 15
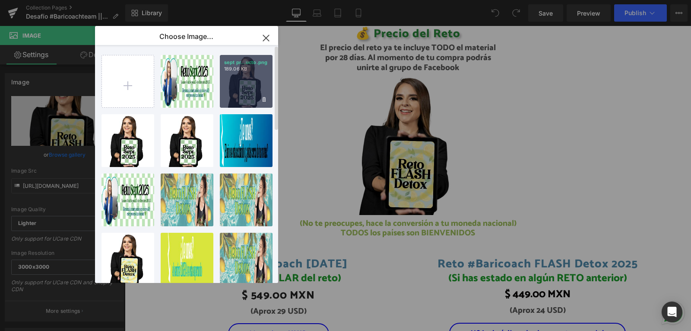
click at [249, 77] on div "sept pr...ucto.png 189.06 KB" at bounding box center [246, 81] width 53 height 53
type input "https://ucarecdn.com/f21c736b-9cef-4a1f-838f-5308b8bedf37/-/format/auto/-/previ…"
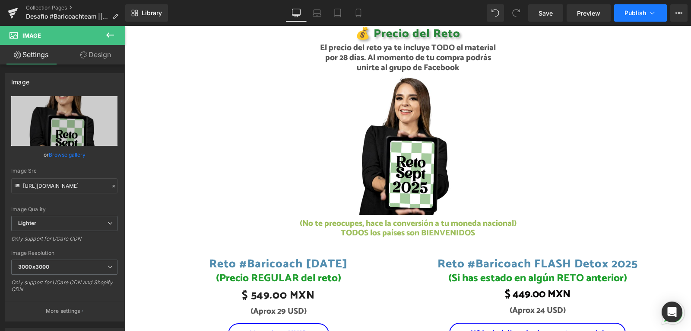
click at [640, 10] on span "Publish" at bounding box center [636, 13] width 22 height 7
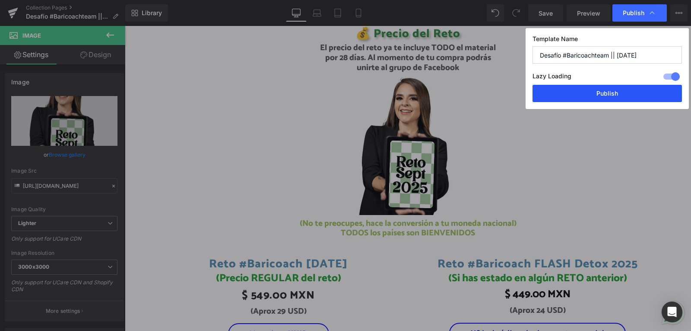
click at [606, 95] on button "Publish" at bounding box center [608, 93] width 150 height 17
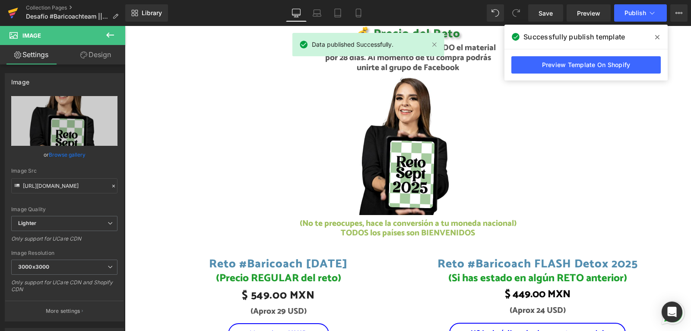
click at [10, 5] on icon at bounding box center [13, 13] width 10 height 22
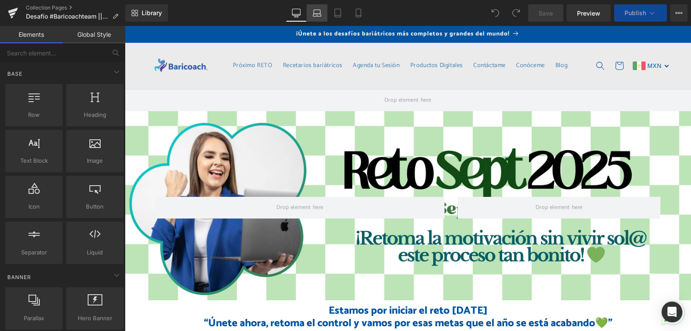
click at [318, 16] on icon at bounding box center [317, 15] width 8 height 3
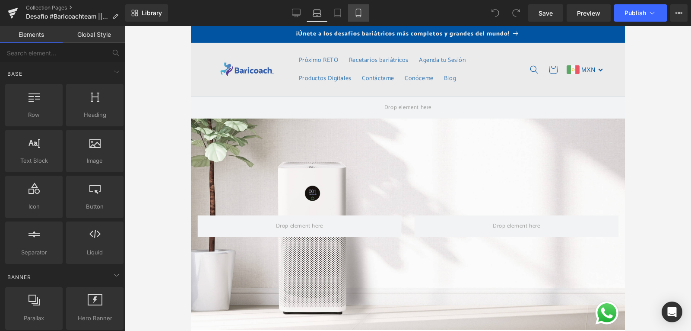
click at [338, 11] on icon at bounding box center [338, 13] width 9 height 9
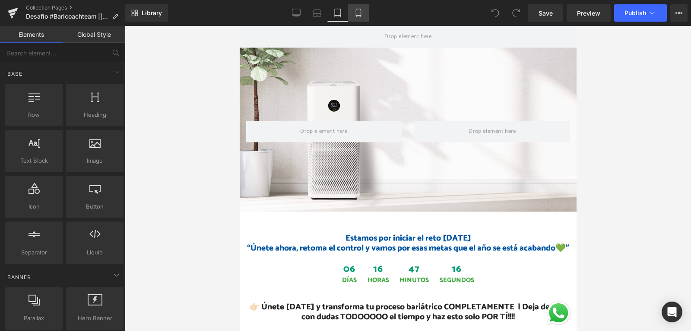
click at [360, 14] on icon at bounding box center [358, 13] width 9 height 9
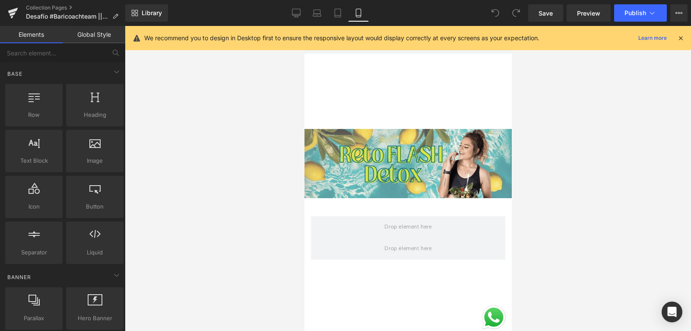
scroll to position [83, 0]
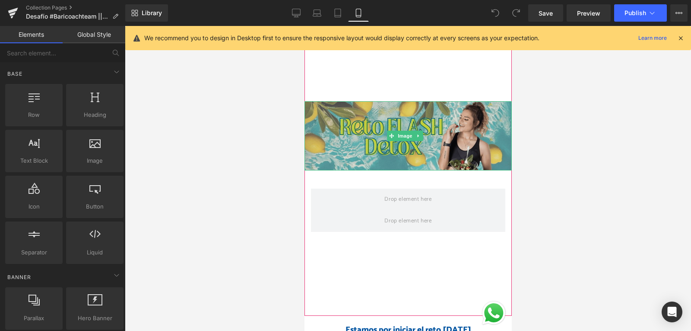
click at [402, 117] on img at bounding box center [407, 135] width 207 height 69
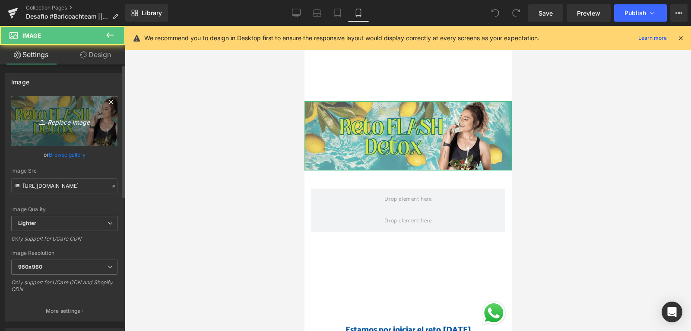
click at [83, 108] on link "Replace Image" at bounding box center [64, 121] width 106 height 50
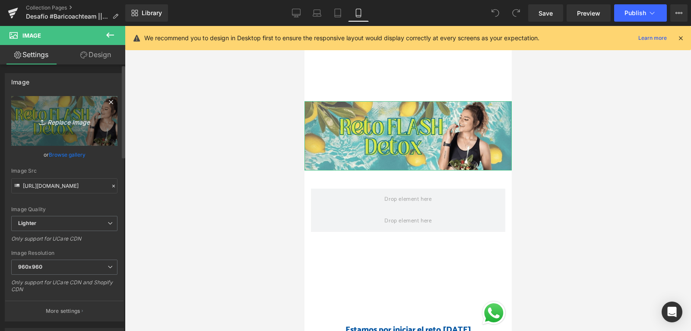
type input "C:\fakepath\banner chico.png"
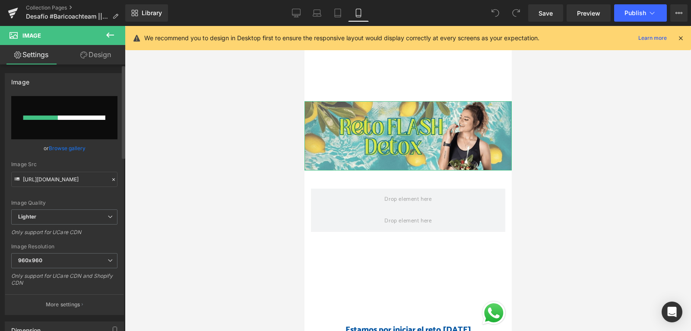
click at [78, 149] on link "Browse gallery" at bounding box center [67, 147] width 37 height 15
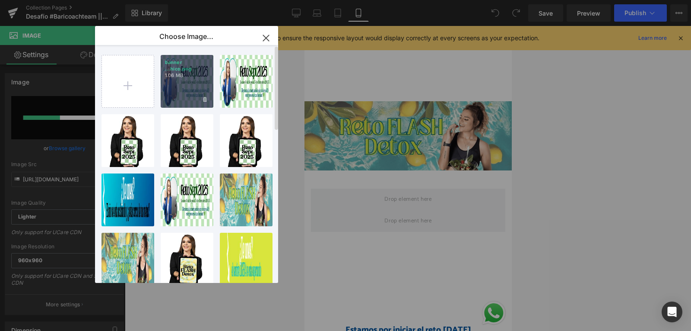
click at [195, 84] on div "banner ...hico.png 1.06 MB" at bounding box center [187, 81] width 53 height 53
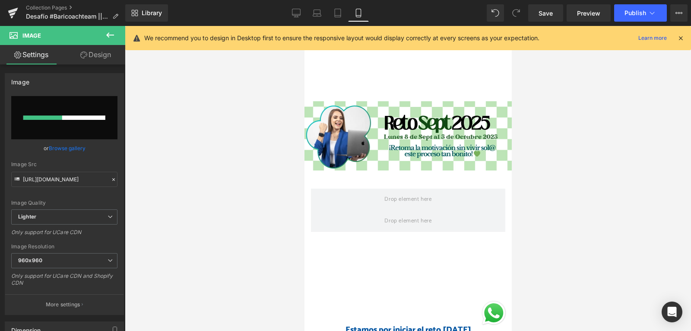
type input "https://ucarecdn.com/e8b27bb8-fe2f-4dbe-83ca-67fe2144cc13/-/format/auto/-/previ…"
click at [641, 13] on span "Publish" at bounding box center [636, 13] width 22 height 7
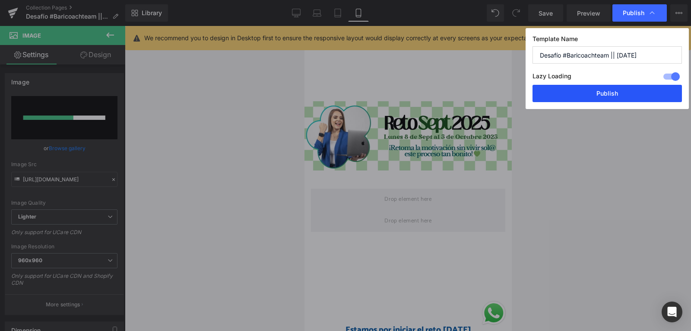
click at [617, 89] on button "Publish" at bounding box center [608, 93] width 150 height 17
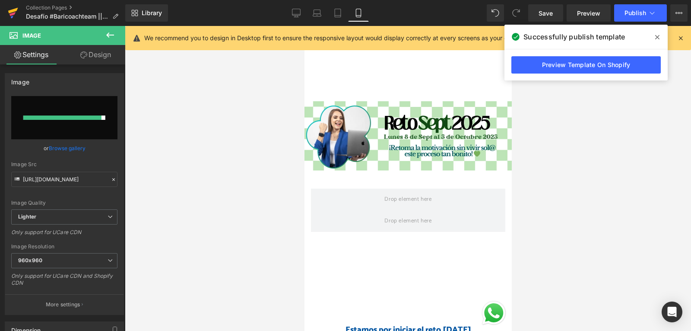
click at [12, 13] on icon at bounding box center [13, 14] width 6 height 4
